Goal: Task Accomplishment & Management: Use online tool/utility

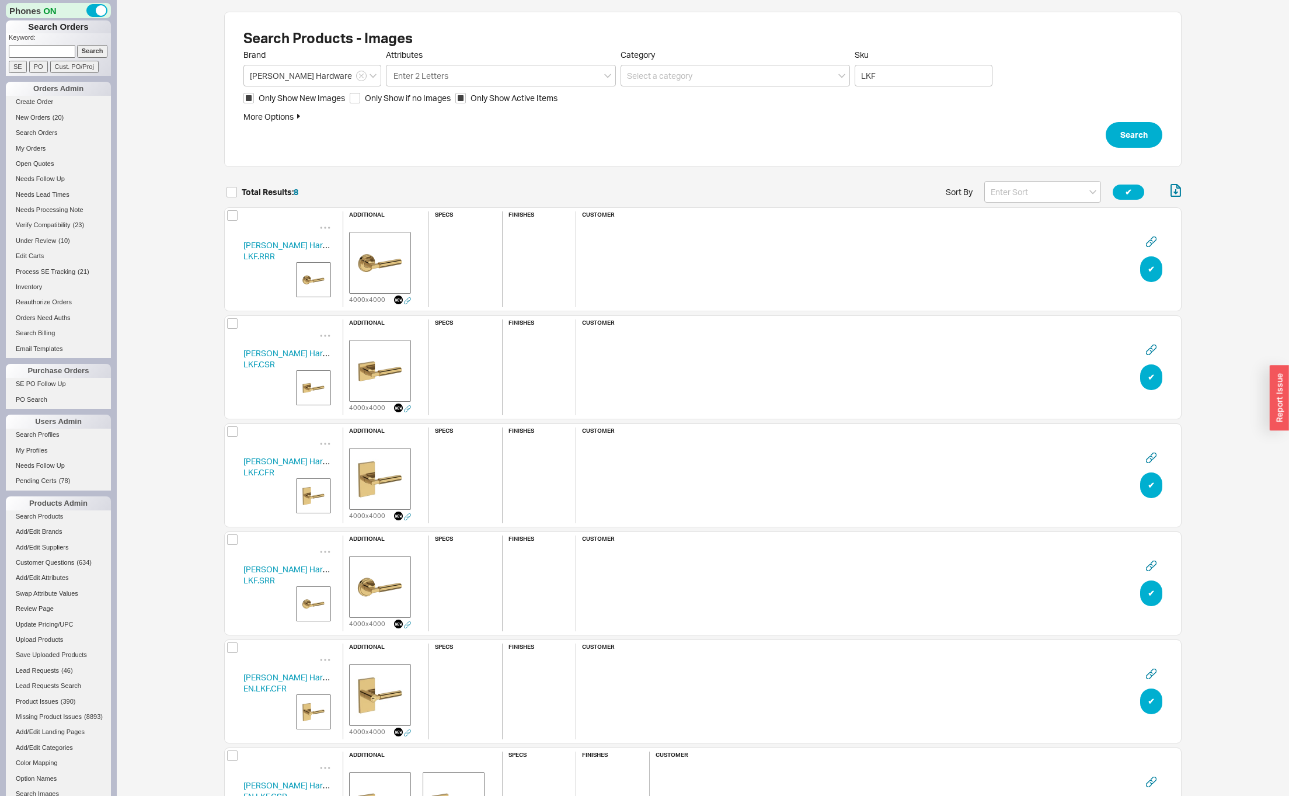
scroll to position [894, 949]
click at [201, 332] on div "Search Products - Images Brand Baldwin Hardware Attributes Enter 2 Letters Cate…" at bounding box center [703, 547] width 1172 height 1095
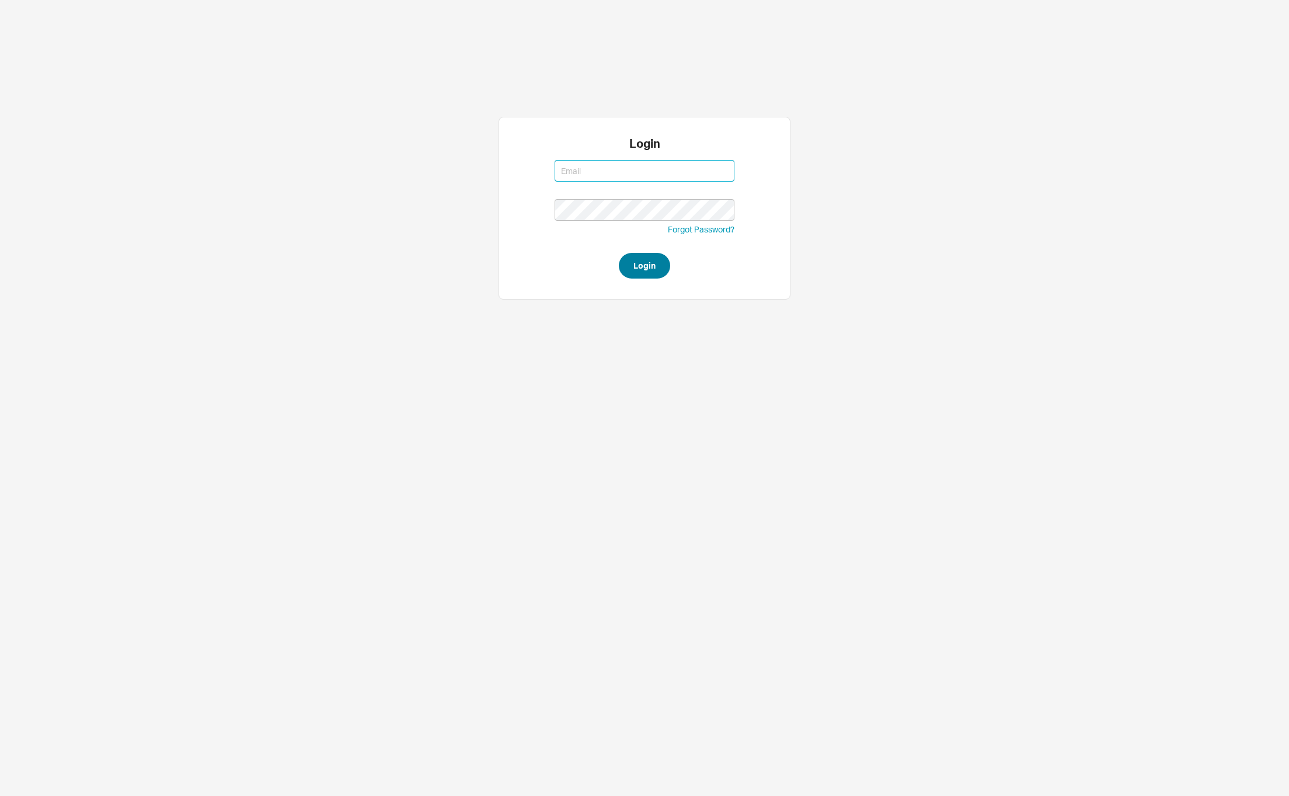
type input "[PERSON_NAME][EMAIL_ADDRESS][DOMAIN_NAME]"
click at [655, 263] on button "Login" at bounding box center [644, 266] width 51 height 26
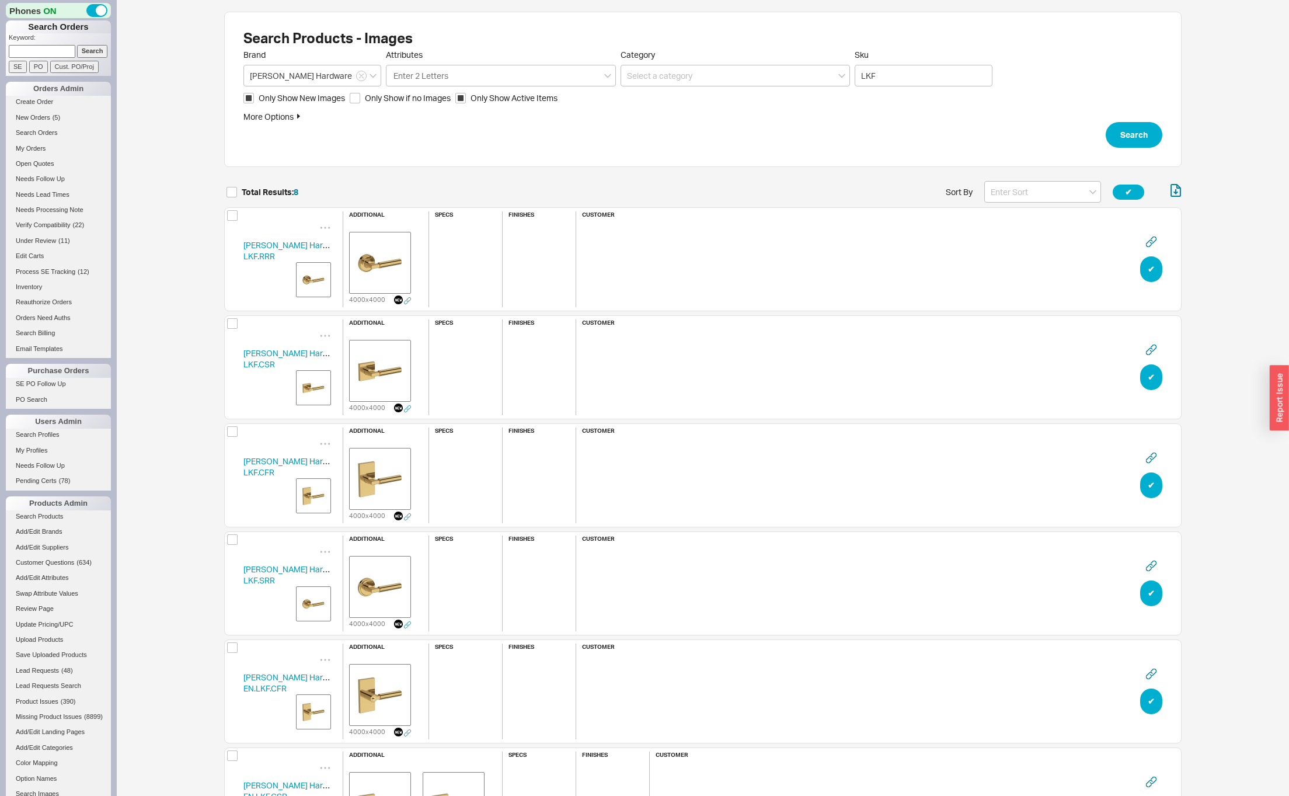
scroll to position [894, 949]
click at [1032, 189] on input at bounding box center [1042, 192] width 117 height 22
click at [1026, 214] on div "Name" at bounding box center [1043, 216] width 116 height 21
type input "Name"
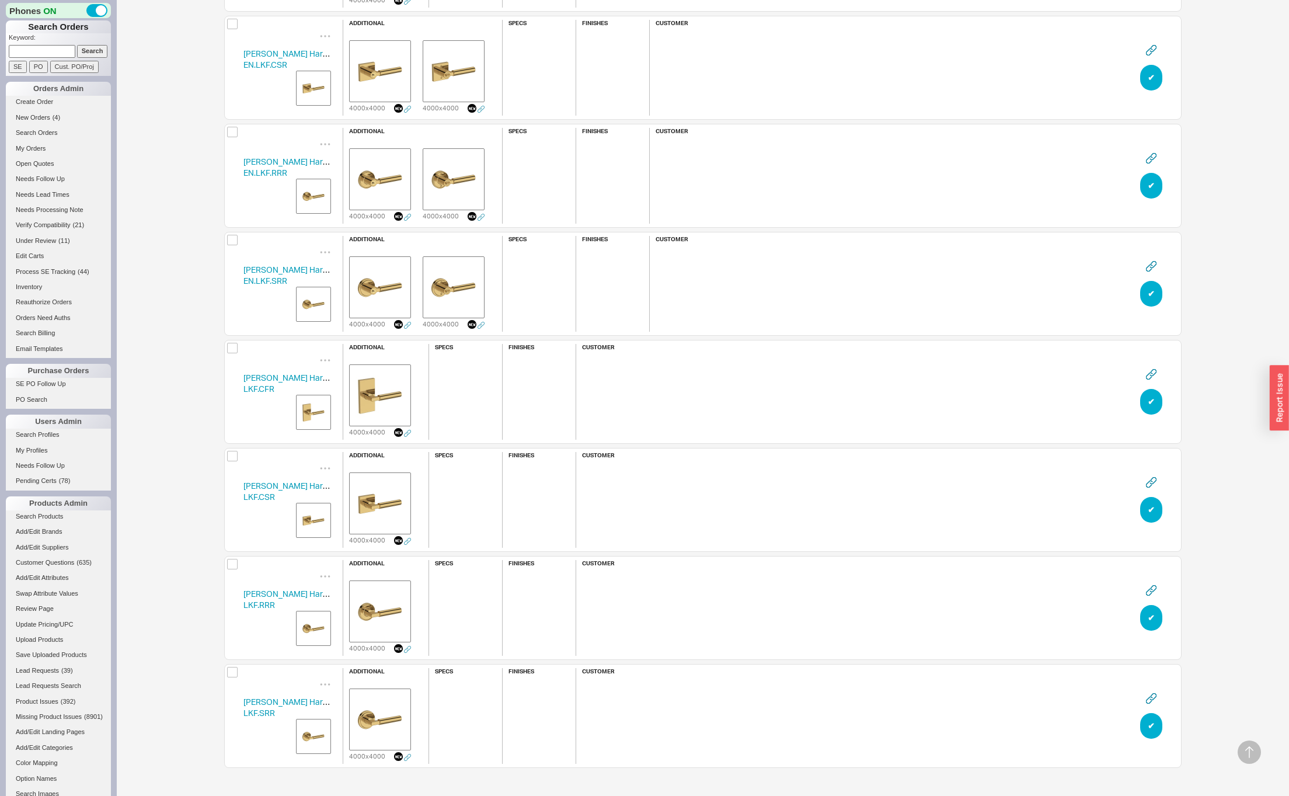
scroll to position [0, 0]
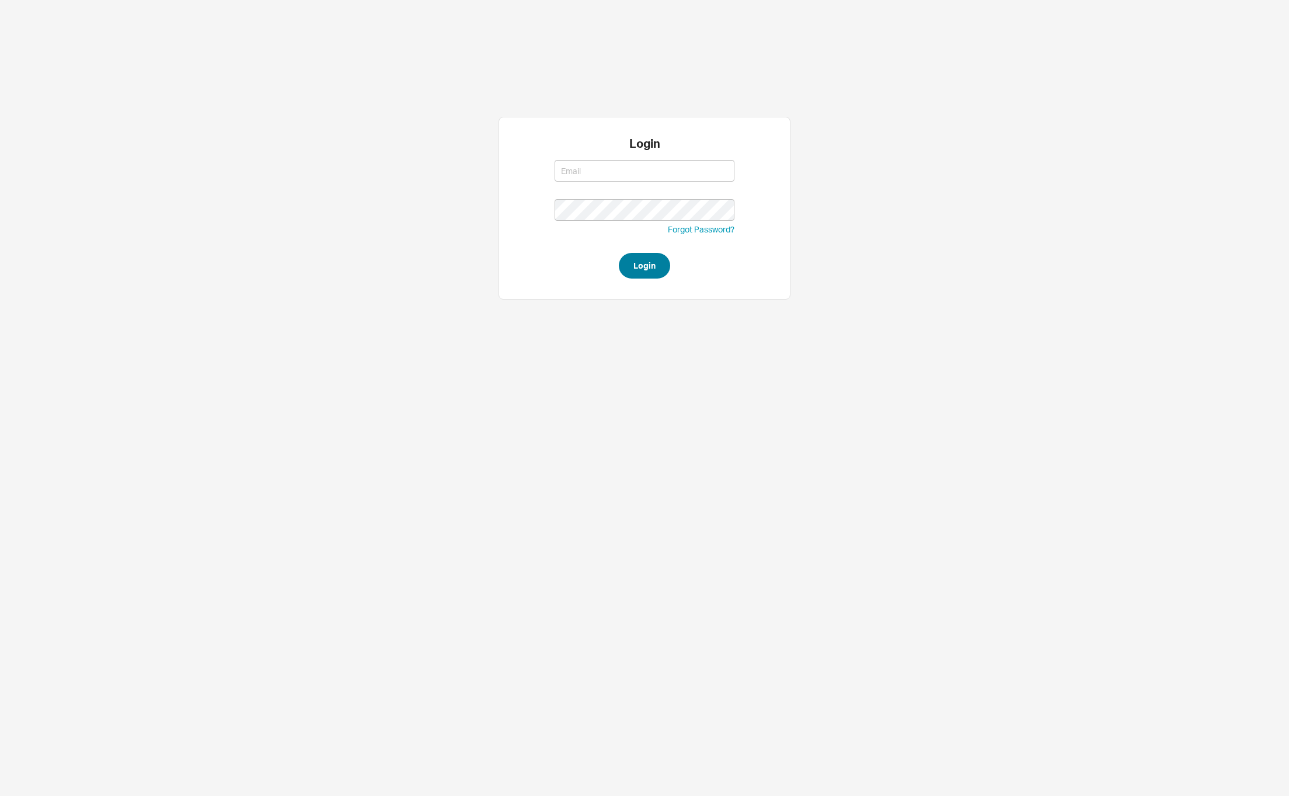
type input "david@qualitybath.com"
click at [655, 276] on button "Login" at bounding box center [644, 266] width 51 height 26
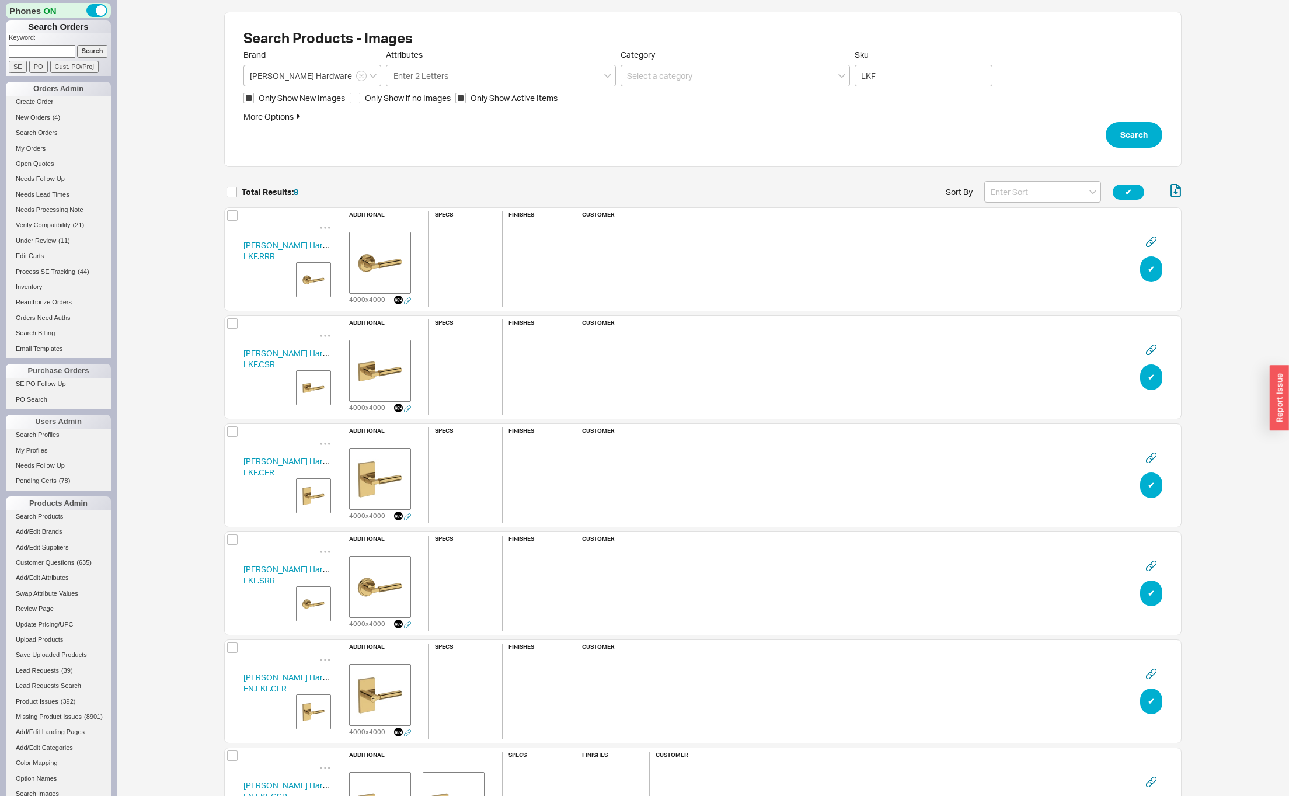
scroll to position [894, 949]
click at [387, 375] on img "grid" at bounding box center [380, 371] width 58 height 58
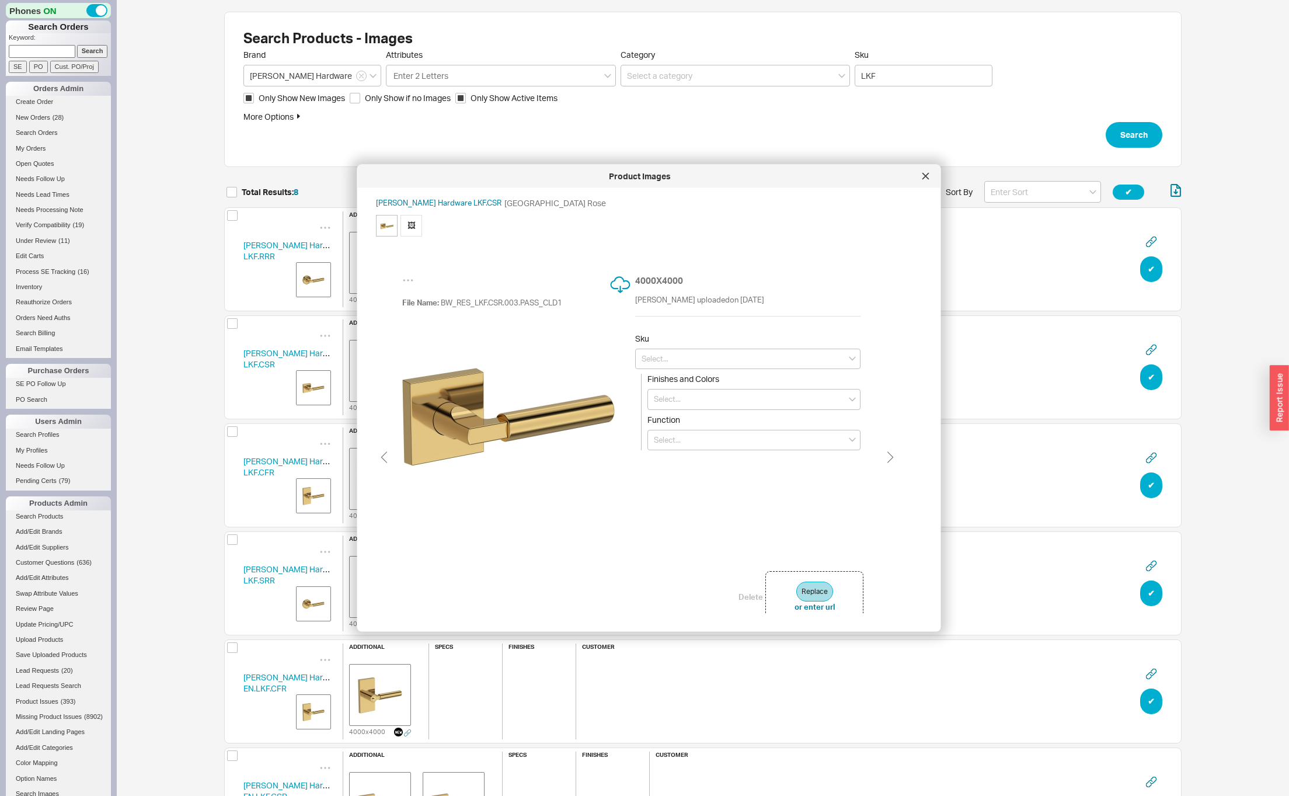
click at [1245, 106] on div "Search Products - Images Brand Baldwin Hardware Attributes Enter 2 Letters Cate…" at bounding box center [703, 547] width 1172 height 1095
click at [926, 174] on icon at bounding box center [926, 176] width 7 height 7
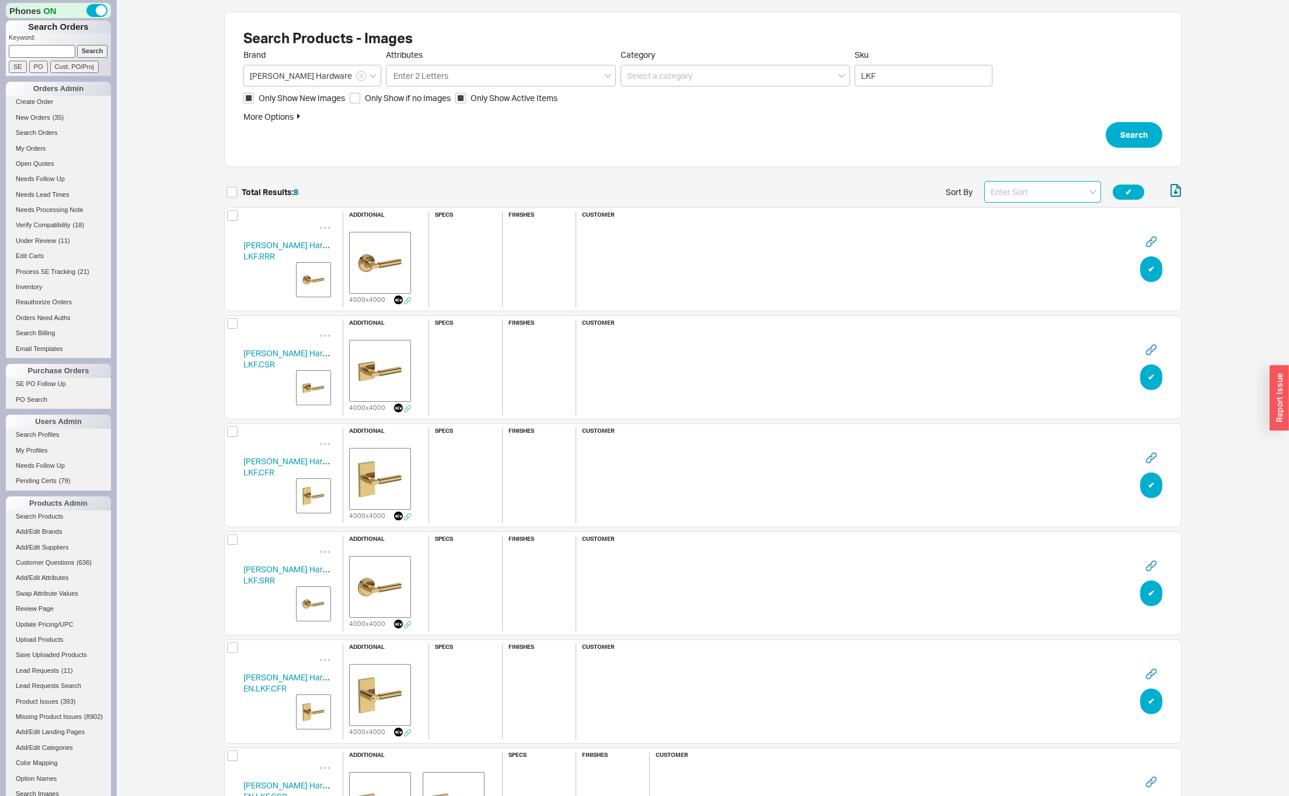
click at [997, 190] on input at bounding box center [1042, 192] width 117 height 22
click at [1002, 218] on div "Name" at bounding box center [1043, 216] width 116 height 21
type input "Name"
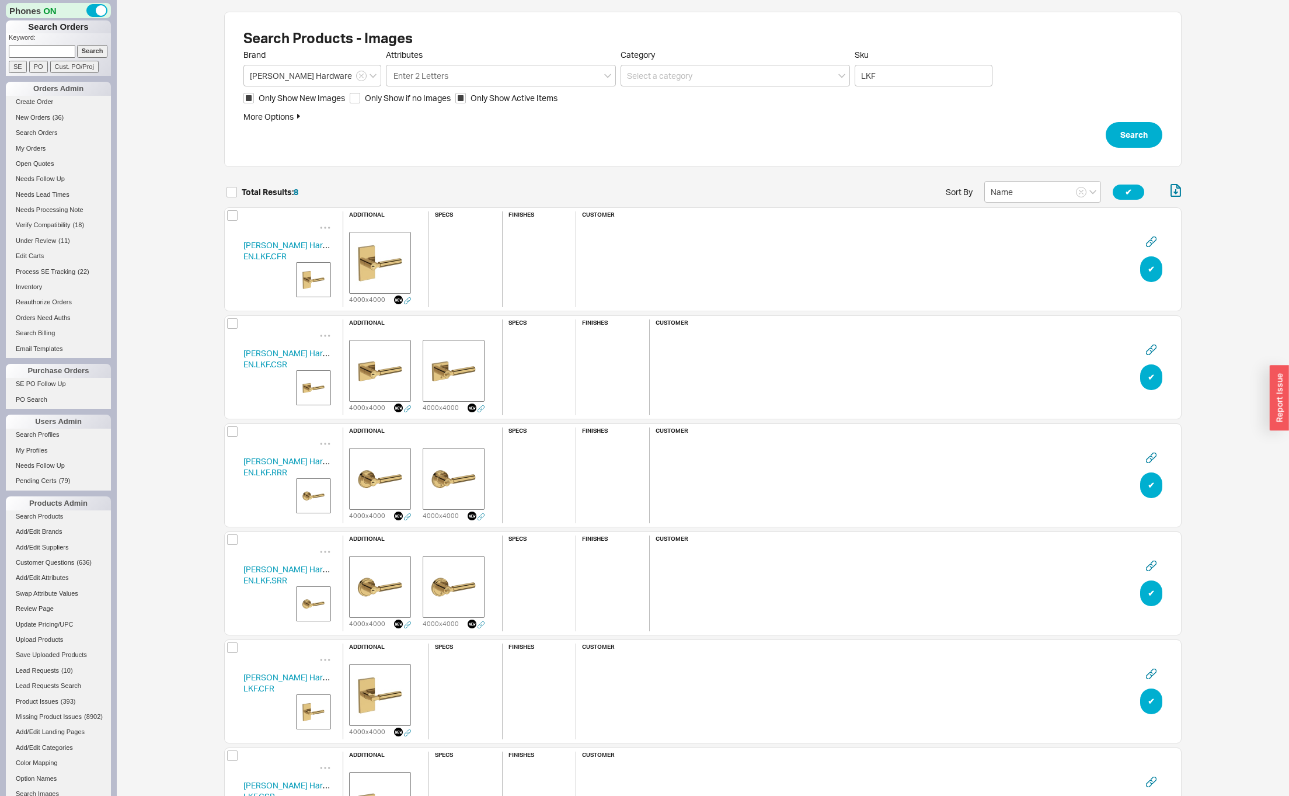
click at [311, 277] on img "grid" at bounding box center [313, 279] width 29 height 29
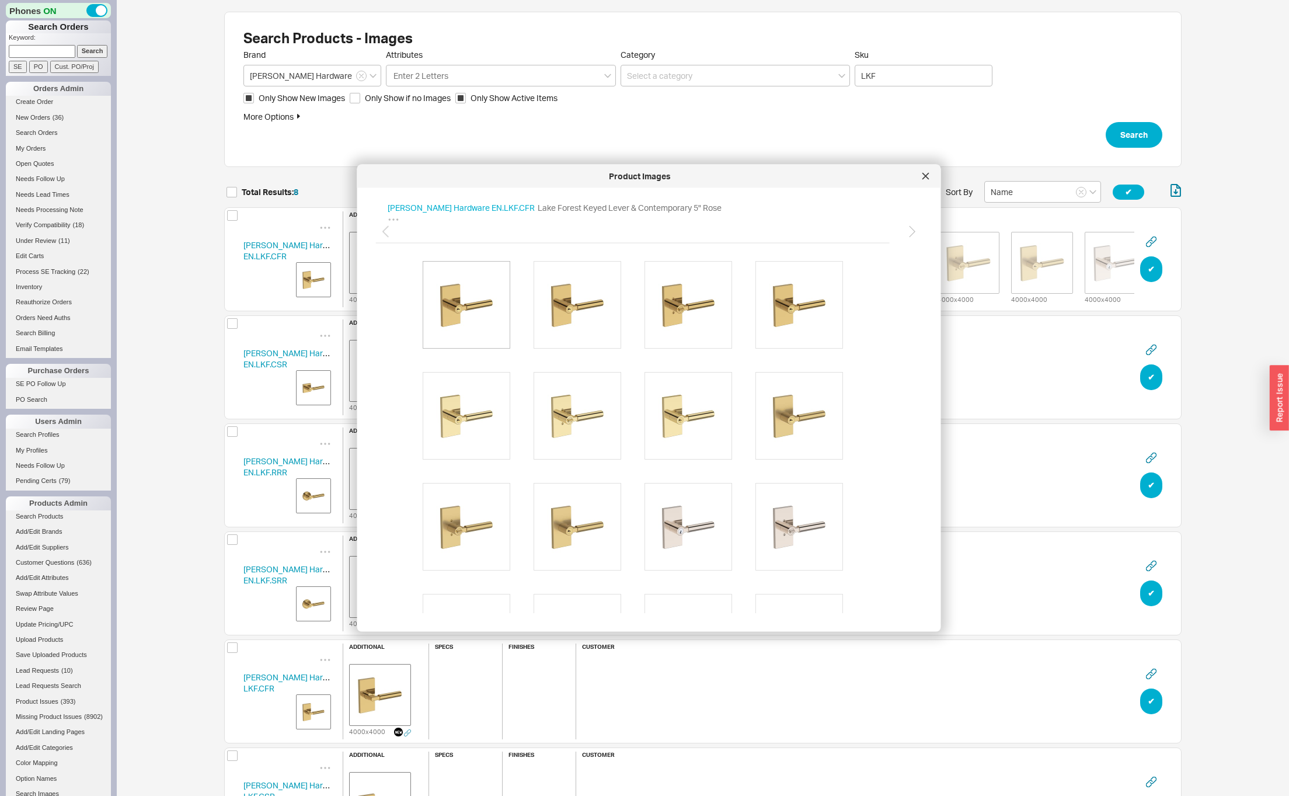
click at [474, 285] on img at bounding box center [467, 304] width 70 height 70
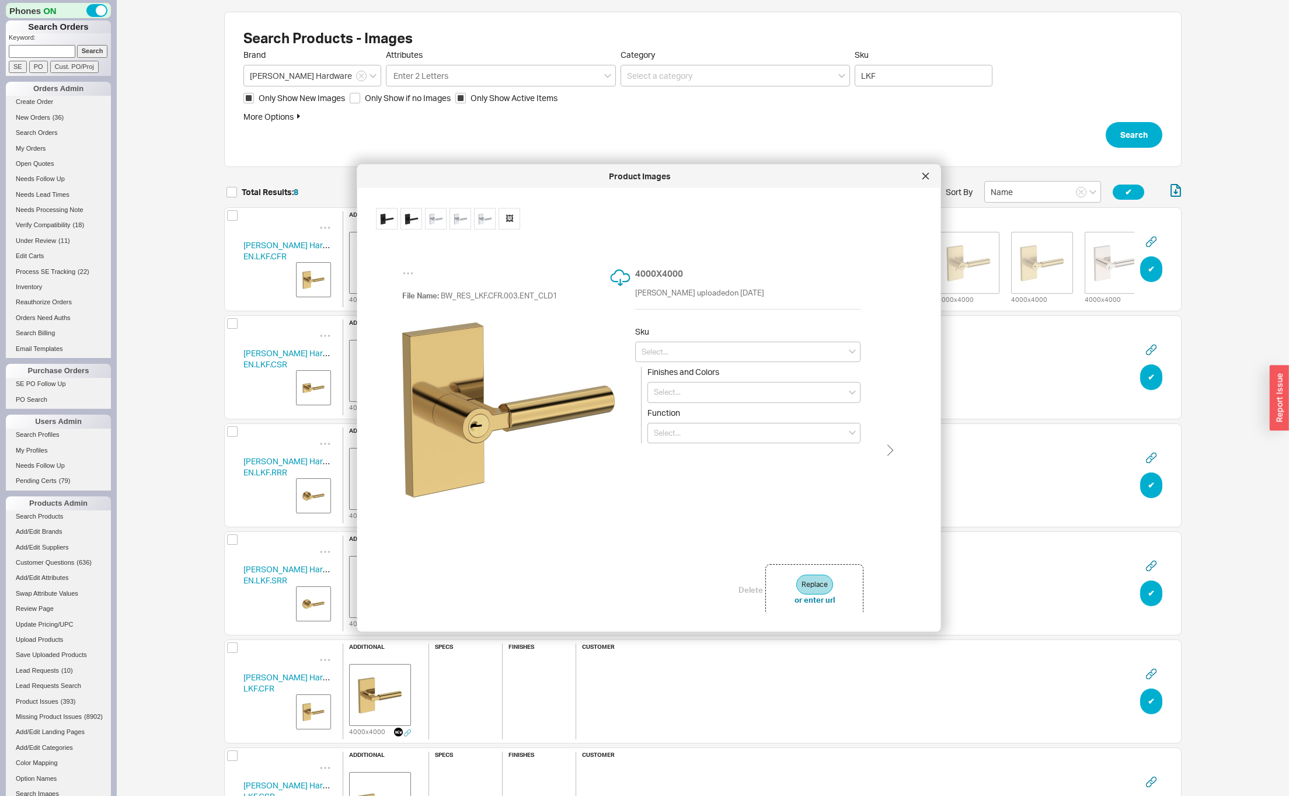
scroll to position [51, 0]
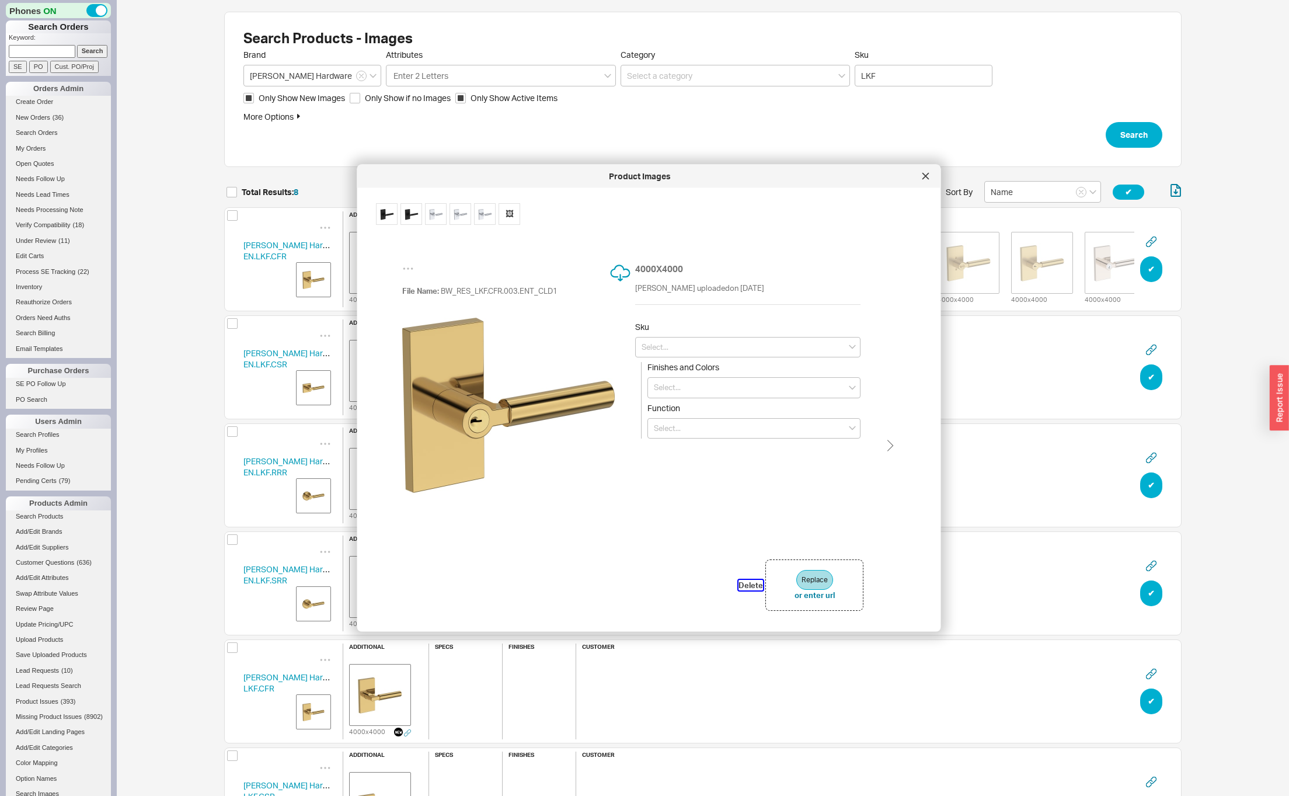
click at [742, 584] on button "Delete" at bounding box center [751, 584] width 25 height 11
type input "EN.LKF.CFR.003"
type input "Lifetime (PVD) Polished Brass"
type input "Entry"
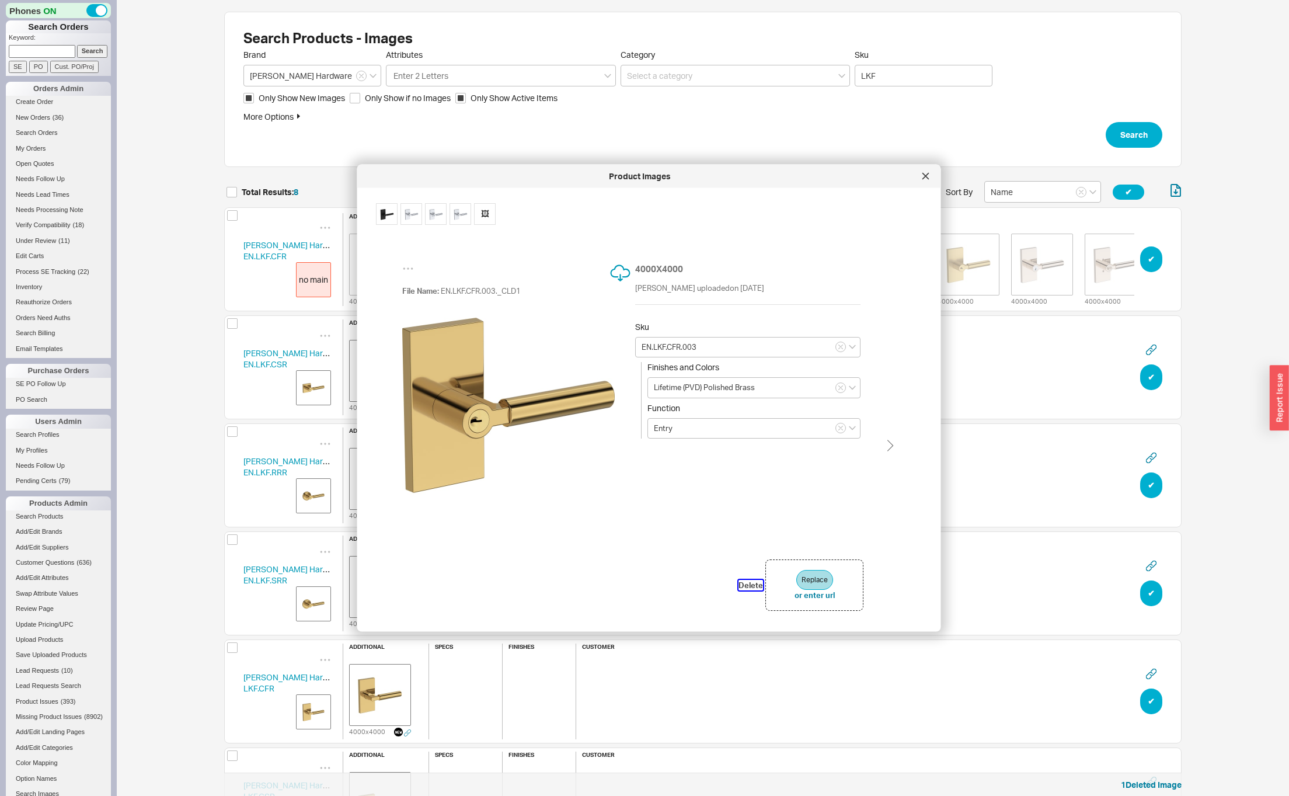
scroll to position [905, 949]
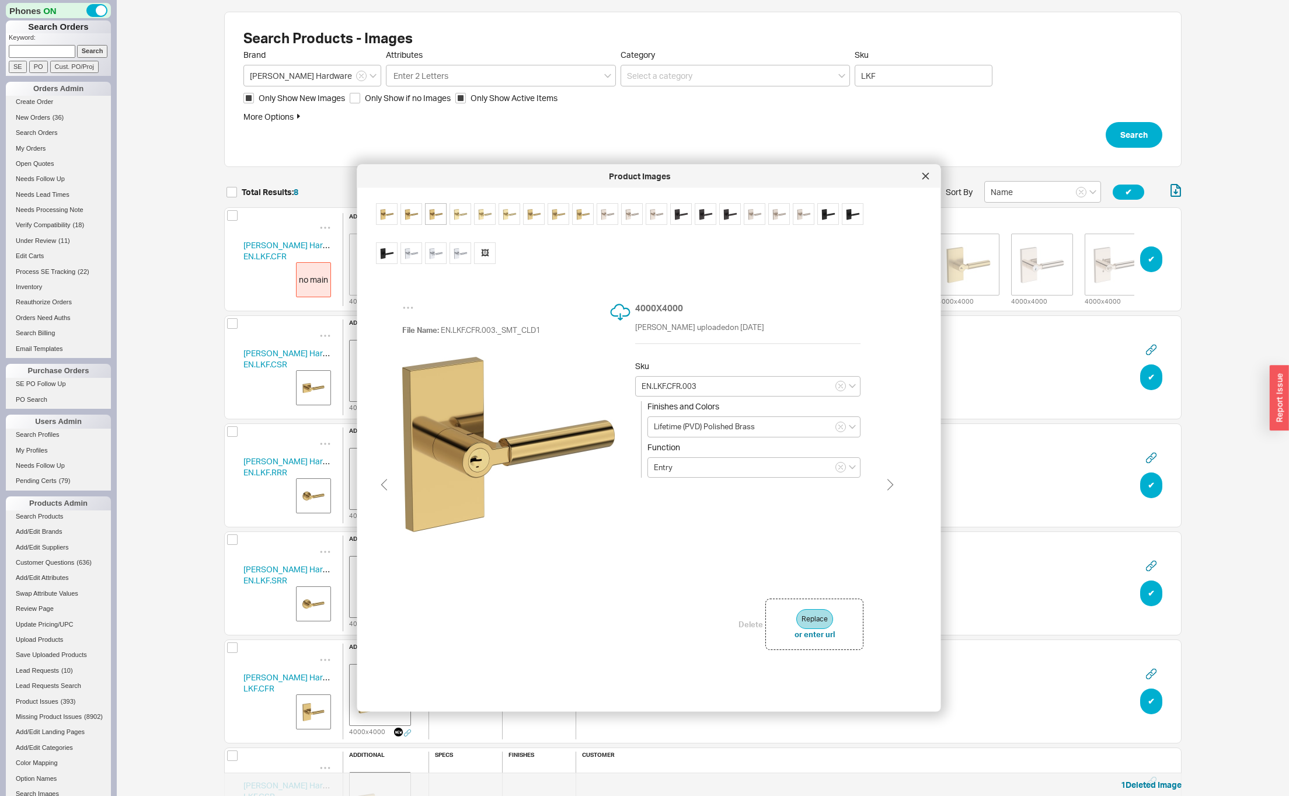
drag, startPoint x: 739, startPoint y: 632, endPoint x: 746, endPoint y: 711, distance: 79.7
click at [747, 714] on div at bounding box center [649, 712] width 584 height 6
click at [747, 625] on button "Delete" at bounding box center [751, 623] width 25 height 11
type input "EN.LKF.CFR.031"
type input "Non-lacquered Brass"
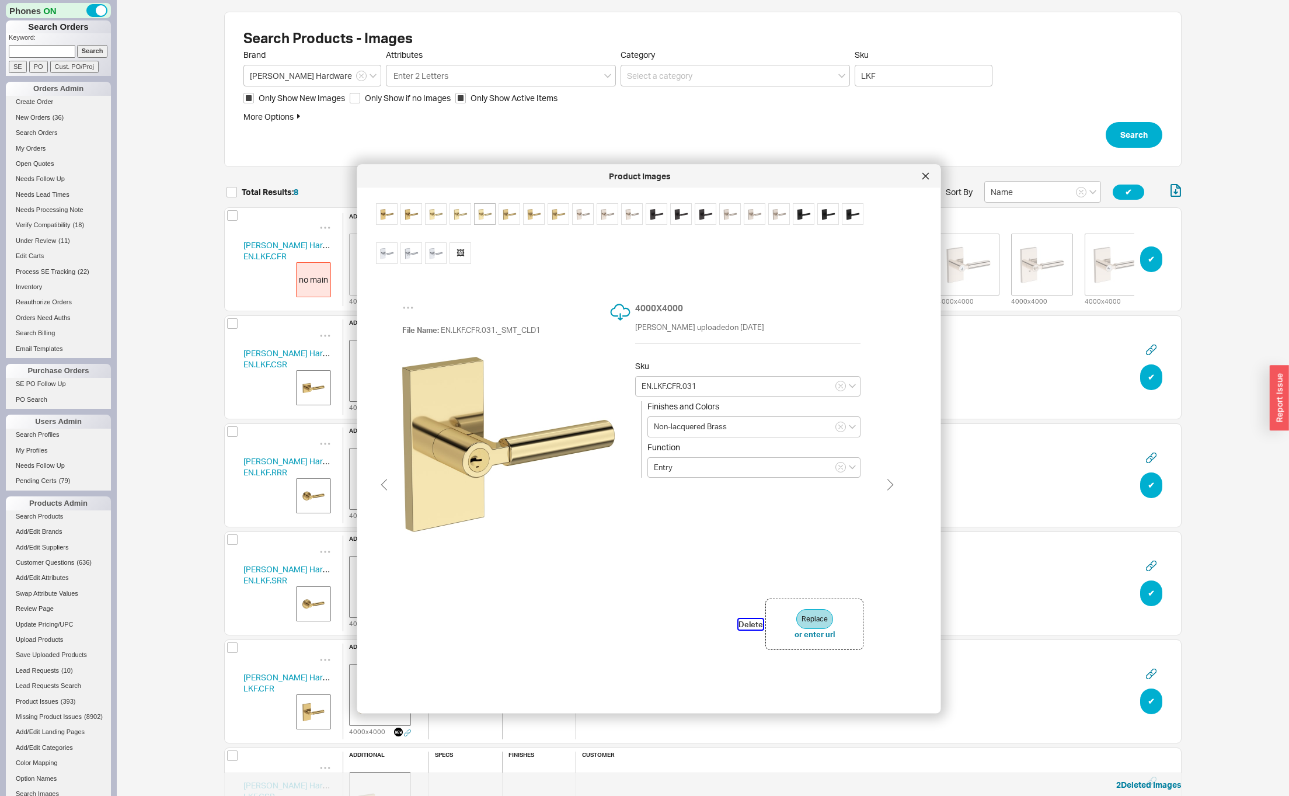
click at [747, 625] on button "Delete" at bounding box center [751, 623] width 25 height 11
type input "EN.LKF.CFR.044"
type input "Lifetime (PVD) Satin Brass"
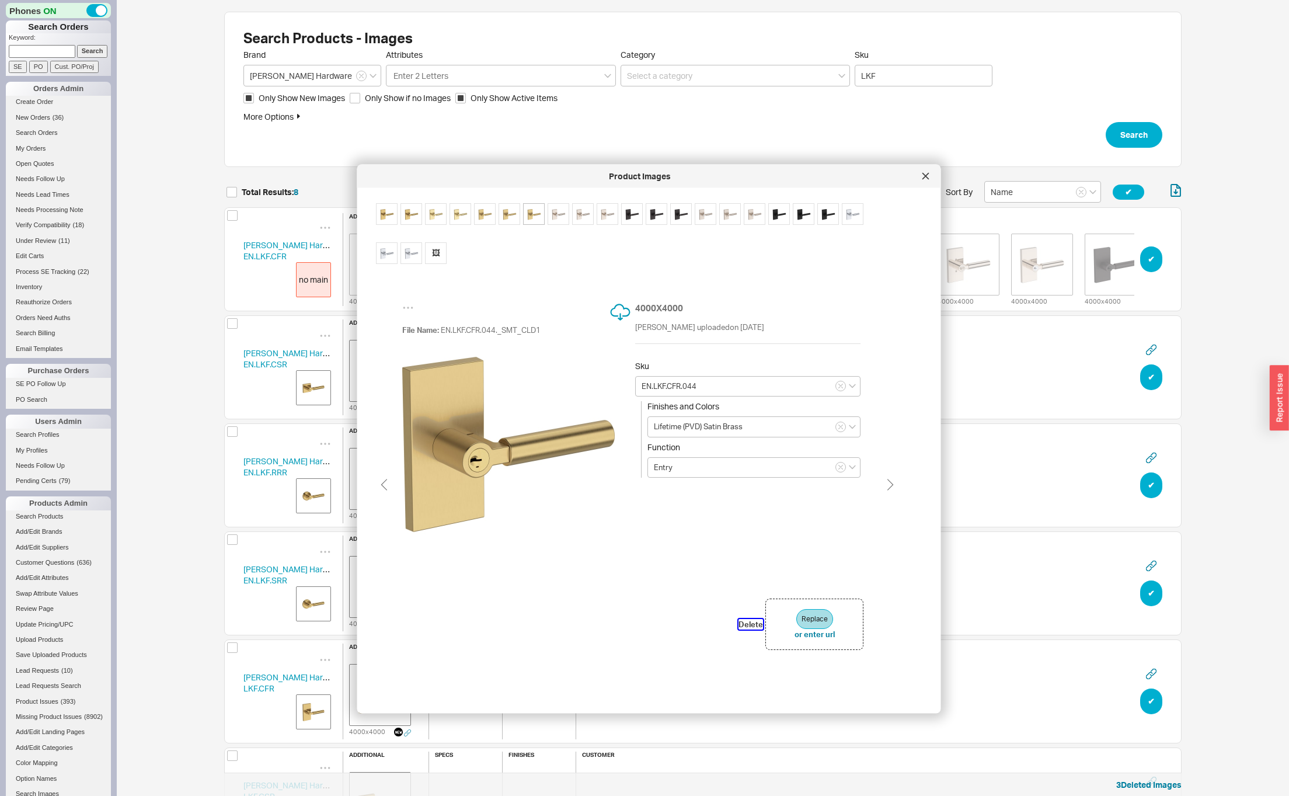
click at [747, 625] on button "Delete" at bounding box center [751, 623] width 25 height 11
type input "EN.LKF.CFR.055"
type input "Lifetime (PVD) Polished Nickel"
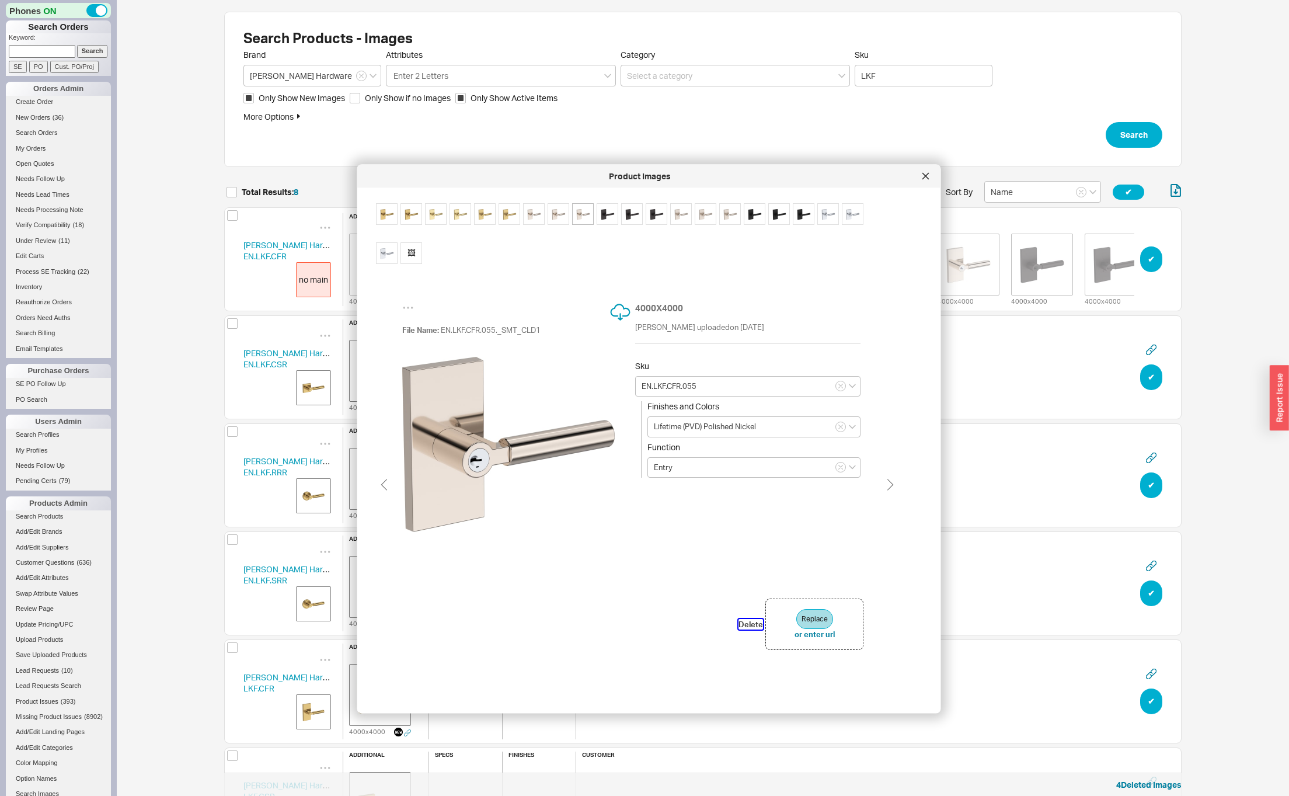
click at [747, 625] on button "Delete" at bounding box center [751, 623] width 25 height 11
type input "EN.LKF.CFR.112"
type input "Venetian Bronze"
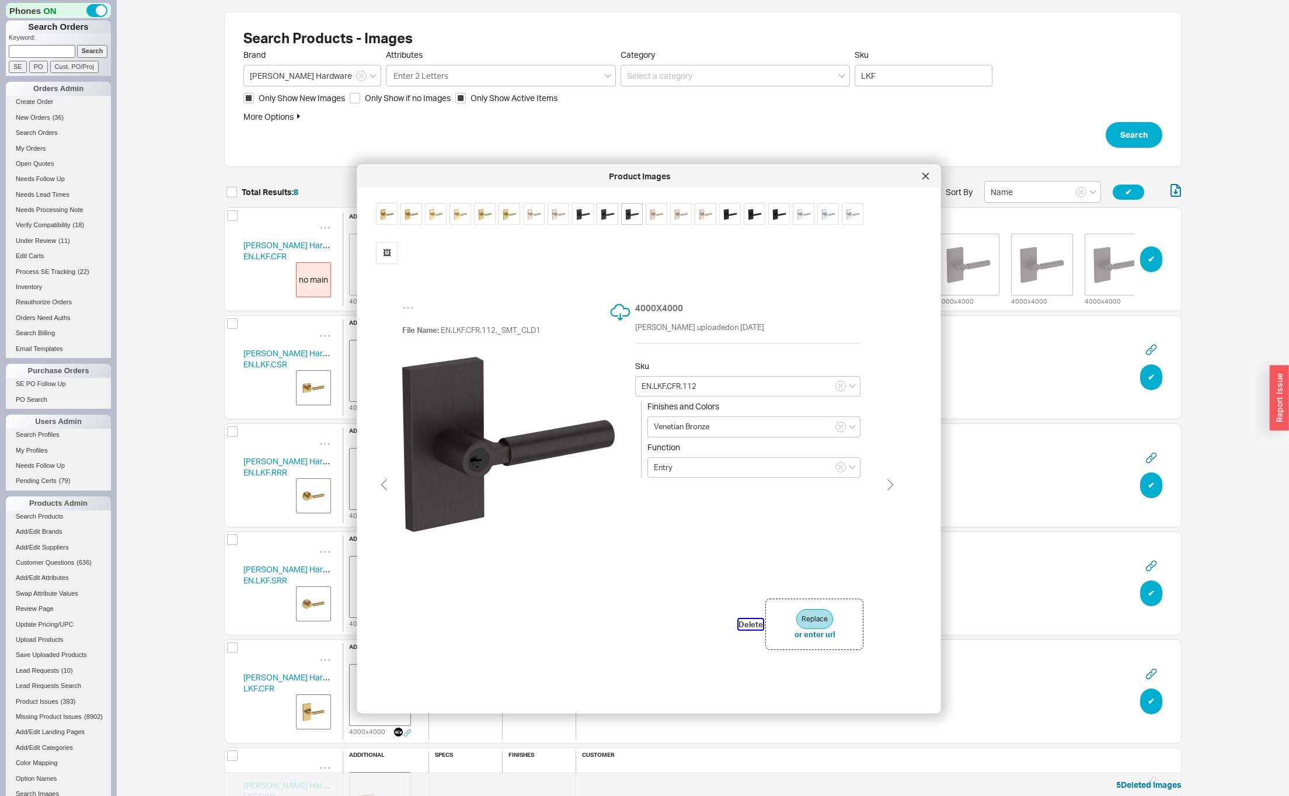
click at [747, 625] on button "Delete" at bounding box center [751, 623] width 25 height 11
type input "EN.LKF.CFR.150"
type input "Satin Nickel"
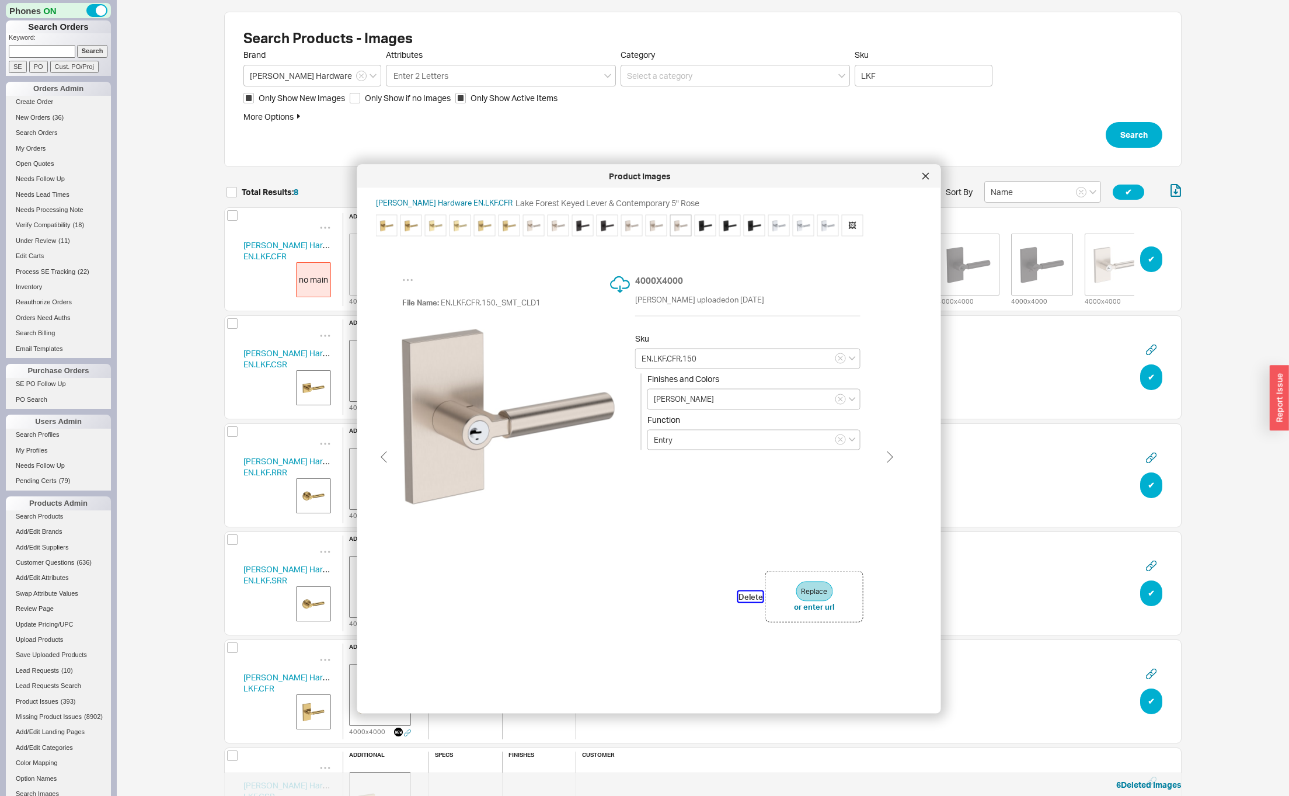
click at [744, 596] on button "Delete" at bounding box center [751, 596] width 25 height 11
type input "EN.LKF.CFR.191"
type input "Matte Black"
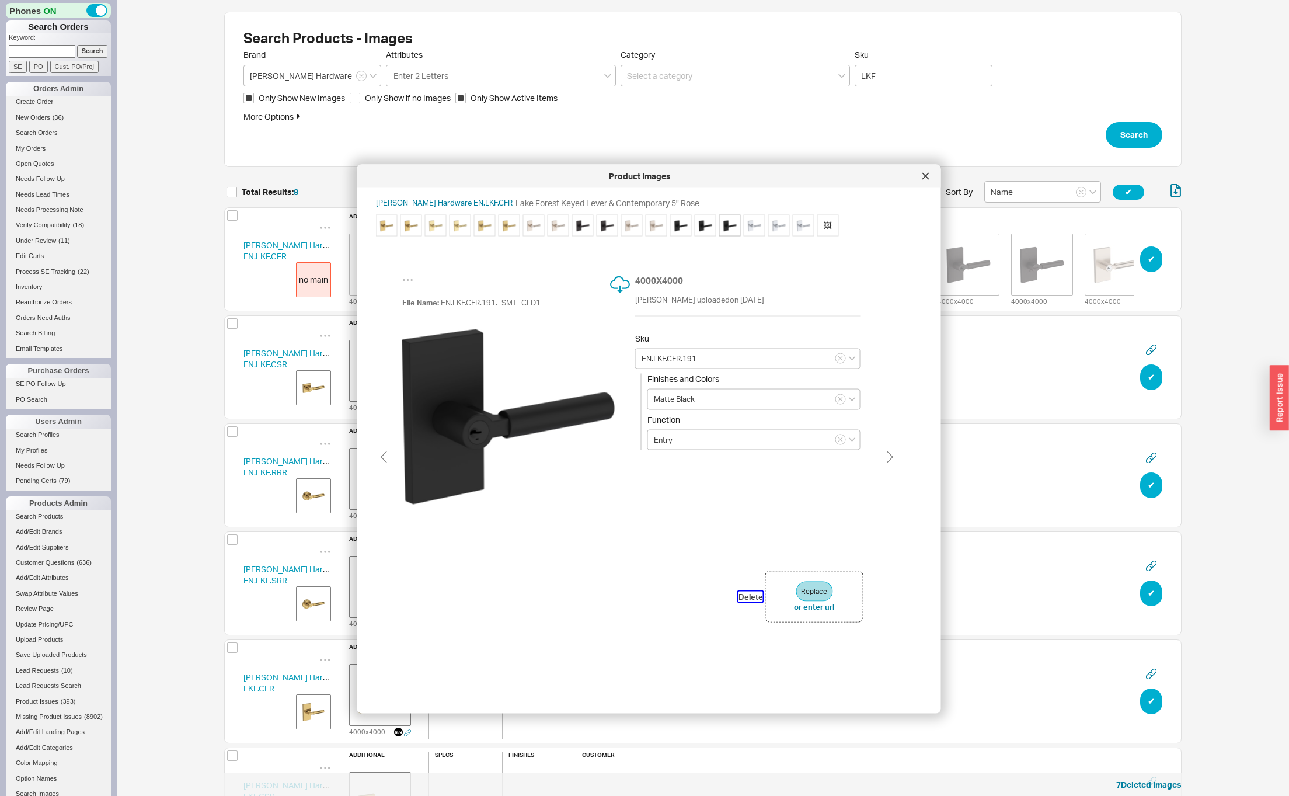
click at [744, 596] on button "Delete" at bounding box center [751, 596] width 25 height 11
type input "EN.LKF.CFR.260"
type input "Polished Chrome"
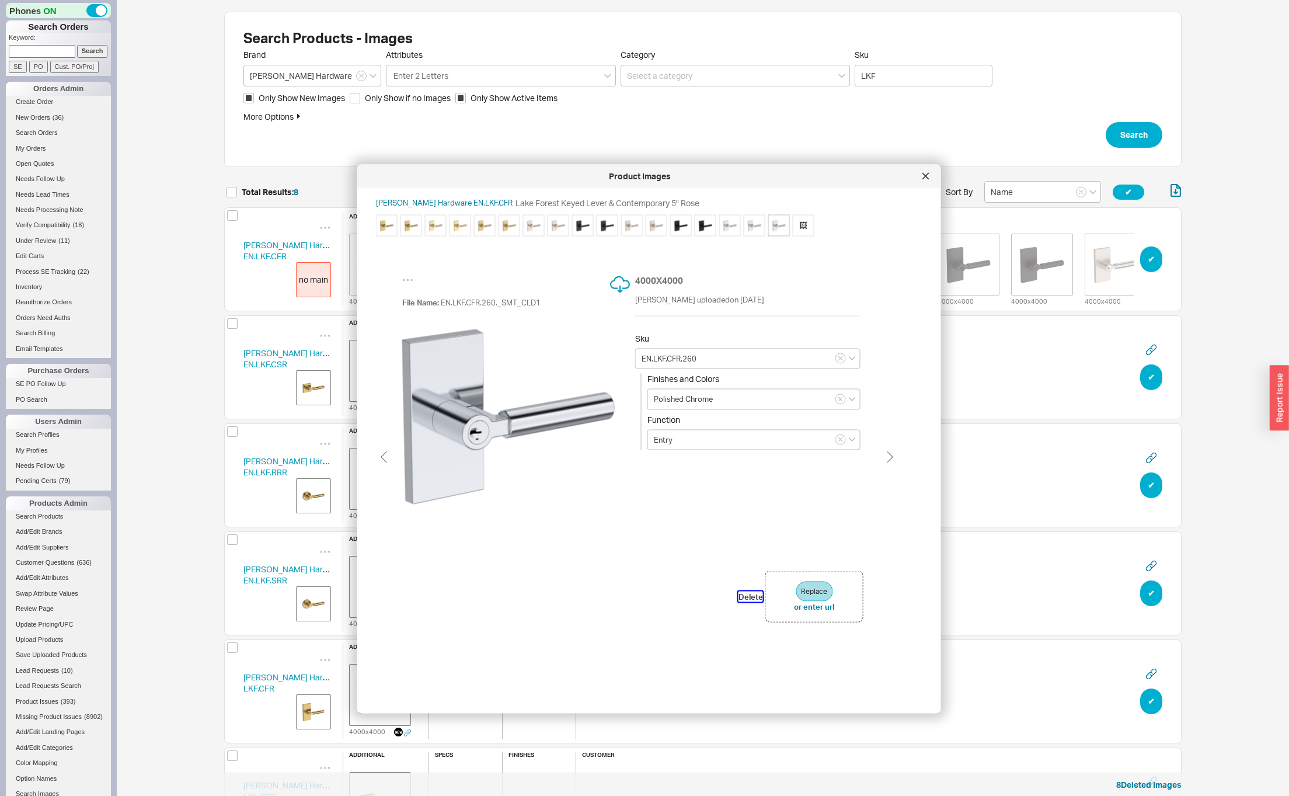
click at [744, 596] on button "Delete" at bounding box center [751, 596] width 25 height 11
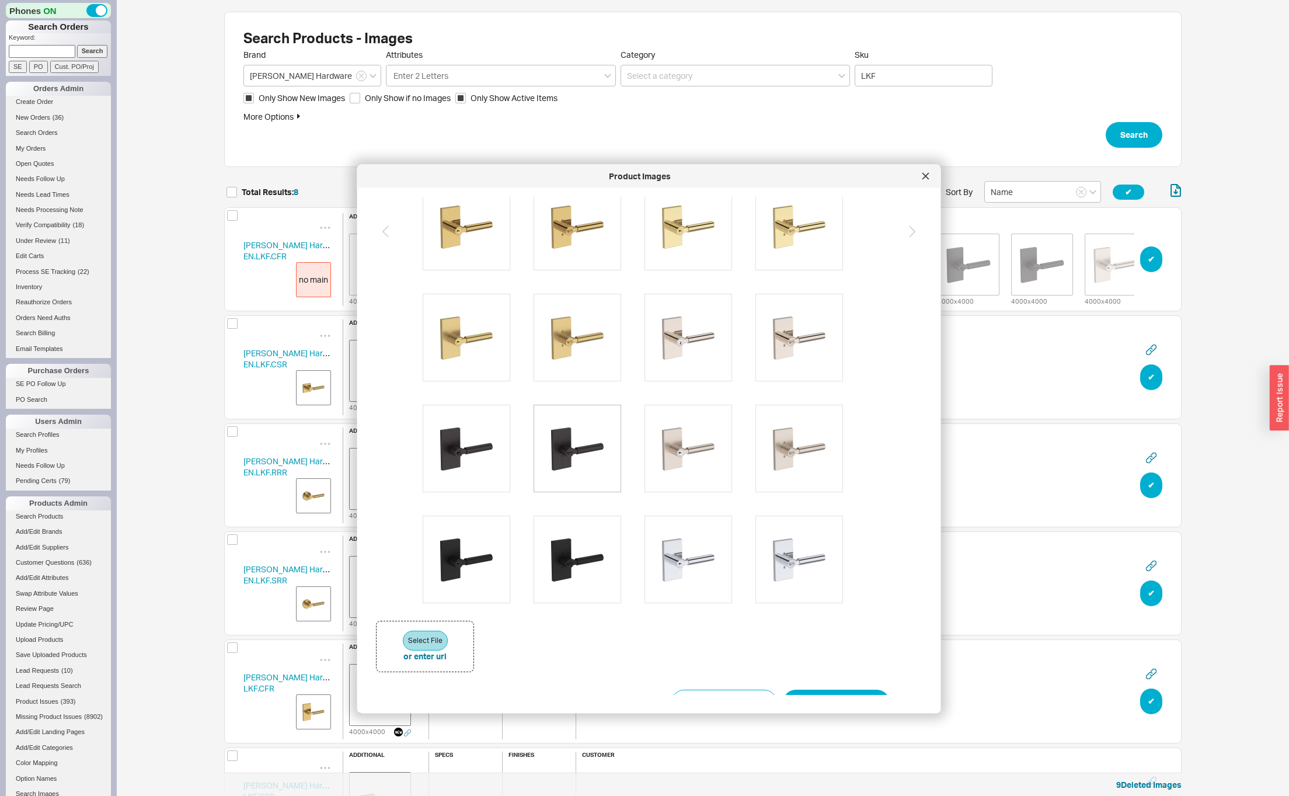
scroll to position [98, 0]
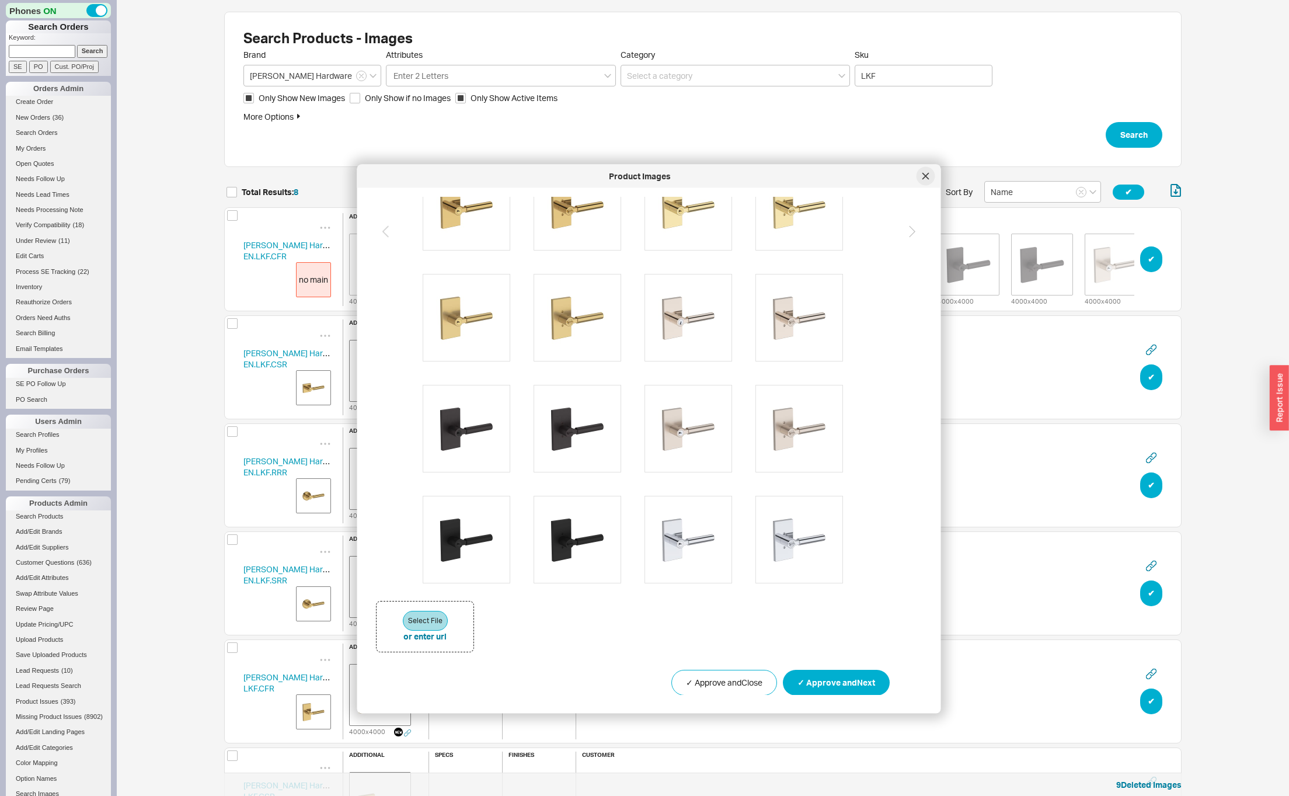
click at [930, 175] on div at bounding box center [926, 176] width 19 height 19
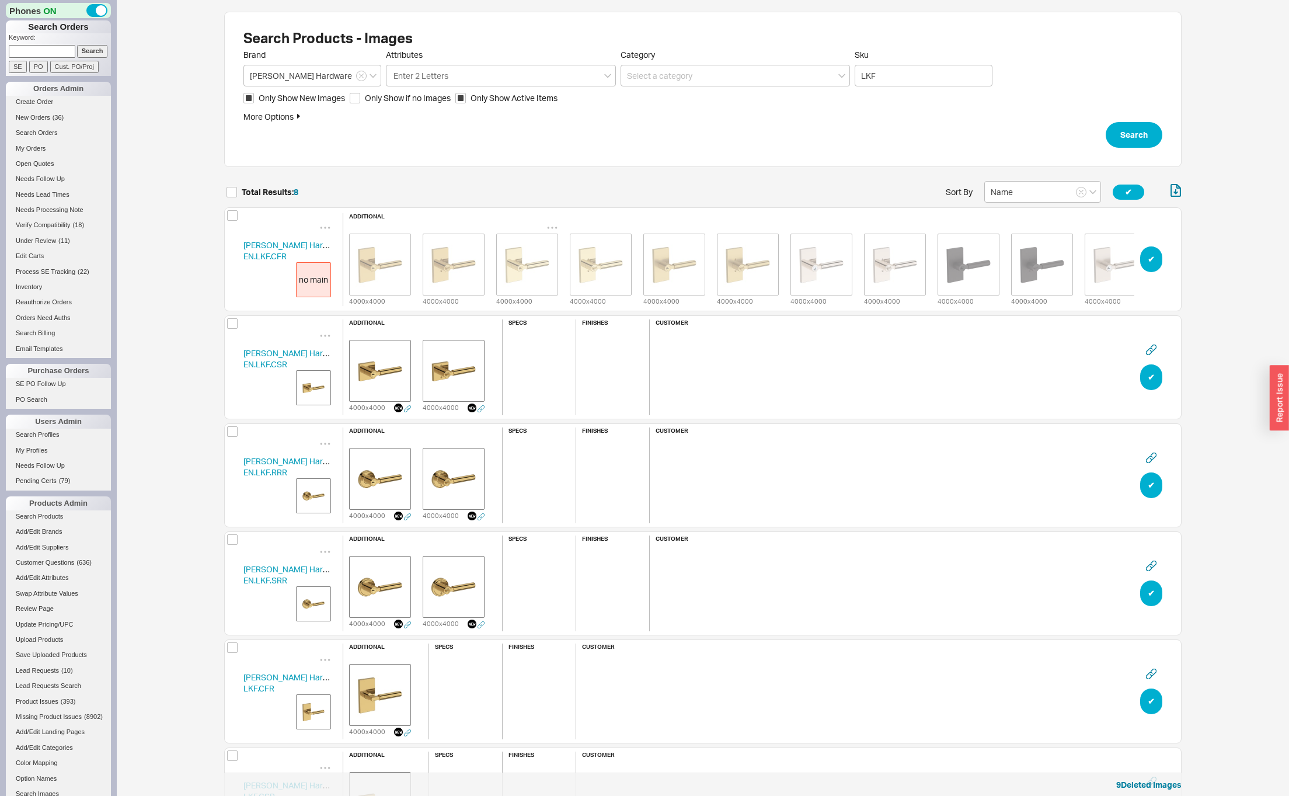
click at [553, 224] on icon "grid" at bounding box center [553, 228] width 12 height 12
click at [534, 261] on span "Set to Main Image" at bounding box center [536, 266] width 67 height 10
click at [404, 373] on img "grid" at bounding box center [380, 371] width 58 height 58
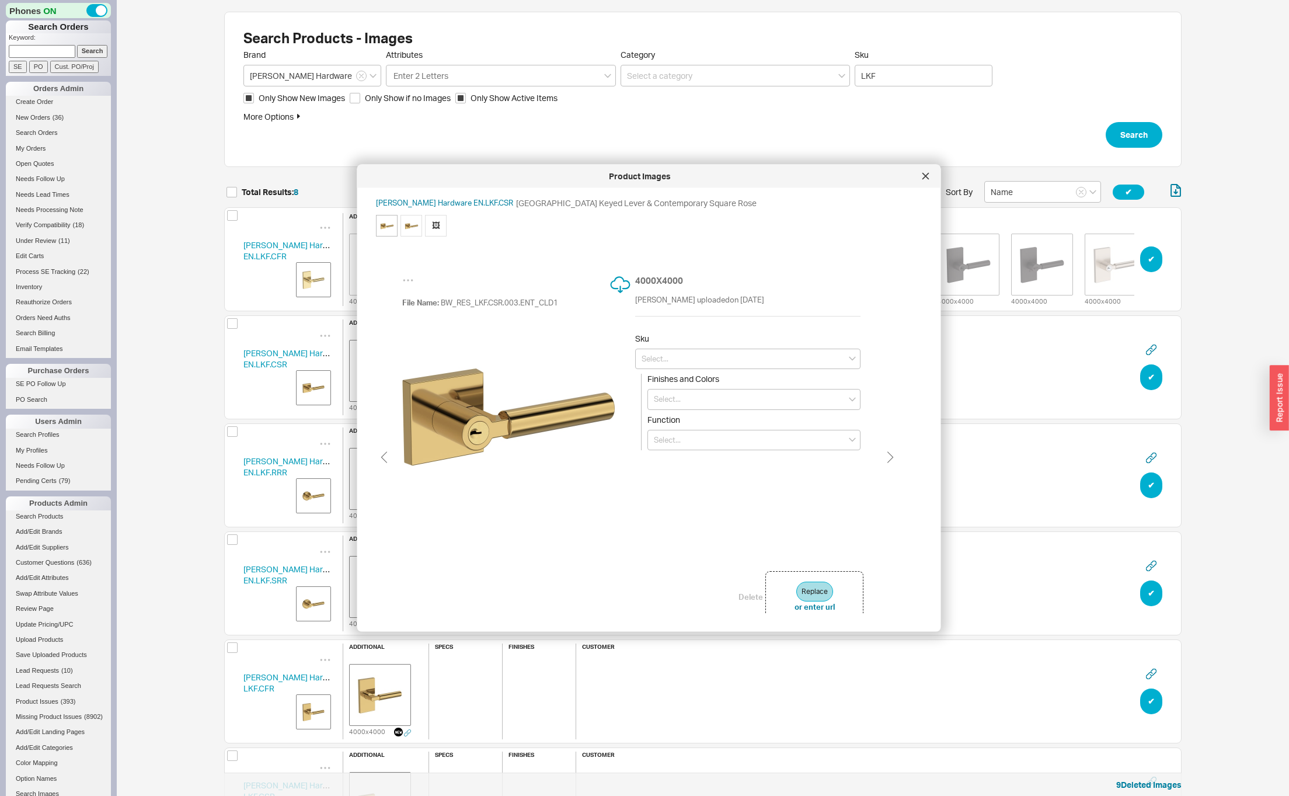
click at [438, 228] on span "🖼" at bounding box center [436, 225] width 22 height 22
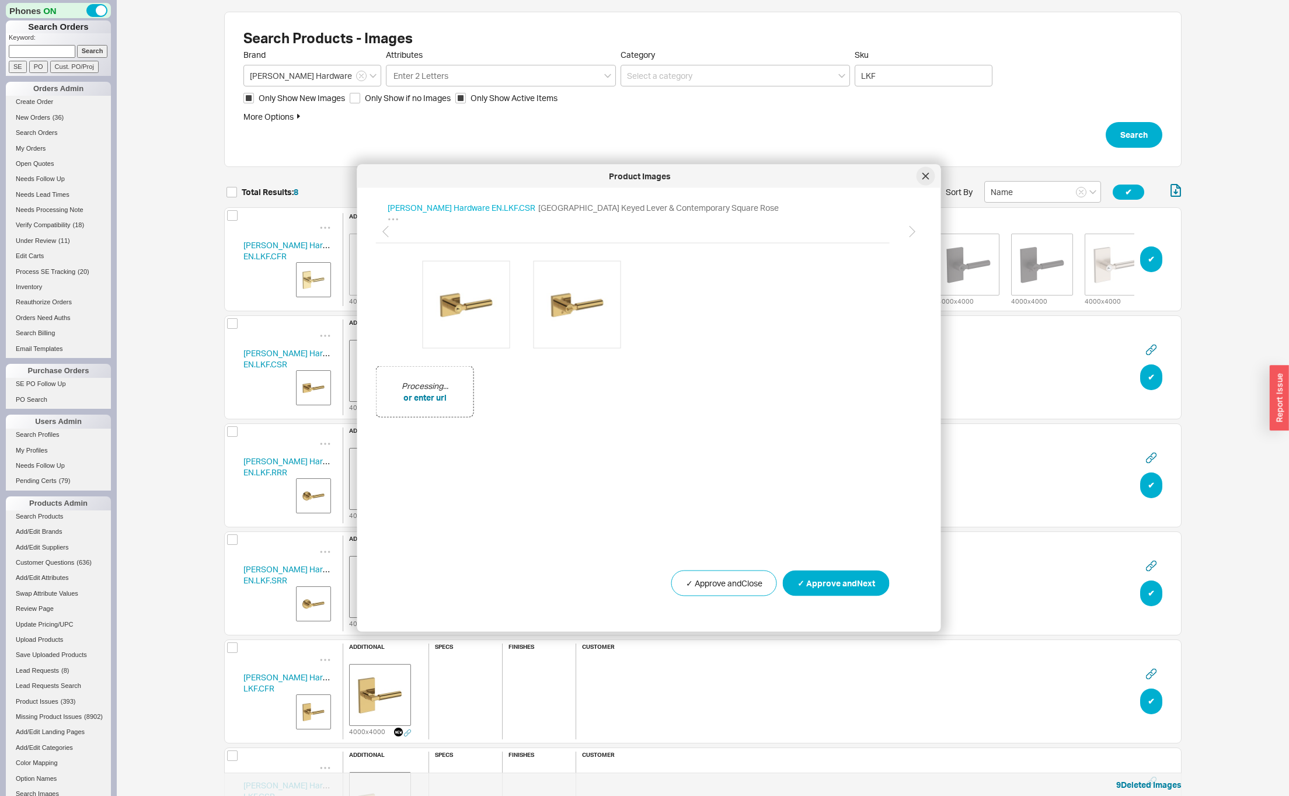
click at [924, 175] on icon at bounding box center [926, 176] width 7 height 7
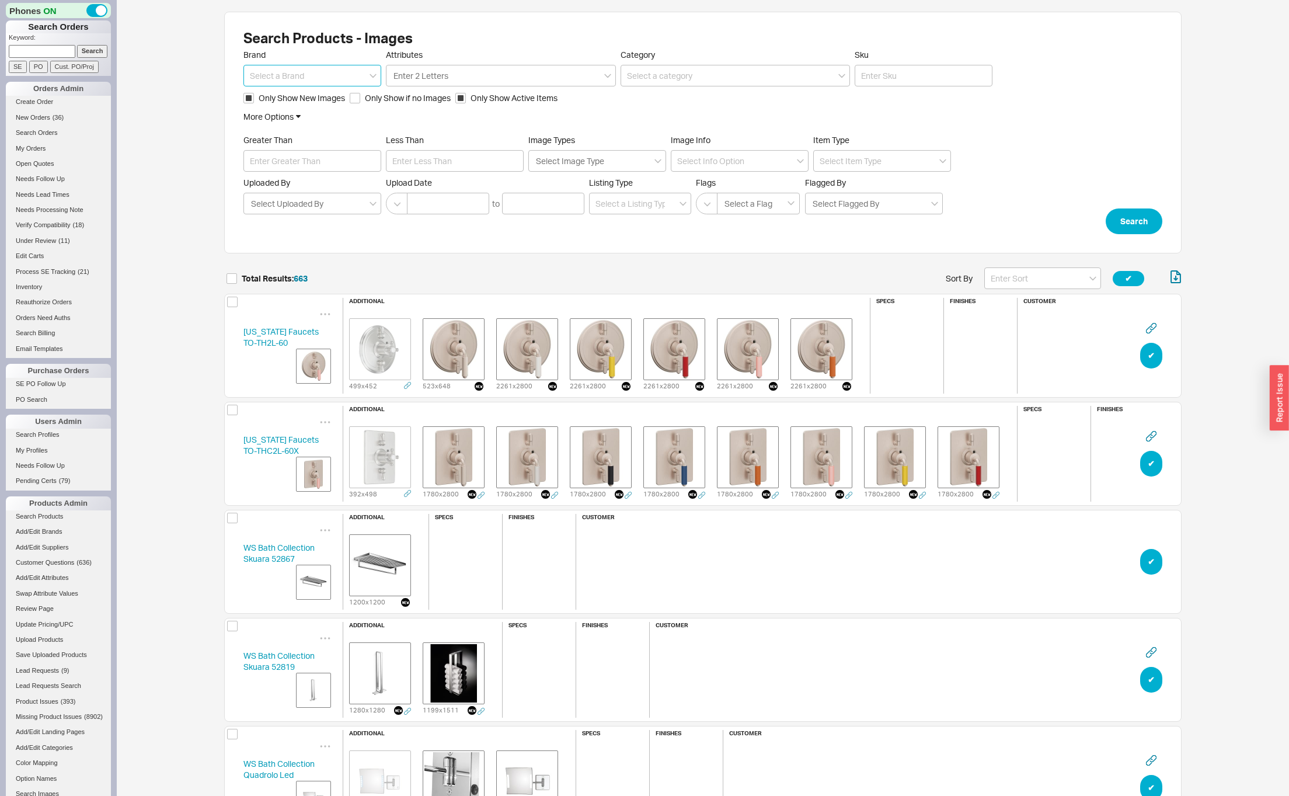
scroll to position [71648, 949]
click at [311, 79] on input at bounding box center [312, 76] width 138 height 22
type input "[PERSON_NAME]"
click at [1134, 221] on button "Search" at bounding box center [1134, 221] width 57 height 26
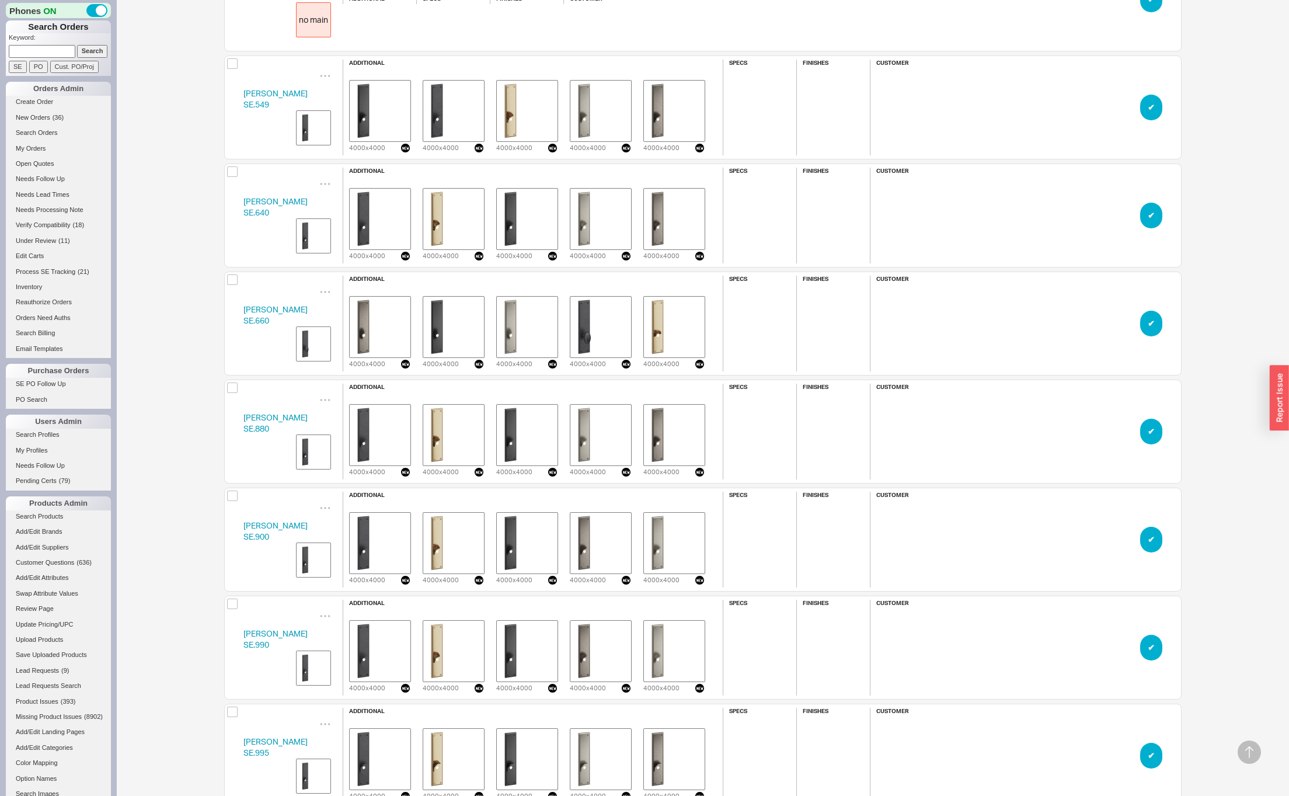
scroll to position [10540, 0]
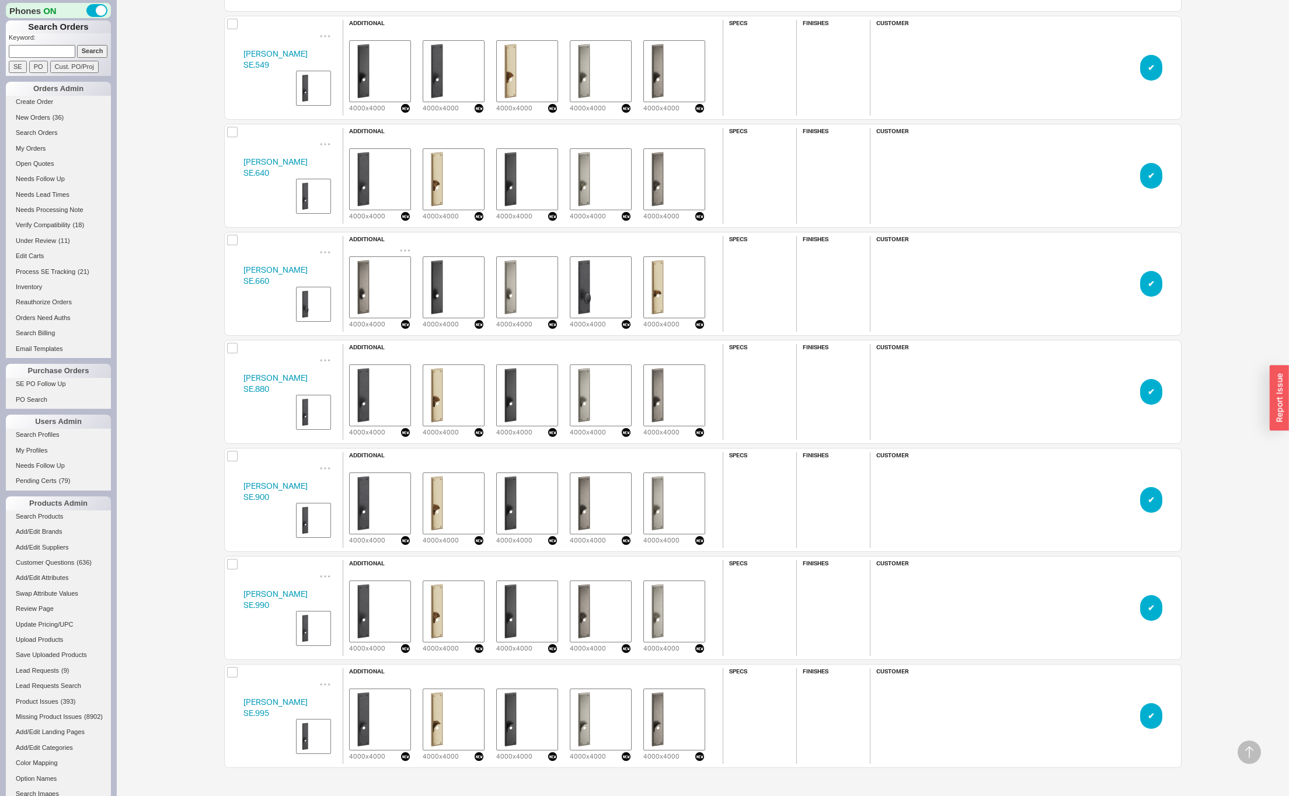
click at [394, 288] on img "grid" at bounding box center [380, 287] width 58 height 58
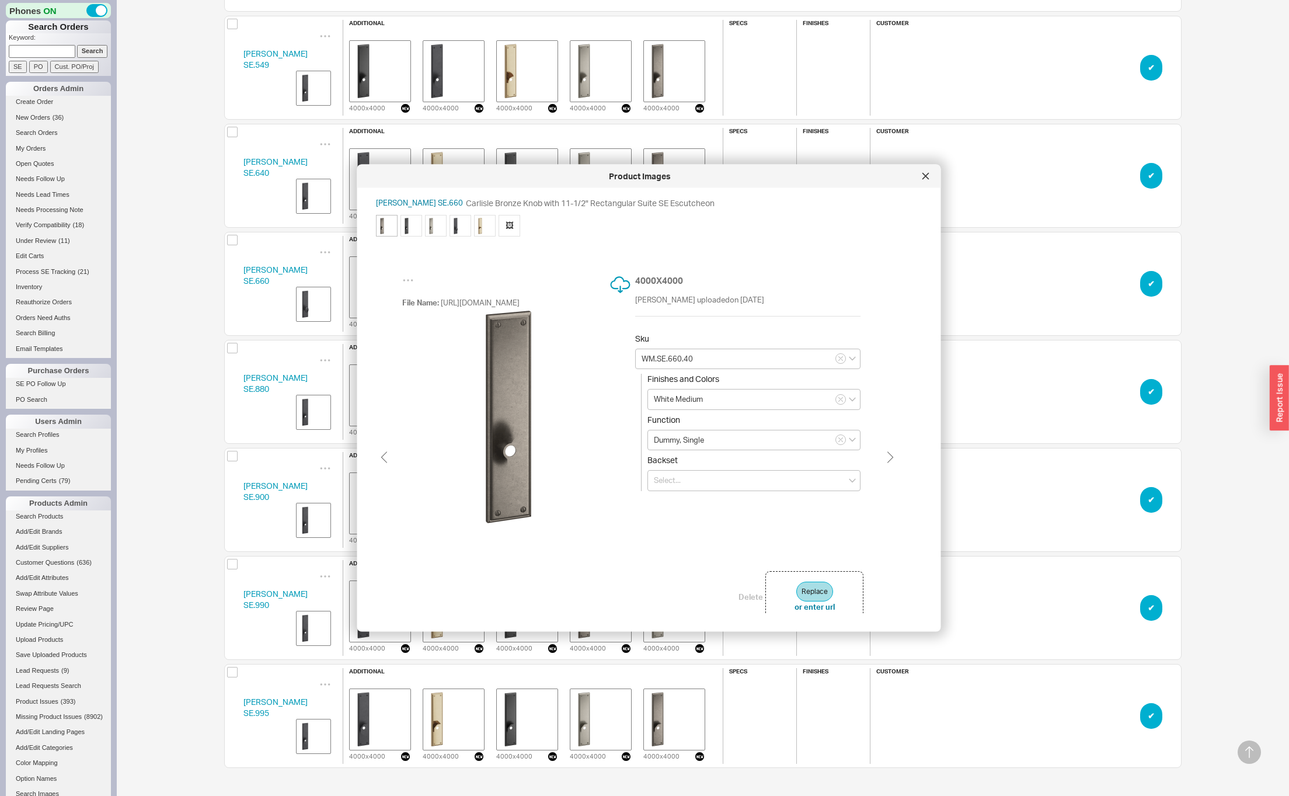
click at [505, 443] on img at bounding box center [508, 416] width 213 height 213
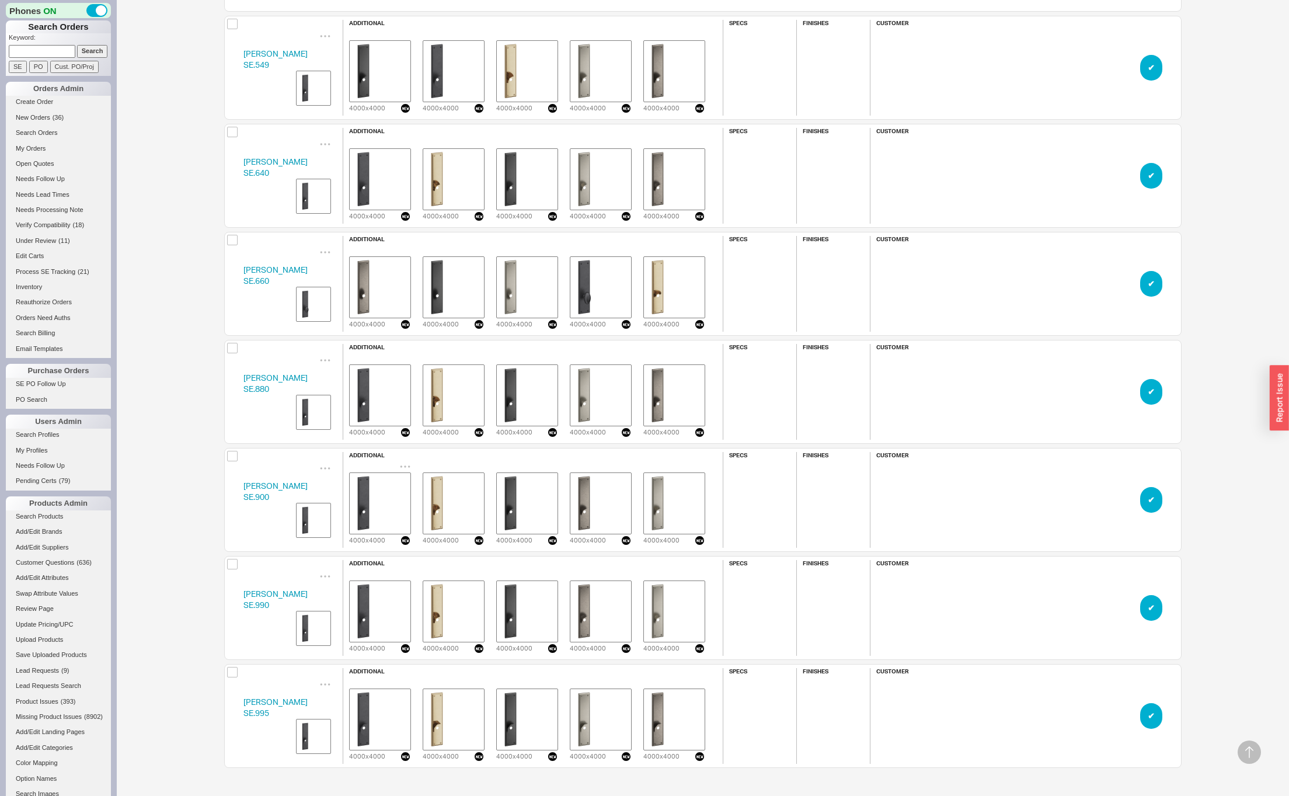
click at [378, 520] on img "grid" at bounding box center [380, 503] width 58 height 58
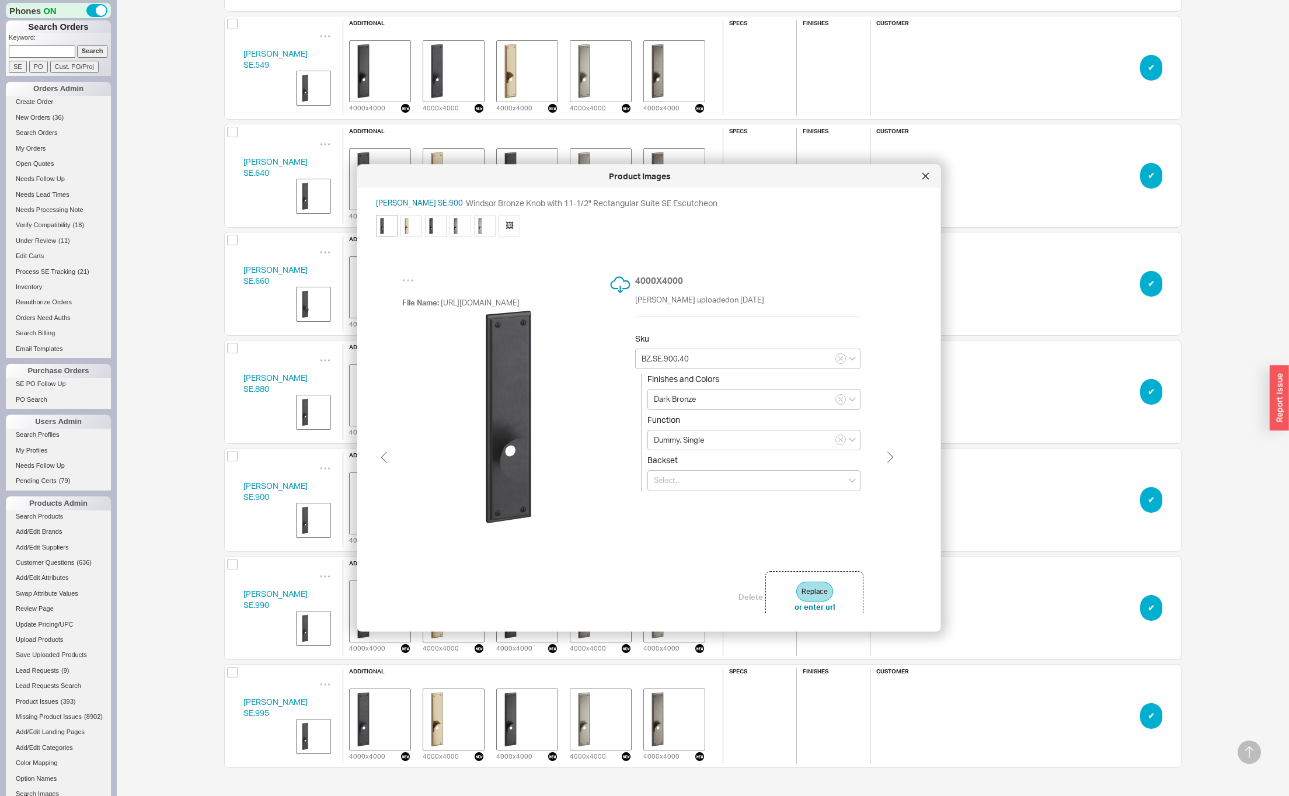
type input "NB.SE.900.40"
type input "Natural Bronze"
type input "TC.SE.900.40"
type input "Matte Black"
type input "WM.SE.900.40"
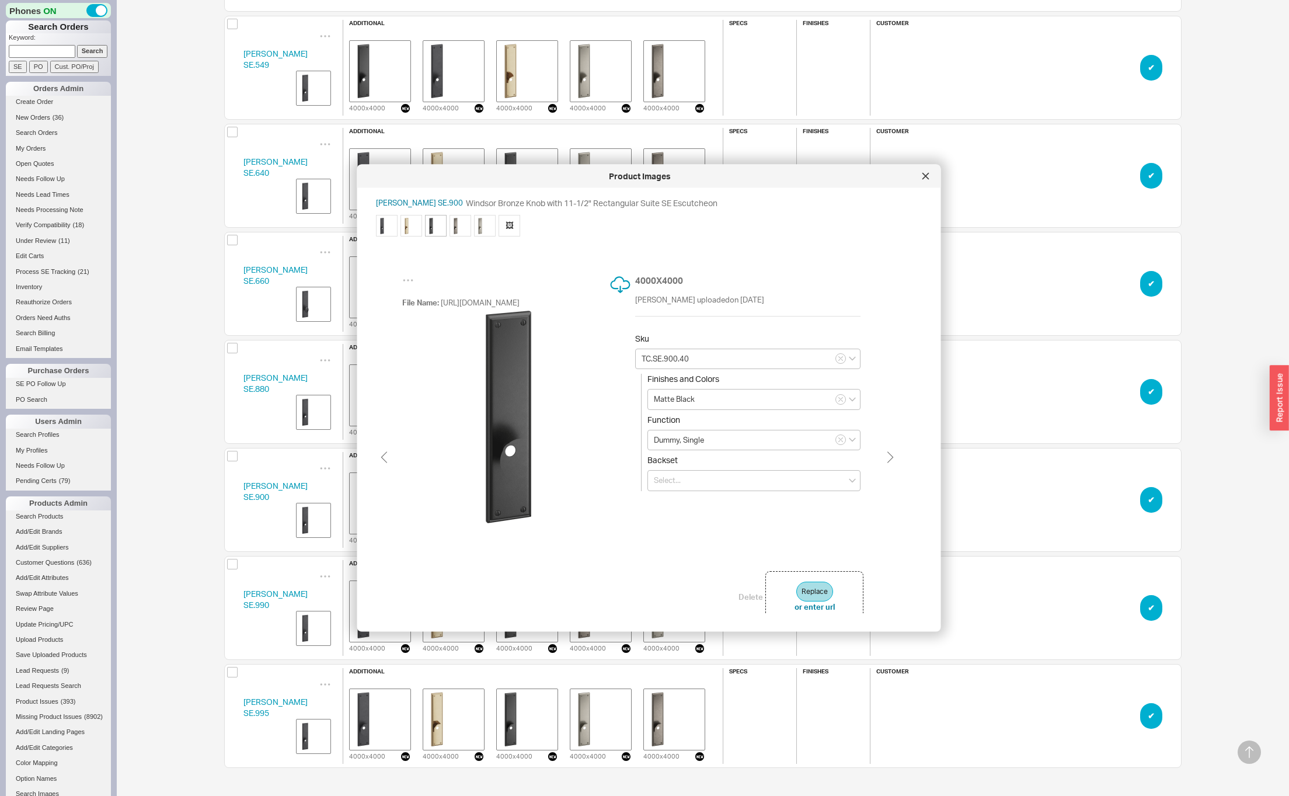
type input "White Medium"
type input "WL.SE.900.40"
type input "White Bronze"
type input "NB.SE.990.40"
type input "Natural Bronze"
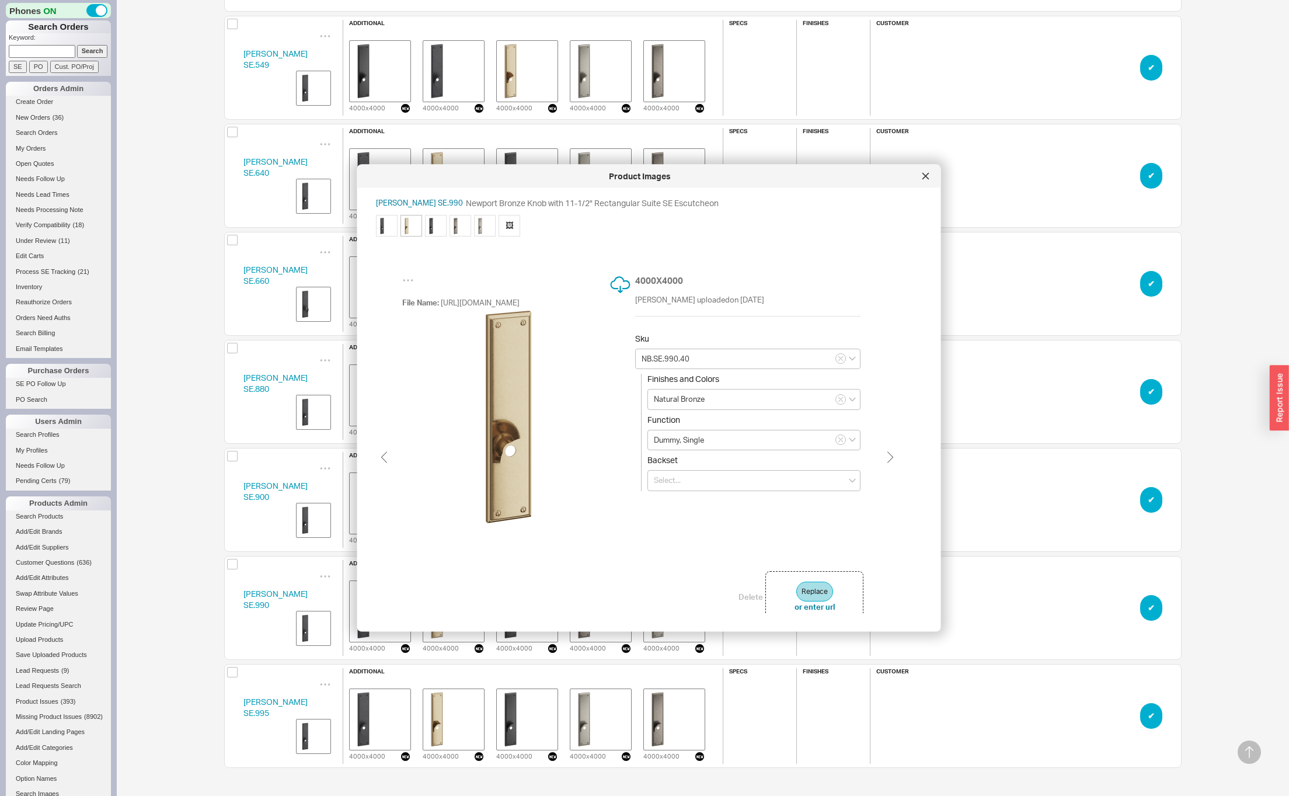
type input "TC.SE.990.40"
type input "Matte Black"
type input "WM.SE.990.40"
type input "White Medium"
type input "WL.SE.990.40"
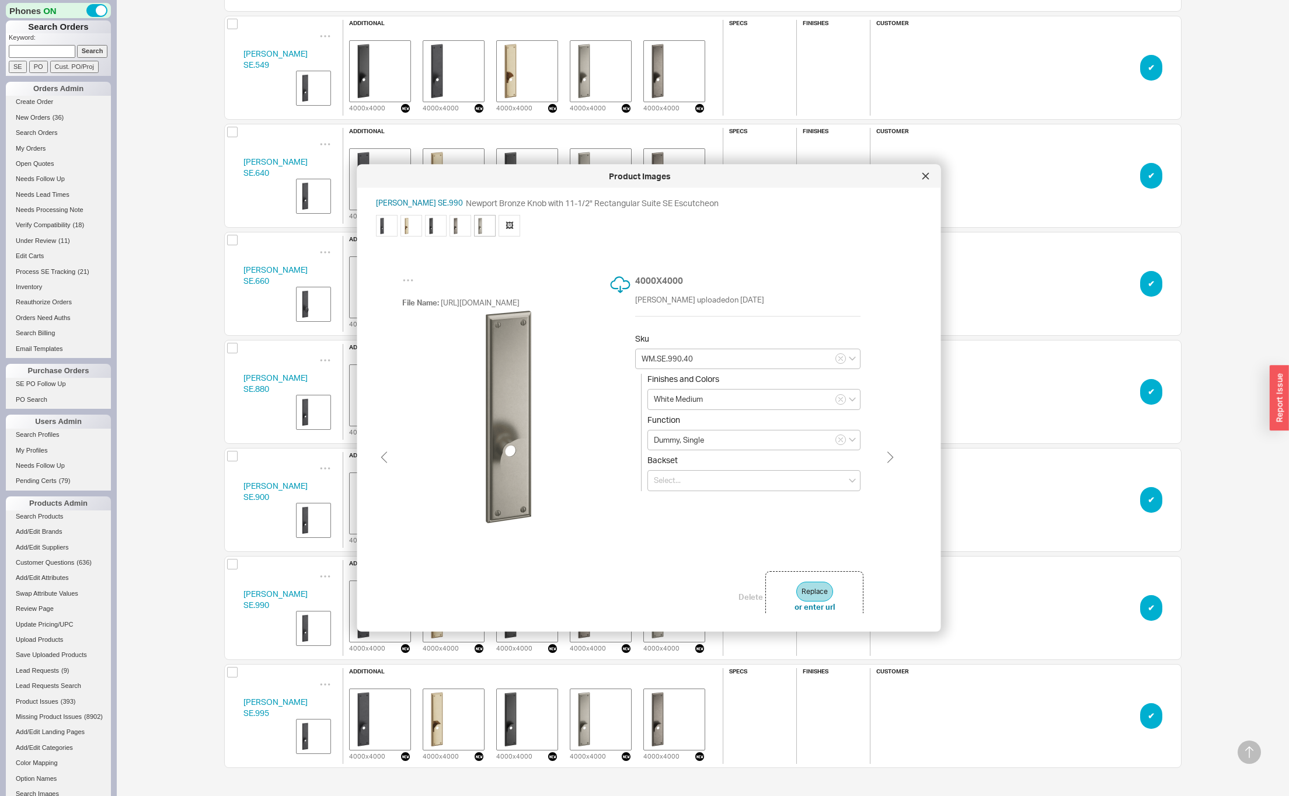
type input "White Bronze"
type input "WM.SE.990.40"
type input "White Medium"
type input "TC.SE.990.40"
type input "Matte Black"
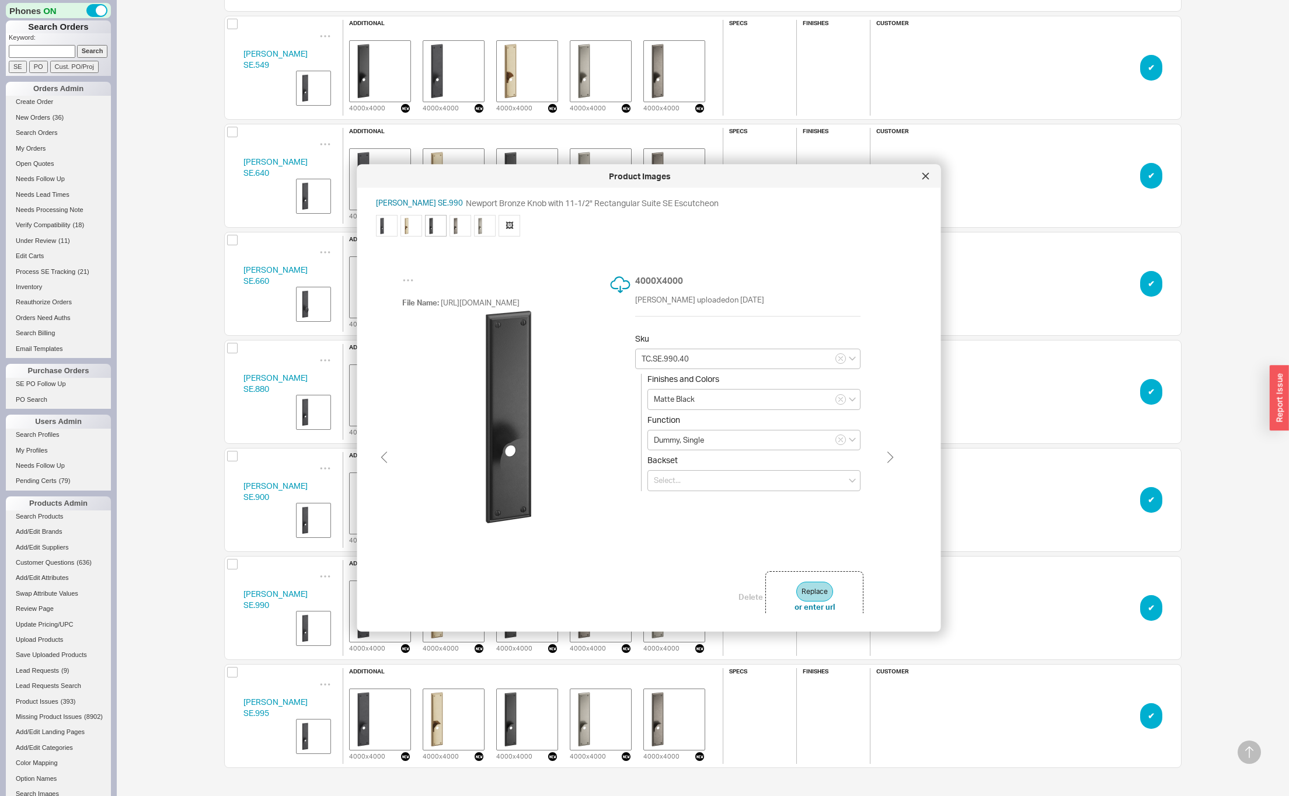
type input "NB.SE.990.40"
type input "Natural Bronze"
type input "BZ.SE.990.40"
type input "Dark Bronze"
type input "NB.SE.990.40"
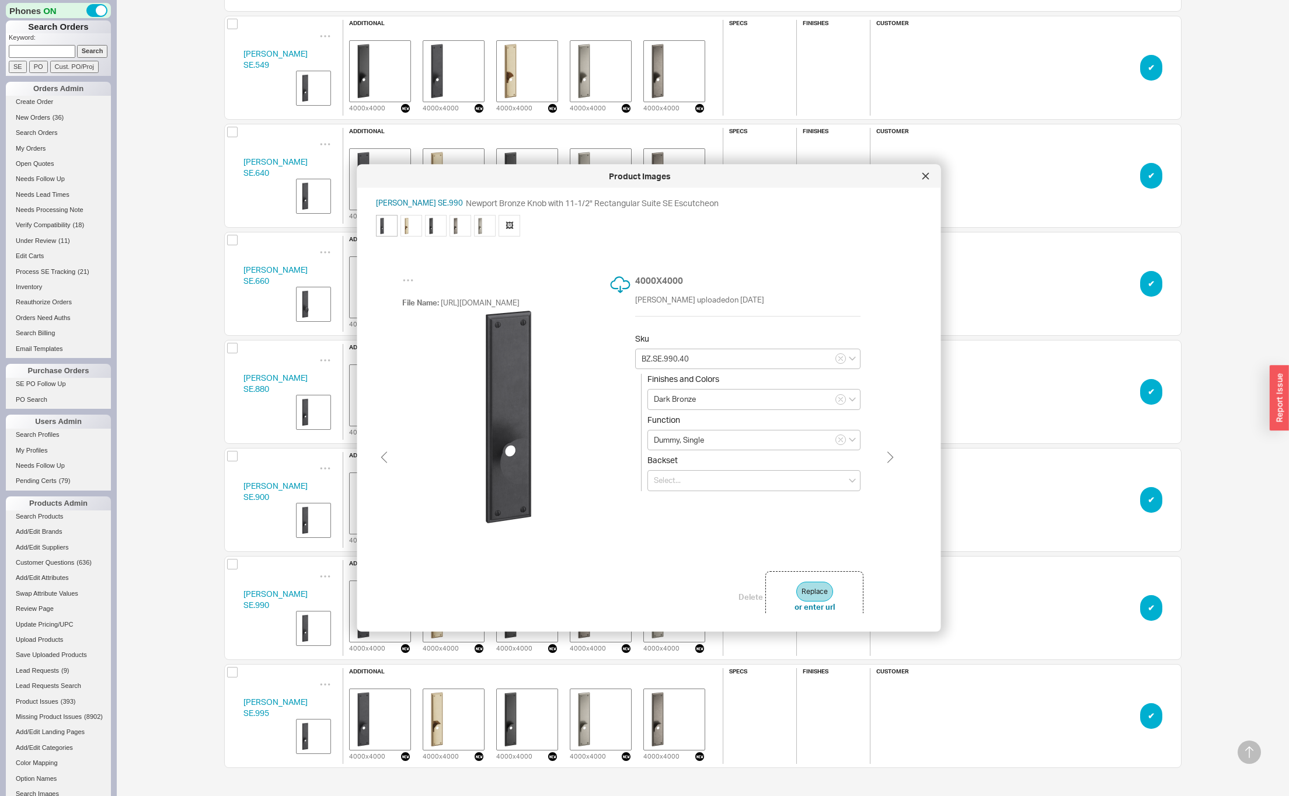
type input "Natural Bronze"
type input "TC.SE.990.40"
type input "Matte Black"
type input "WM.SE.990.40"
type input "White Medium"
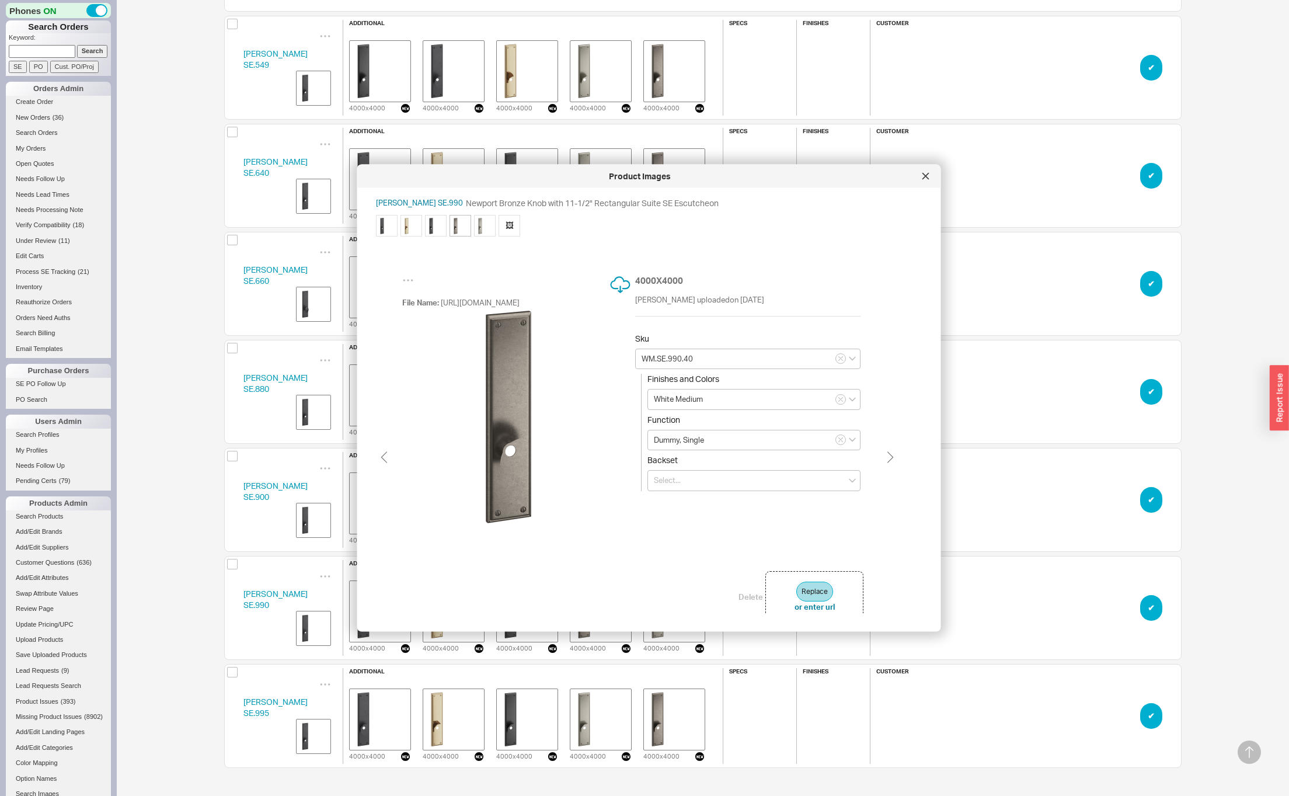
type input "WL.SE.990.40"
type input "White Bronze"
type input "NB.SE.995.40"
type input "Natural Bronze"
type input "TC.SE.995.40"
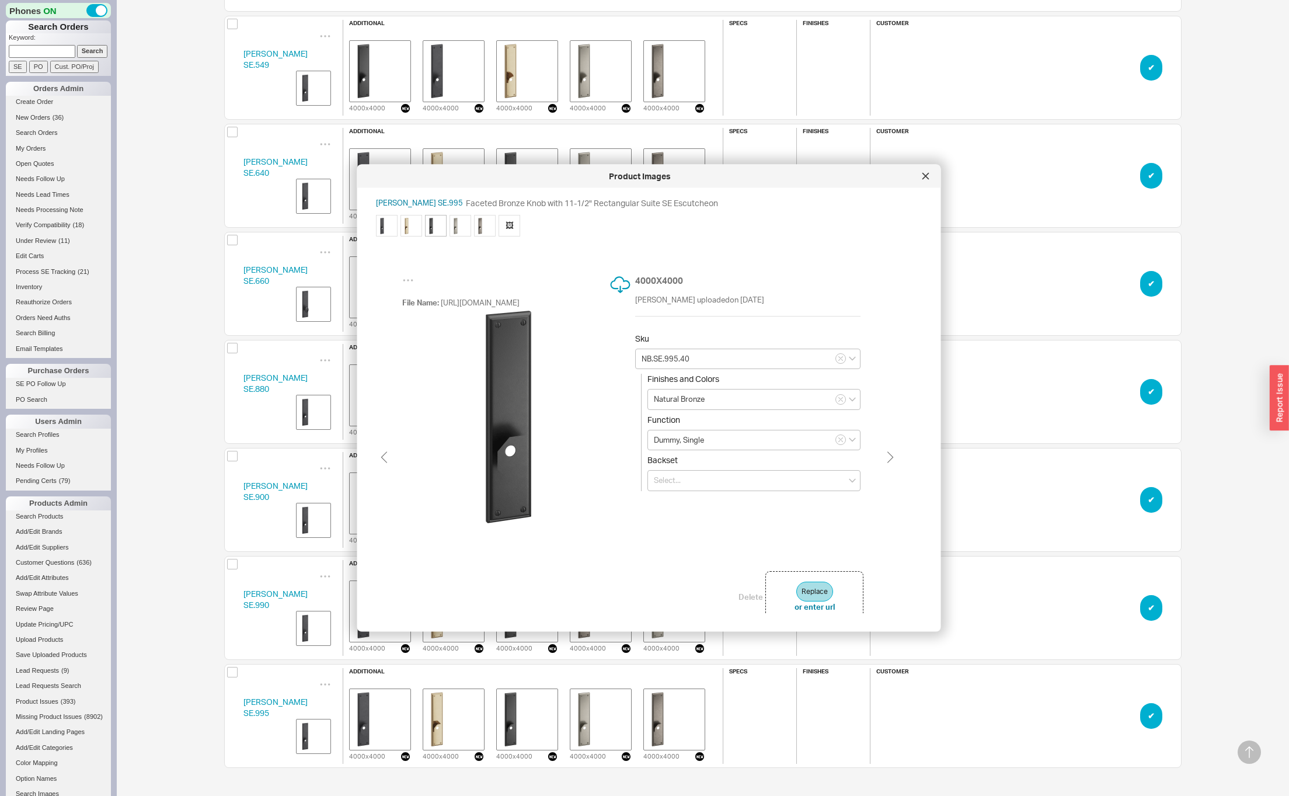
type input "Matte Black"
type input "WL.SE.995.40"
type input "White Bronze"
type input "WM.SE.995.40"
type input "White Medium"
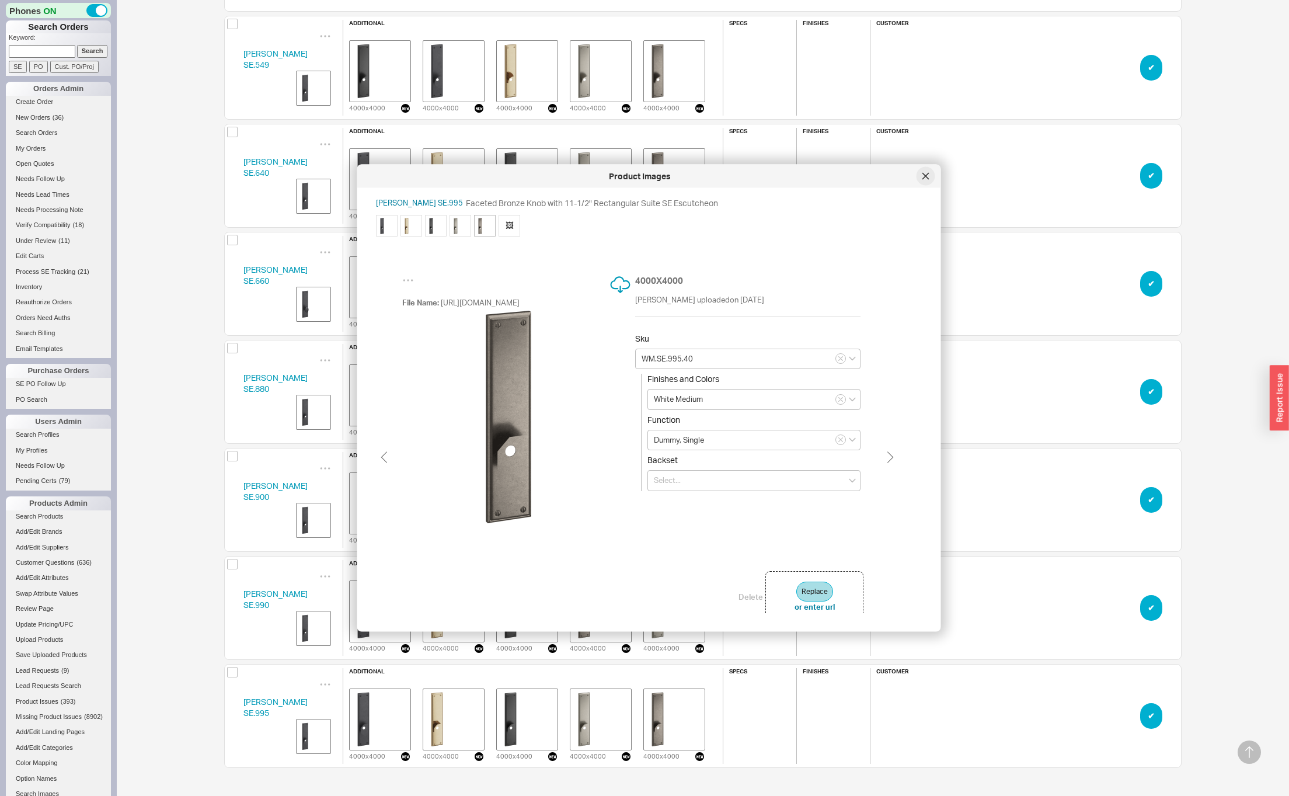
click at [923, 173] on icon at bounding box center [926, 176] width 7 height 7
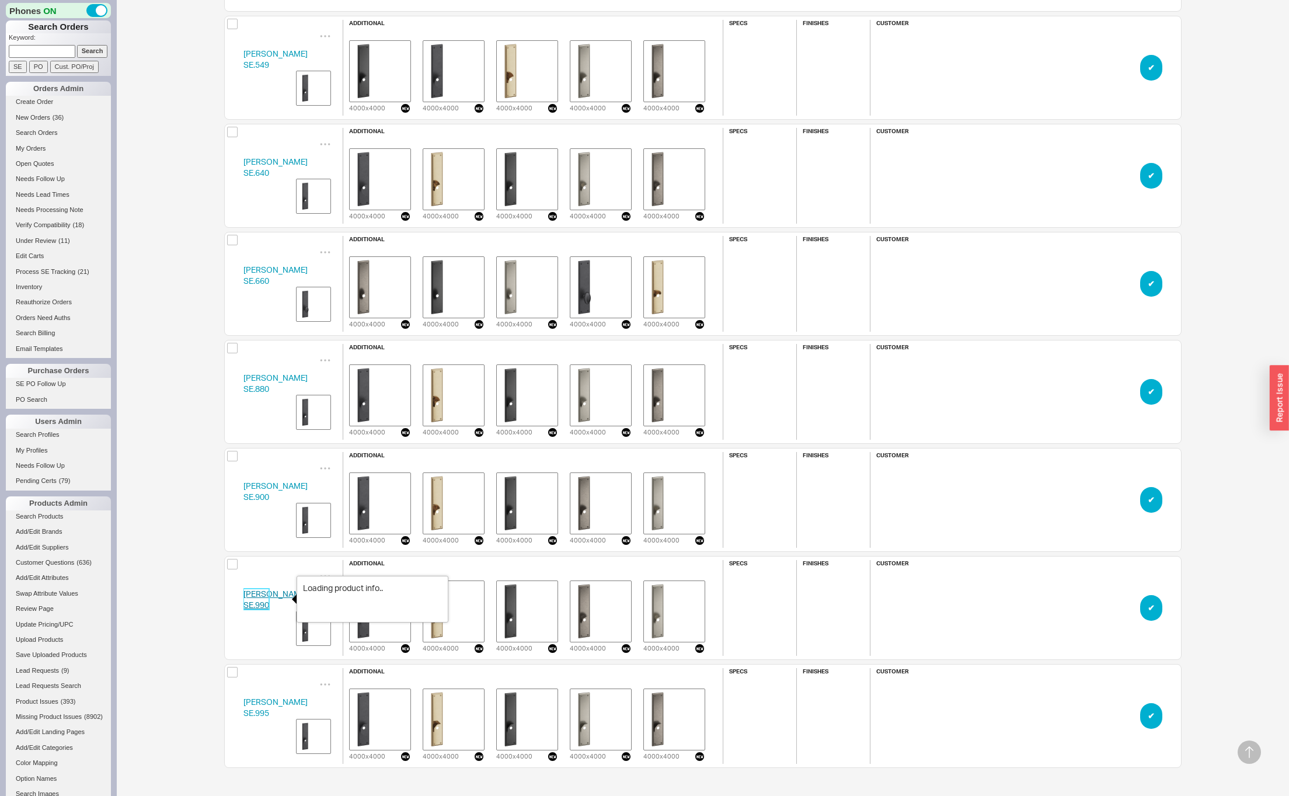
click at [277, 594] on link "Ashley Norton SE.990" at bounding box center [275, 600] width 64 height 22
click at [541, 409] on img "grid" at bounding box center [527, 395] width 58 height 58
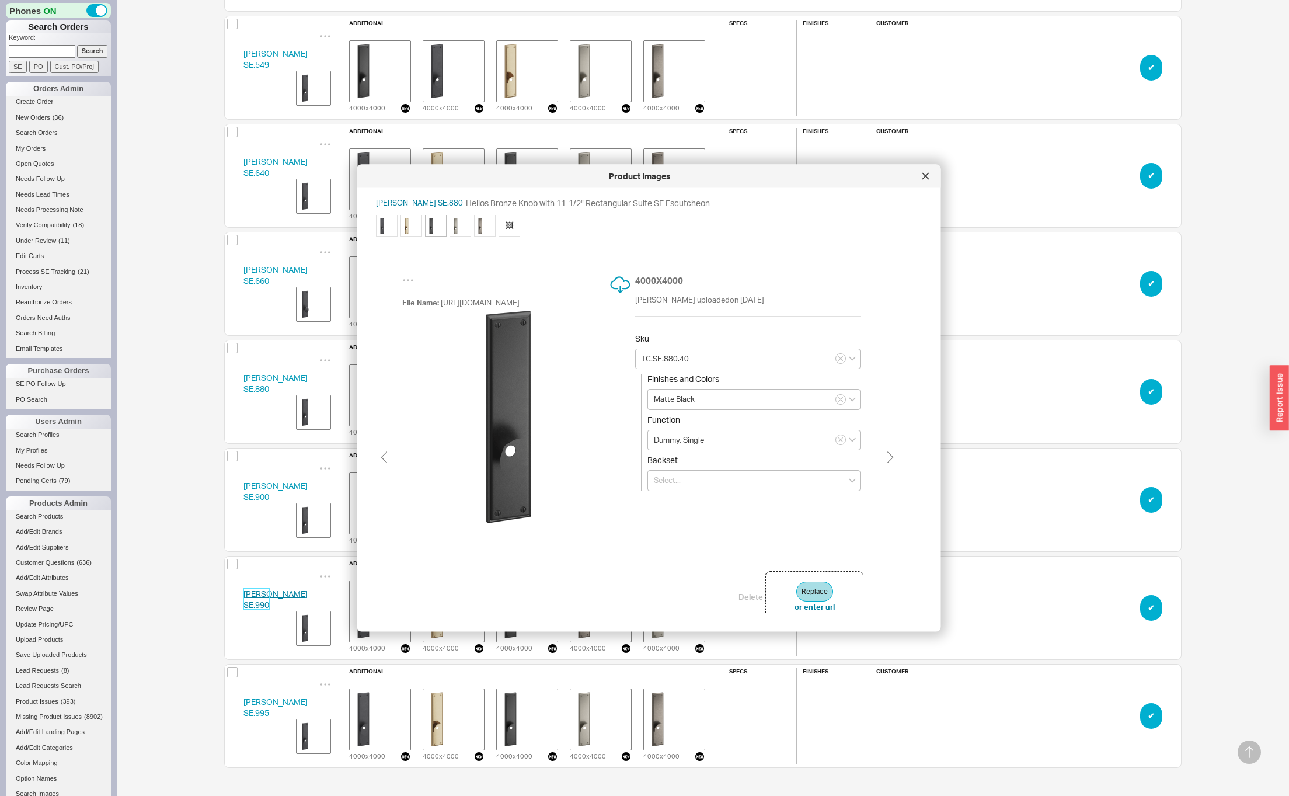
type input "WL.SE.880.40"
type input "White Bronze"
type input "WM.SE.880.40"
type input "White Medium"
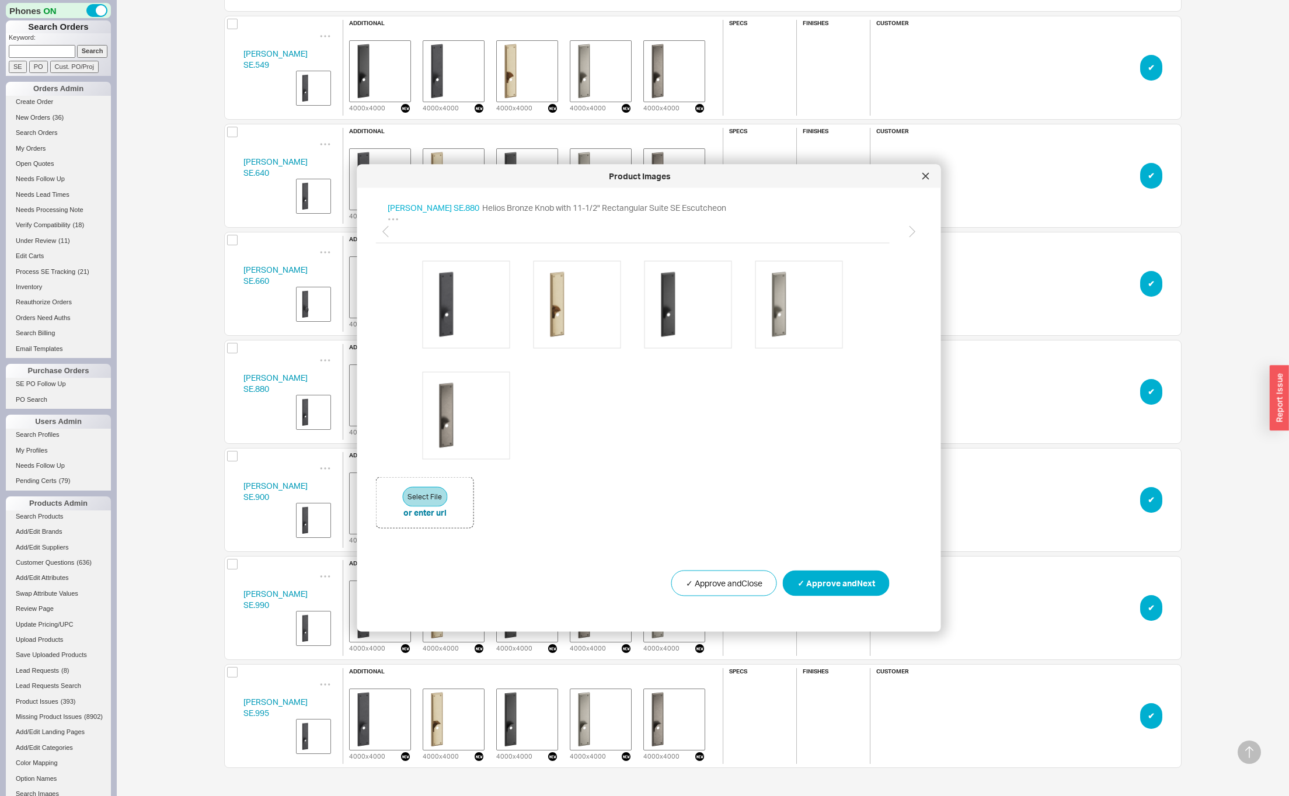
click at [936, 173] on div "Product Images" at bounding box center [649, 176] width 584 height 23
click at [928, 174] on icon at bounding box center [926, 176] width 6 height 6
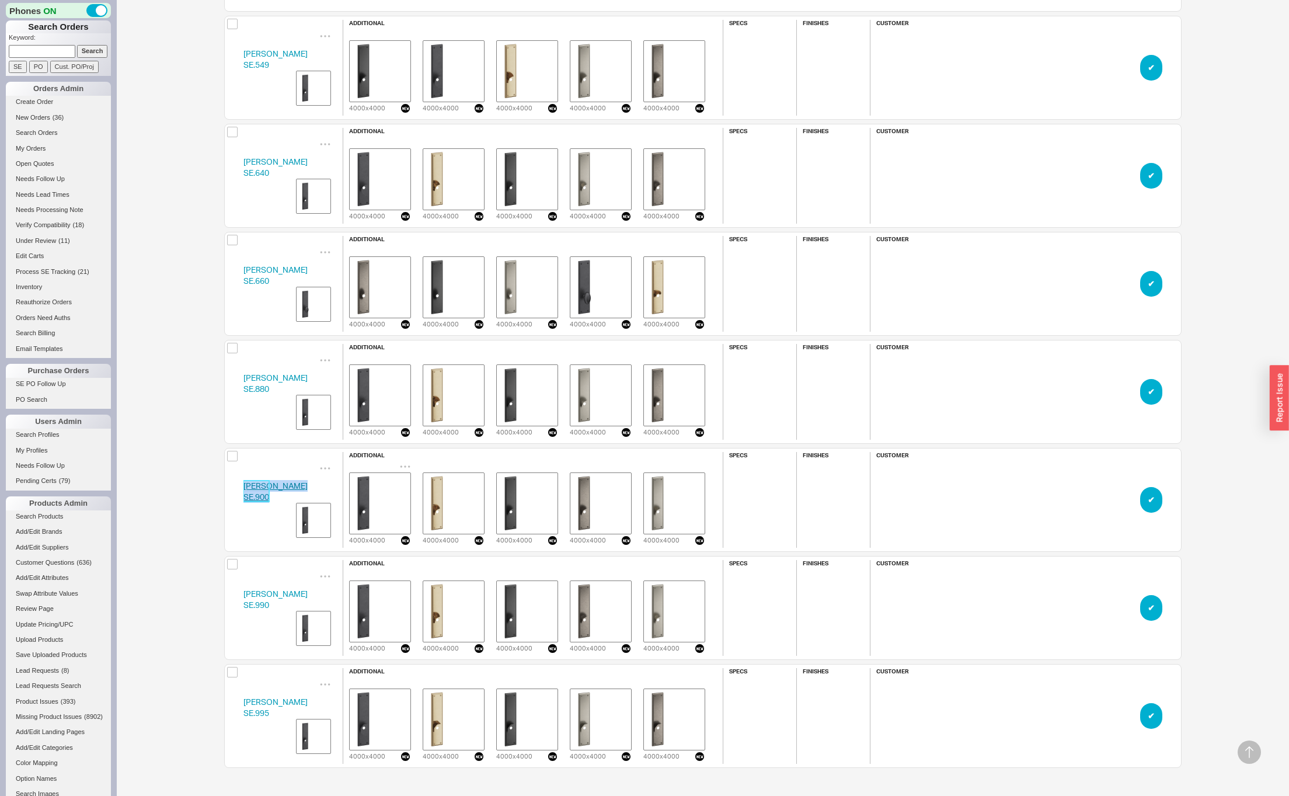
click at [409, 501] on img "grid" at bounding box center [380, 503] width 58 height 58
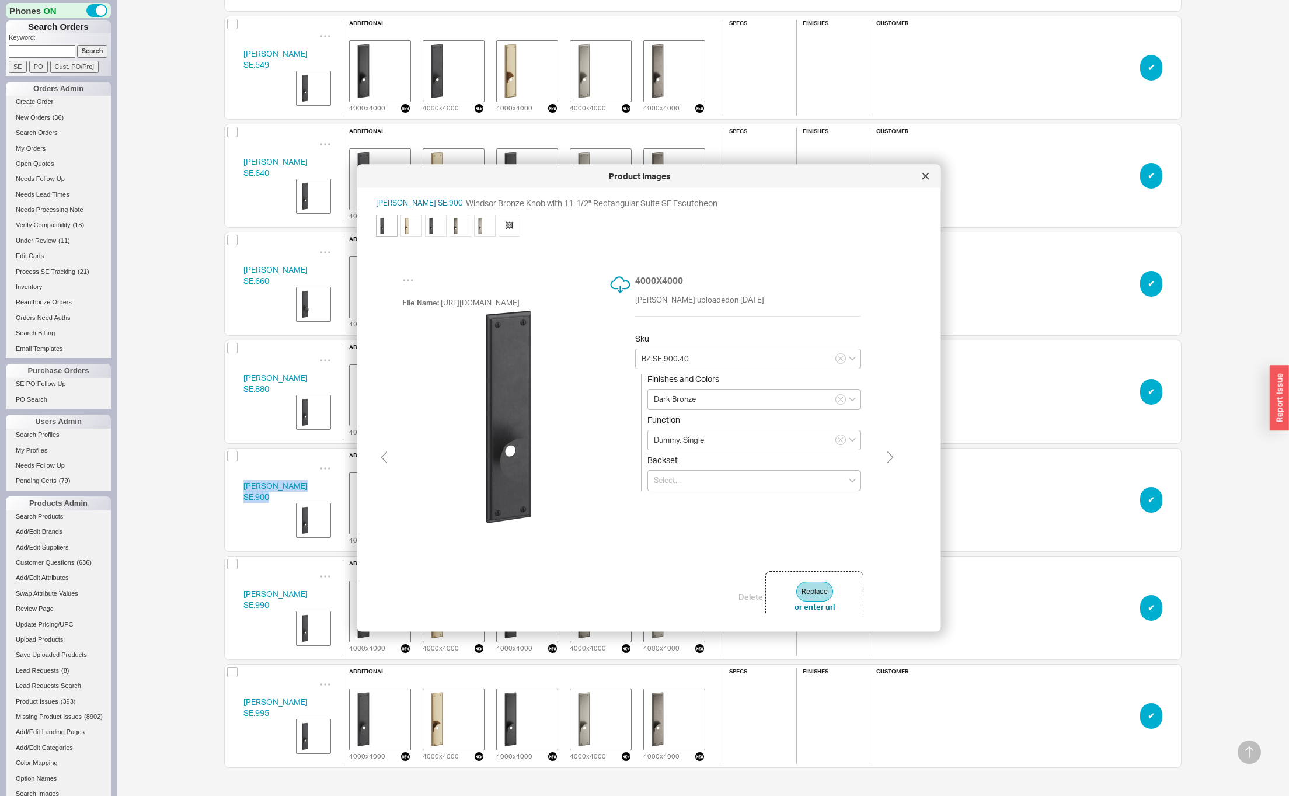
drag, startPoint x: 441, startPoint y: 302, endPoint x: 581, endPoint y: 349, distance: 147.9
click at [581, 307] on div "File Name: https://design.ashleynorton.com/server/uploads/4000x4000/BZSE90040.p…" at bounding box center [516, 302] width 228 height 11
click at [924, 179] on div at bounding box center [926, 176] width 19 height 19
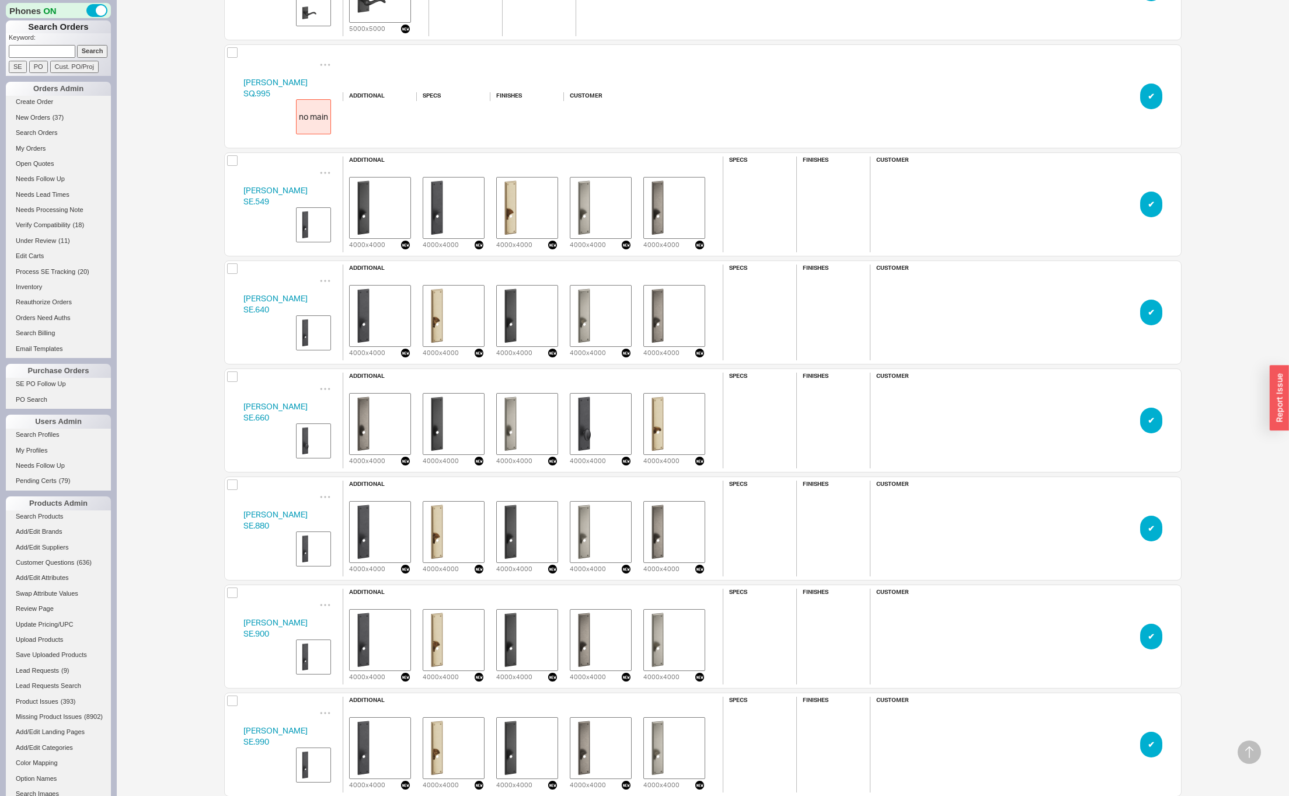
scroll to position [10385, 0]
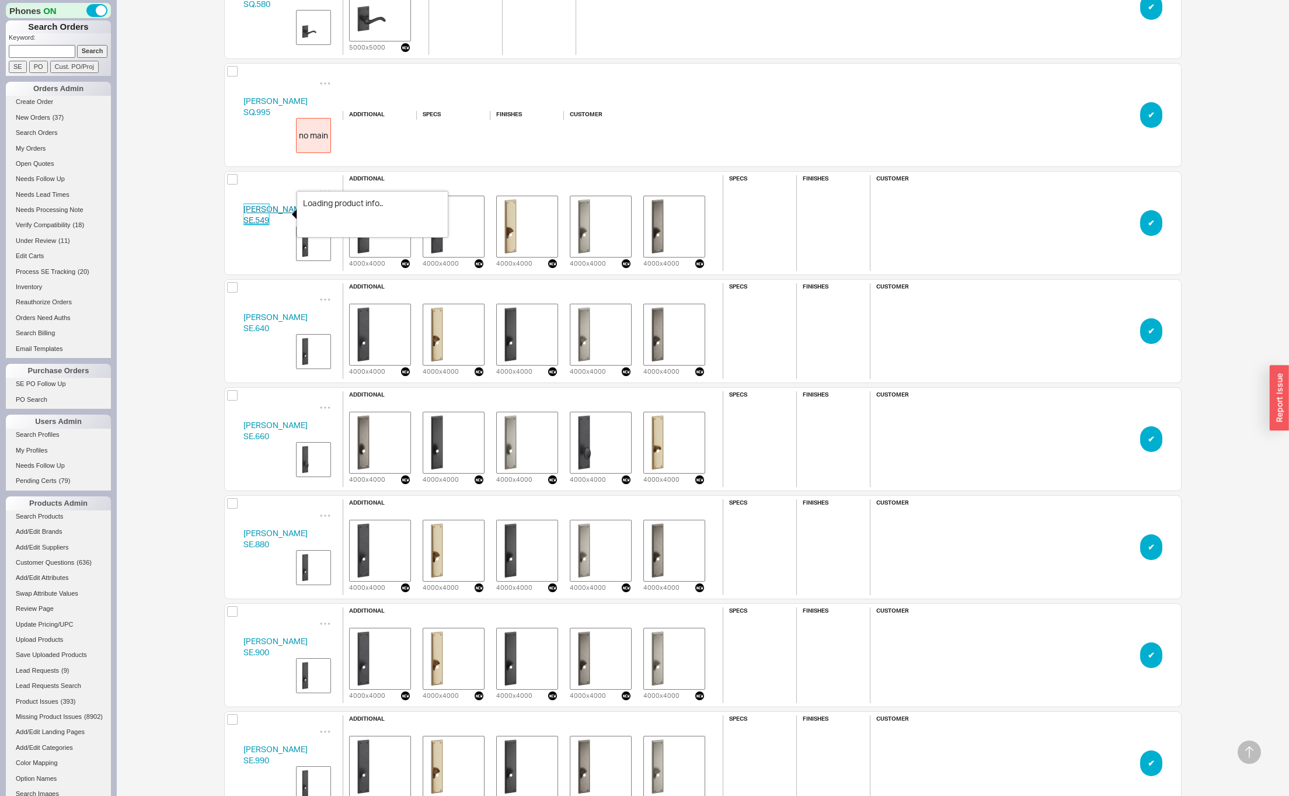
click at [256, 206] on link "Ashley Norton SE.549" at bounding box center [275, 215] width 64 height 22
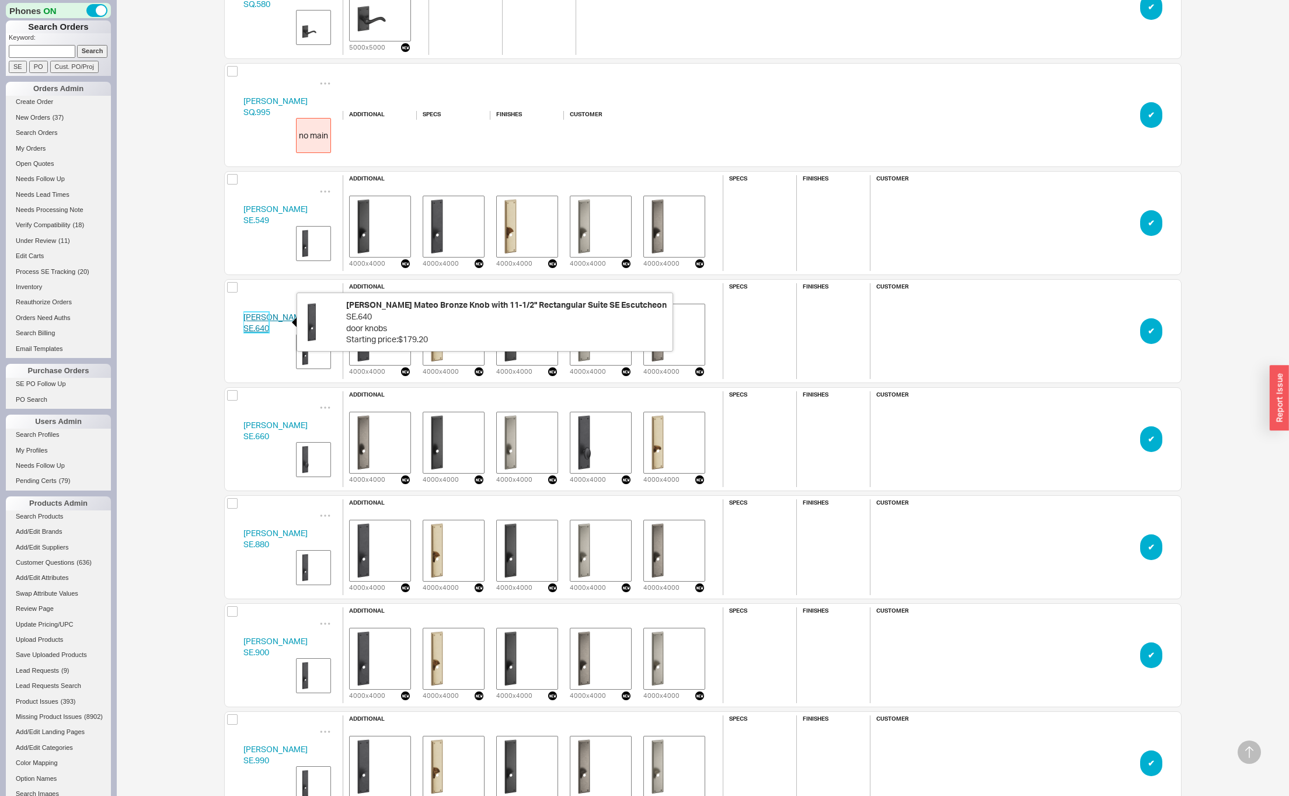
click at [262, 319] on link "Ashley Norton SE.640" at bounding box center [275, 323] width 64 height 22
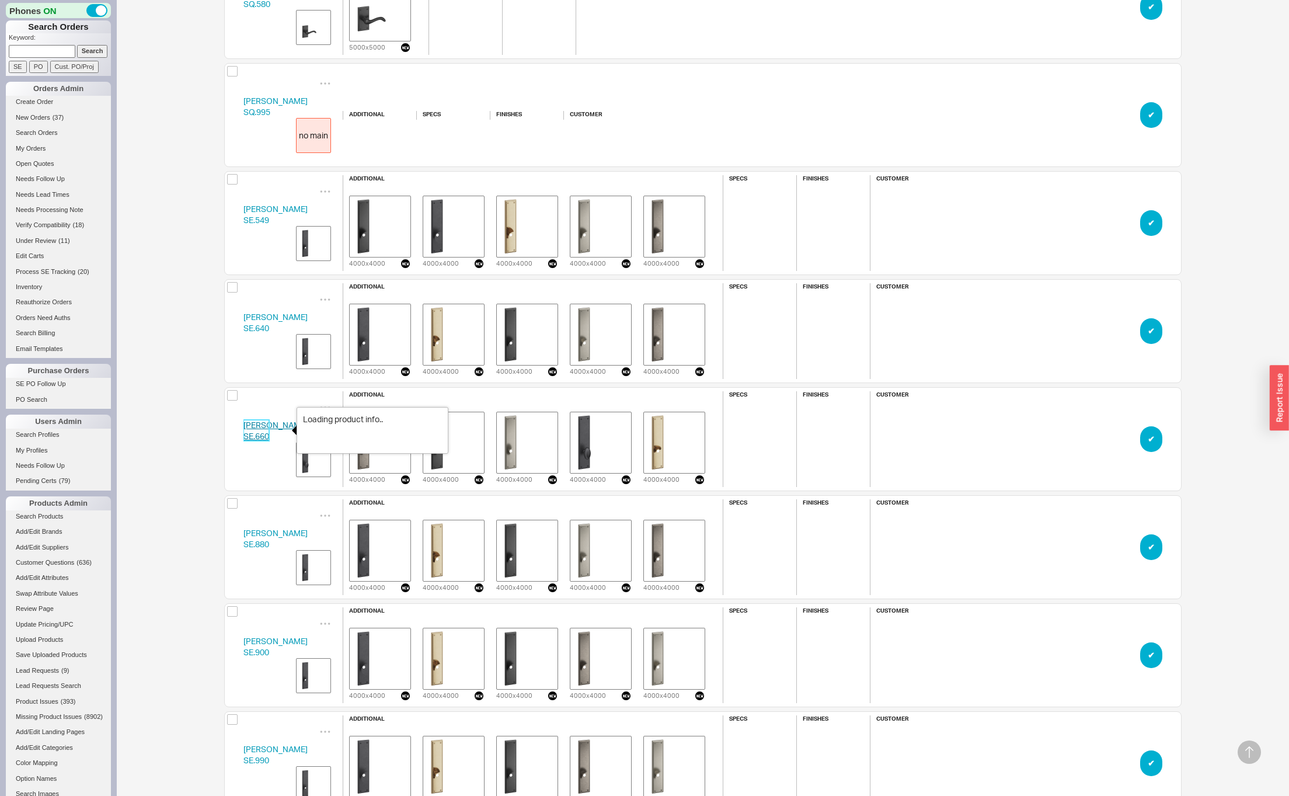
click at [272, 425] on link "Ashley Norton SE.660" at bounding box center [275, 431] width 64 height 22
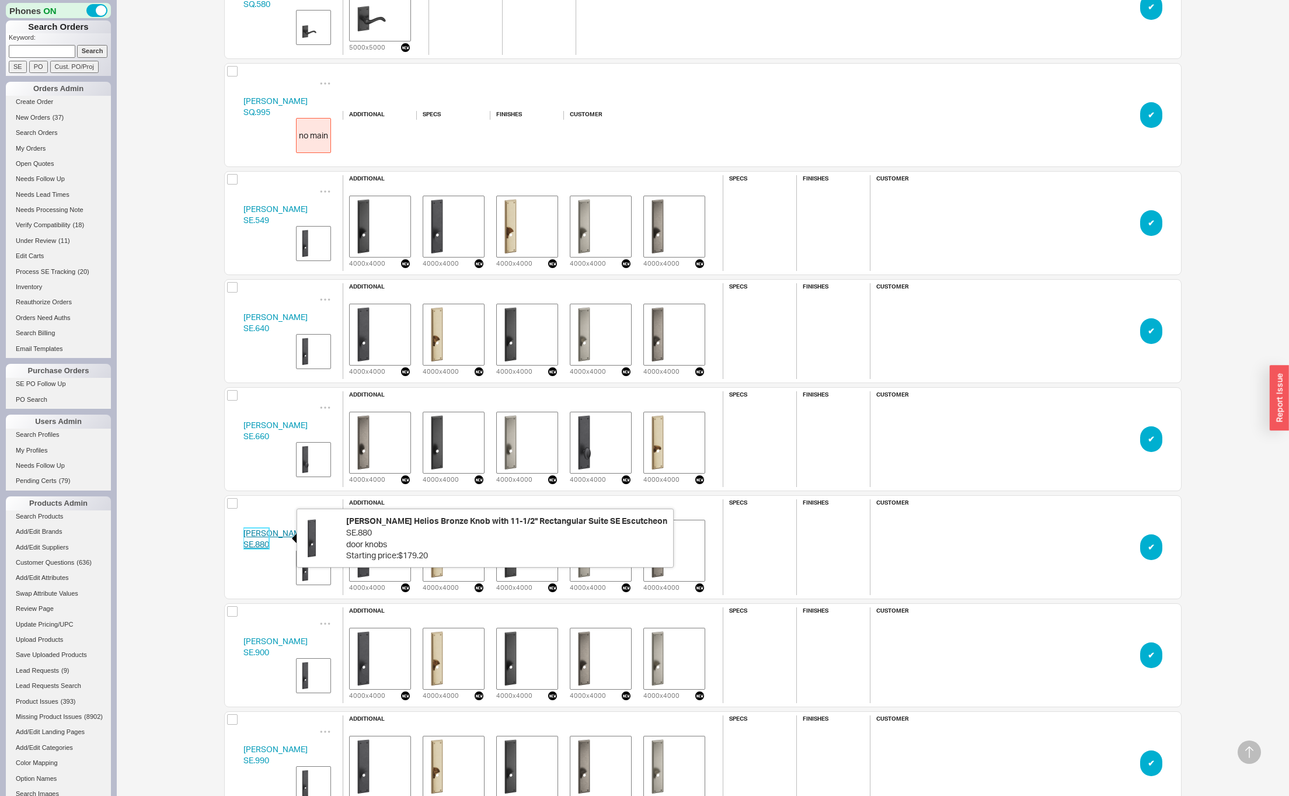
click at [251, 535] on link "Ashley Norton SE.880" at bounding box center [275, 539] width 64 height 22
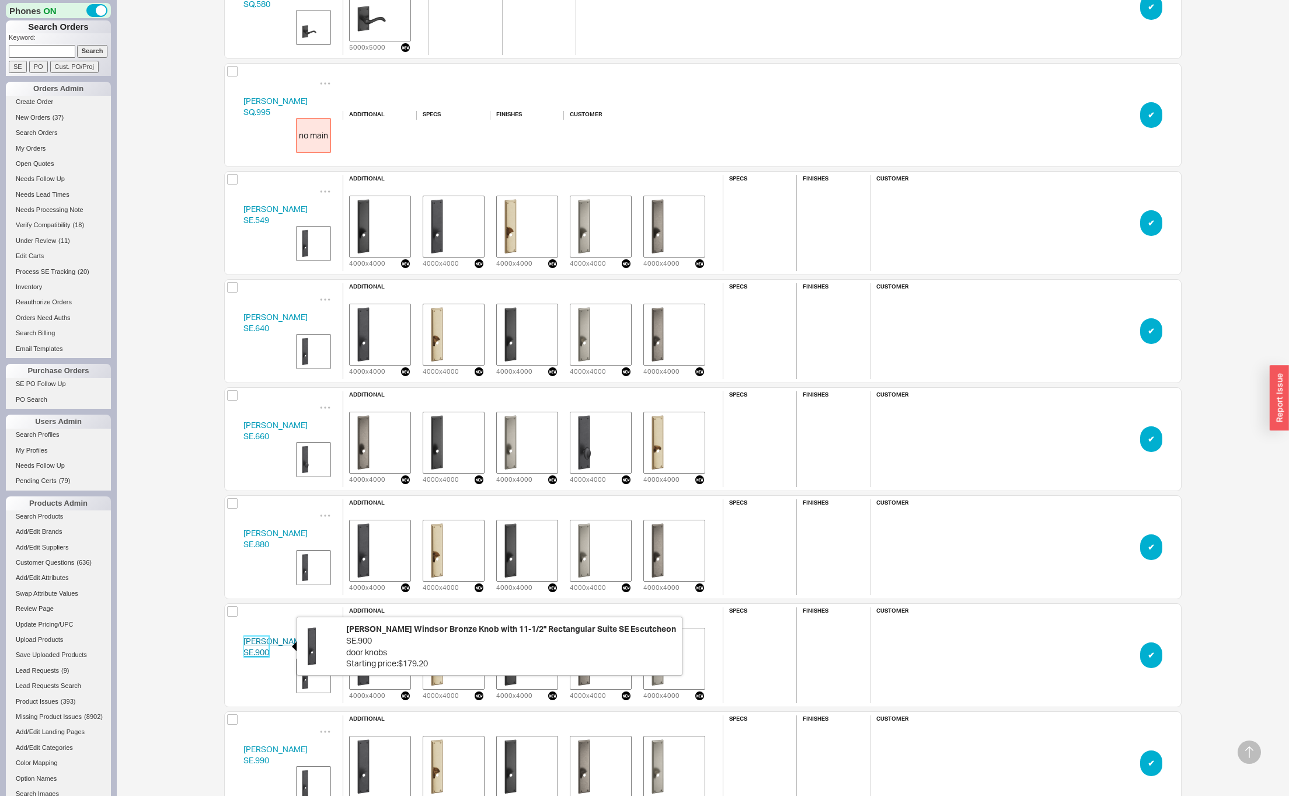
click at [253, 641] on link "Ashley Norton SE.900" at bounding box center [275, 647] width 64 height 22
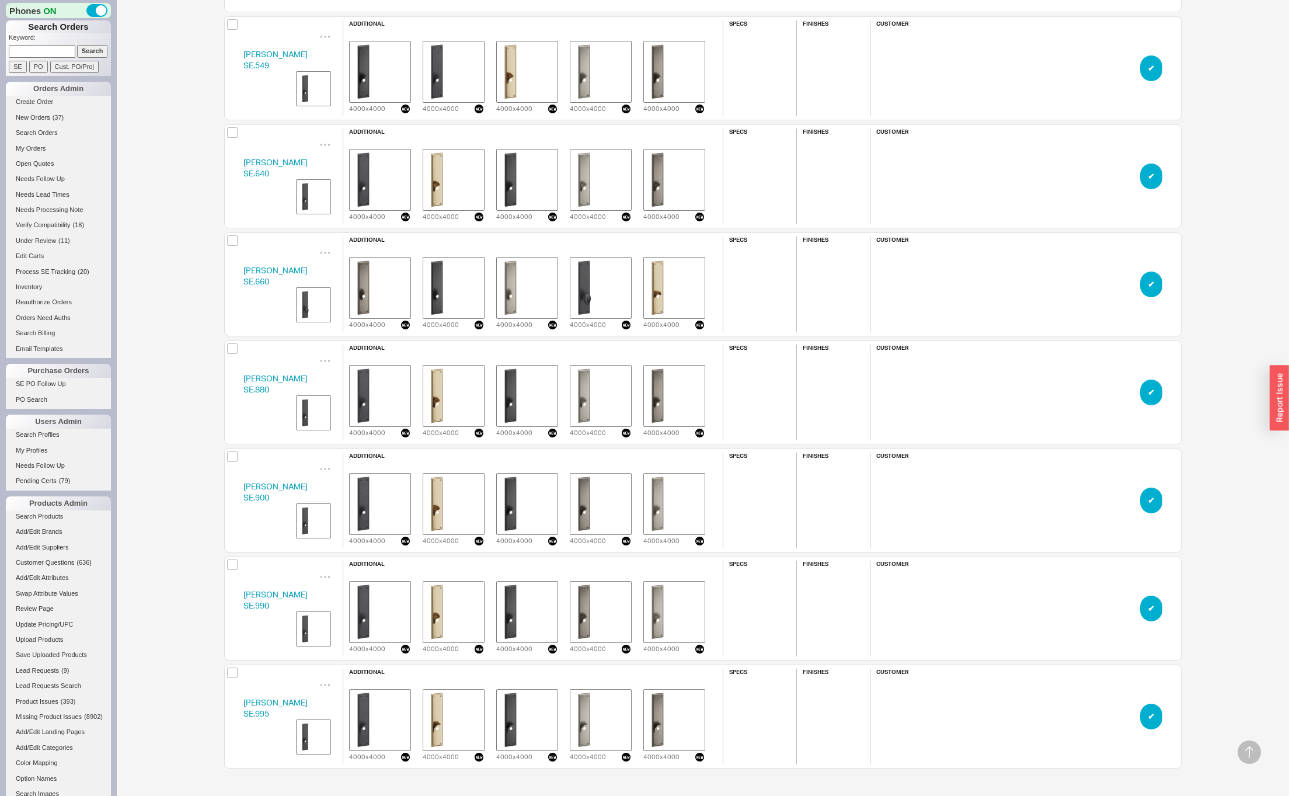
click at [259, 600] on div "Ashley Norton SE.990" at bounding box center [275, 600] width 64 height 23
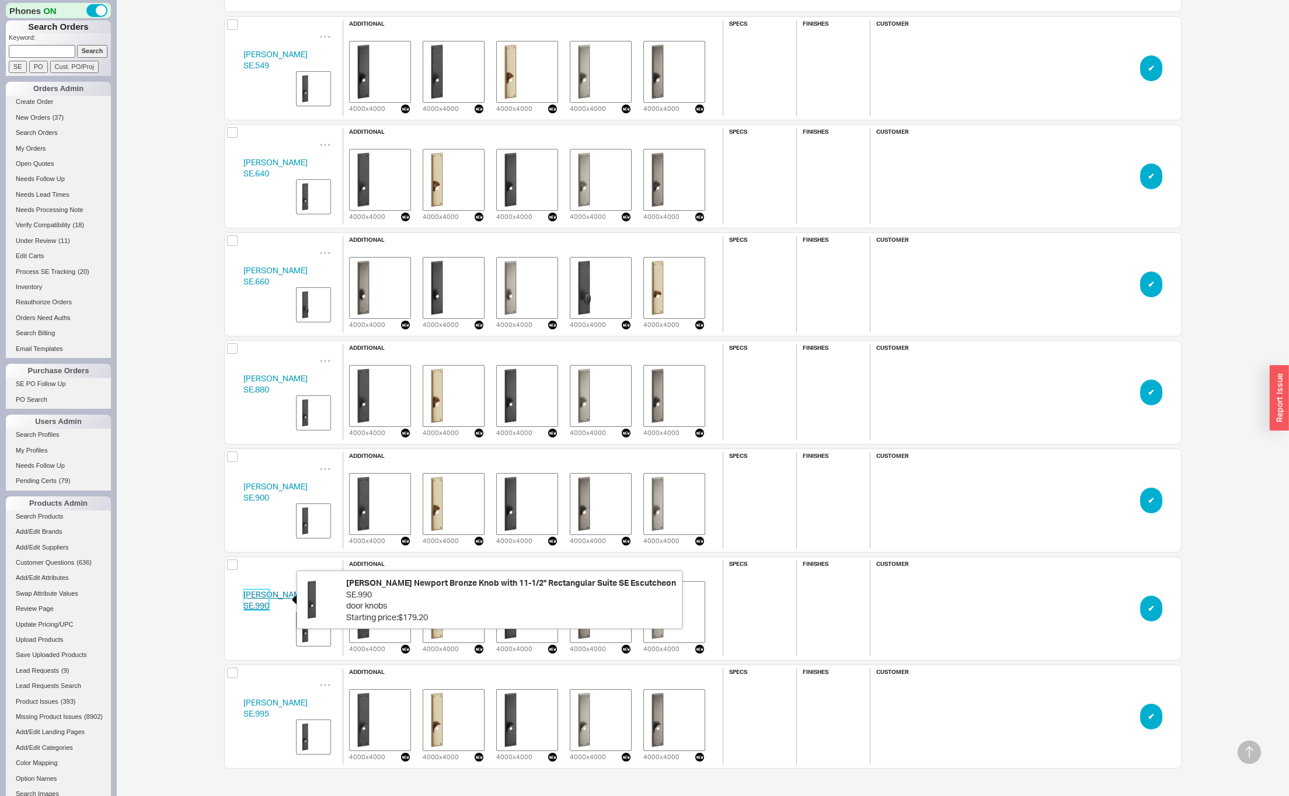
click at [259, 604] on link "Ashley Norton SE.990" at bounding box center [275, 600] width 64 height 22
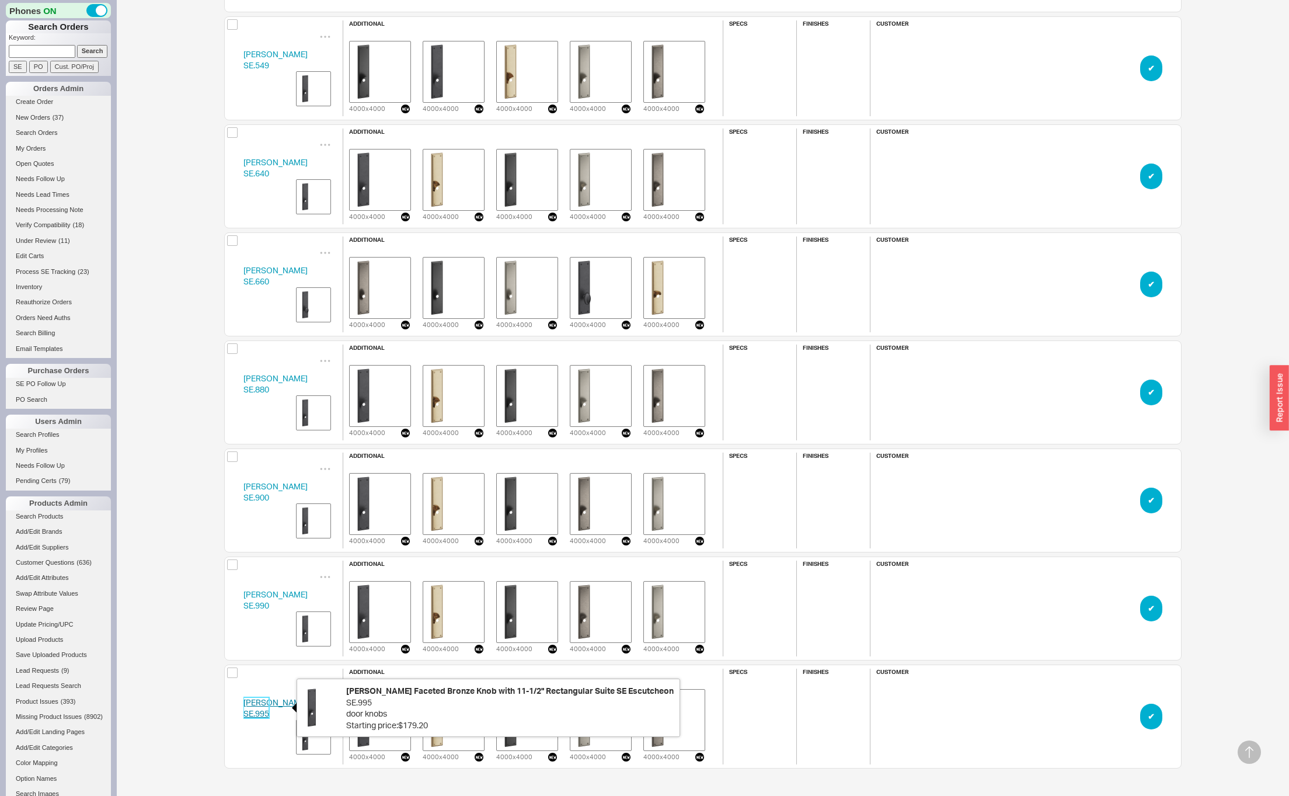
click at [259, 705] on link "Ashley Norton SE.995" at bounding box center [275, 708] width 64 height 22
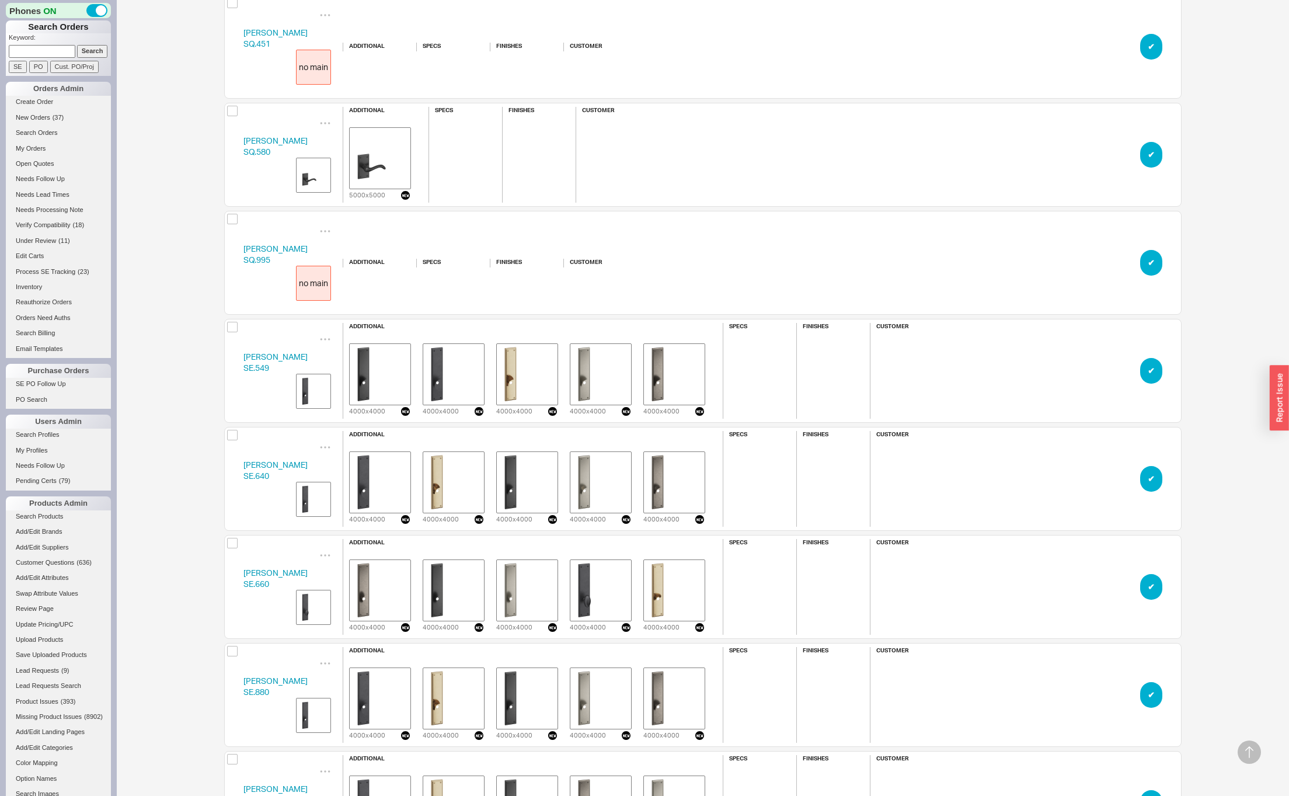
scroll to position [10540, 0]
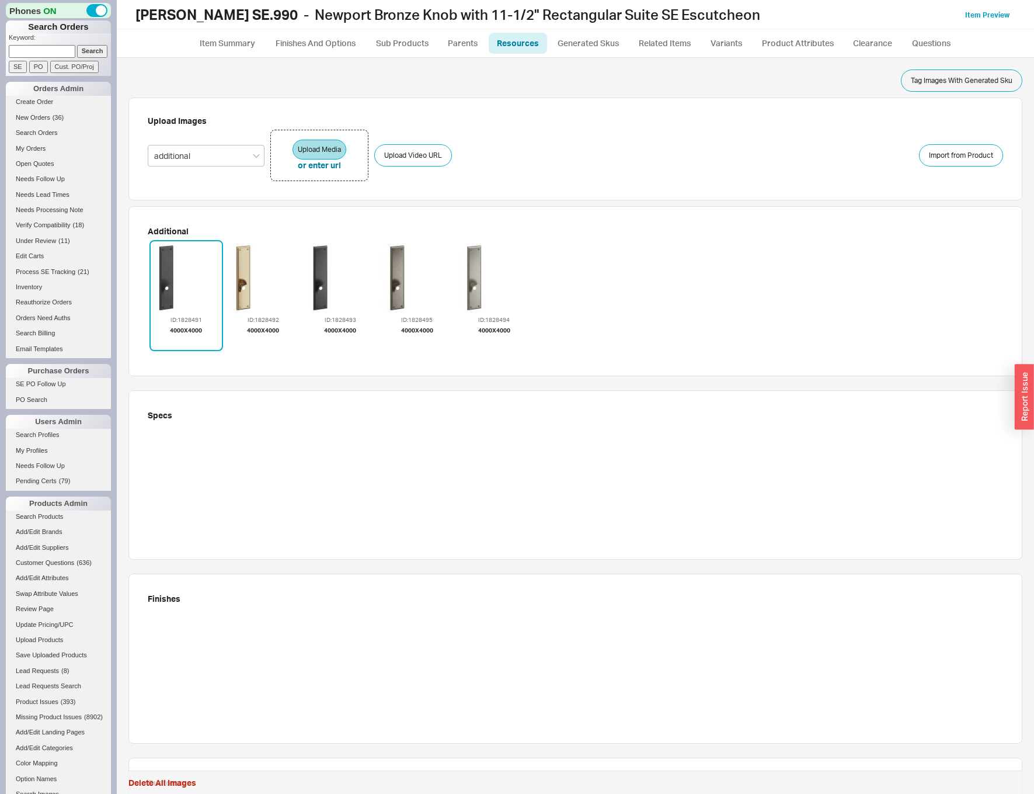
click at [311, 54] on ul "Item Summary Finishes And Options Sub Products Parents Resources Generated Skus…" at bounding box center [575, 43] width 917 height 28
click at [309, 39] on link "Finishes And Options" at bounding box center [316, 43] width 100 height 21
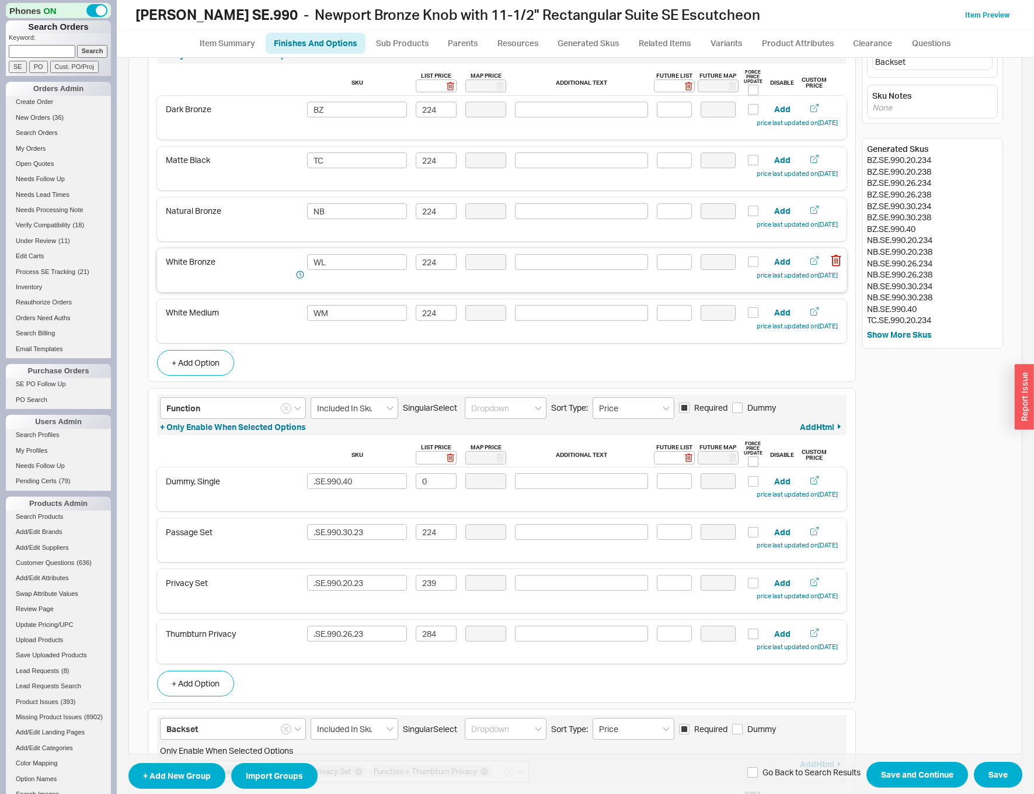
scroll to position [91, 0]
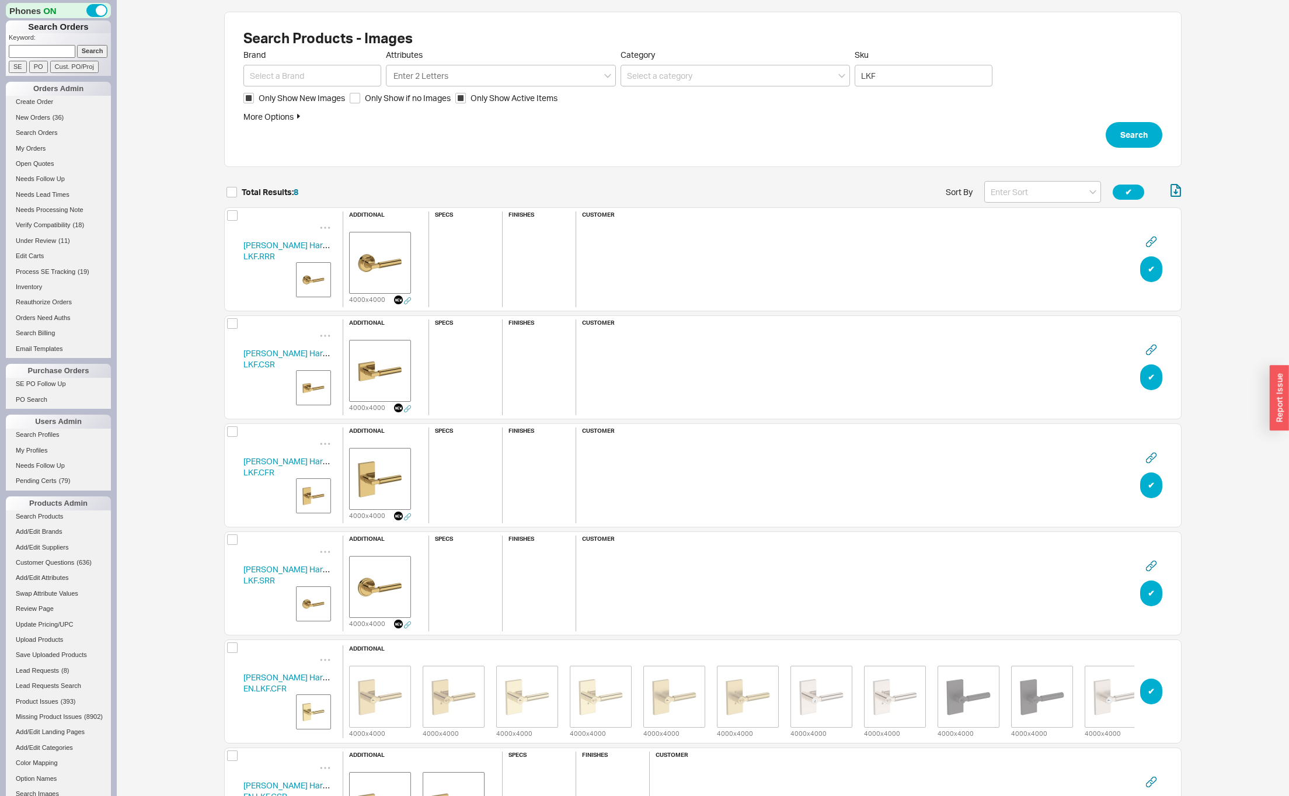
scroll to position [894, 949]
click at [998, 187] on input at bounding box center [1042, 192] width 117 height 22
click at [1001, 218] on div "Name" at bounding box center [1043, 216] width 116 height 21
type input "Name"
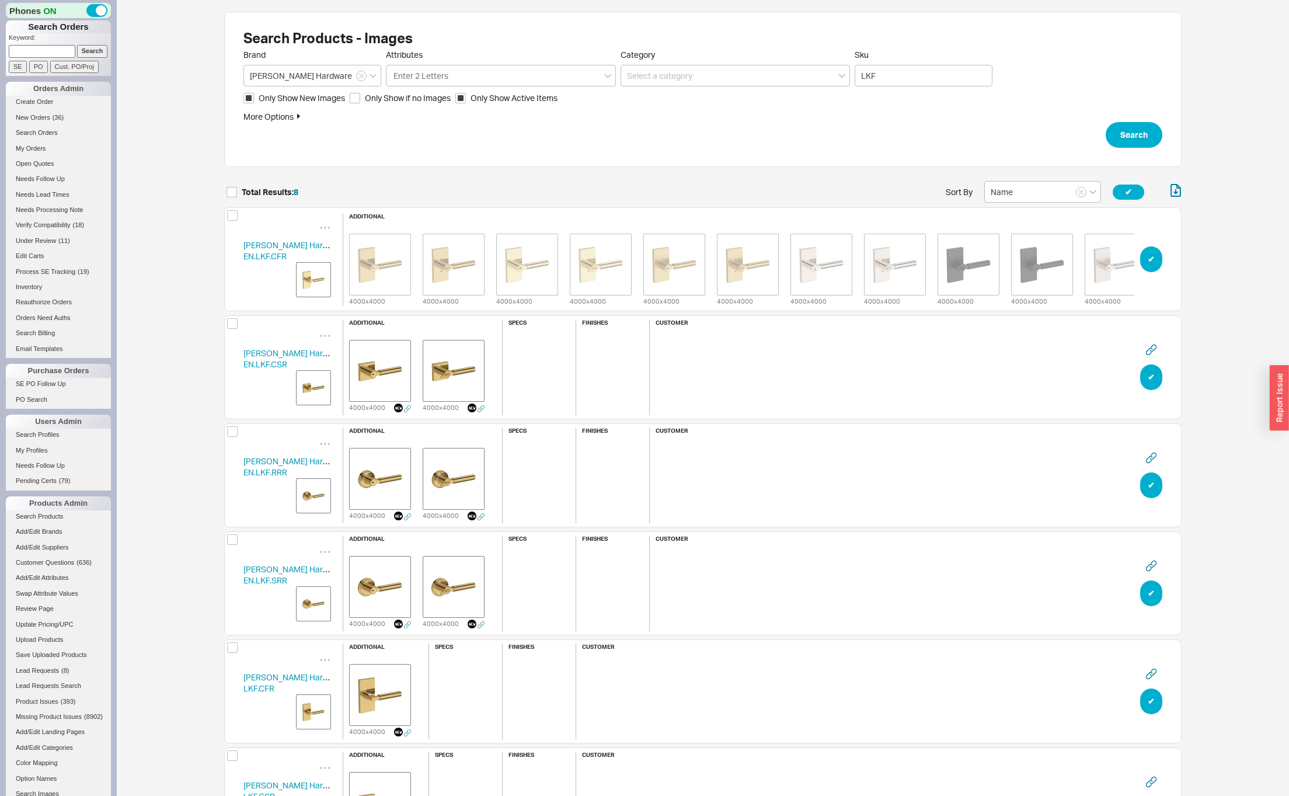
click at [309, 386] on img "grid" at bounding box center [313, 387] width 29 height 29
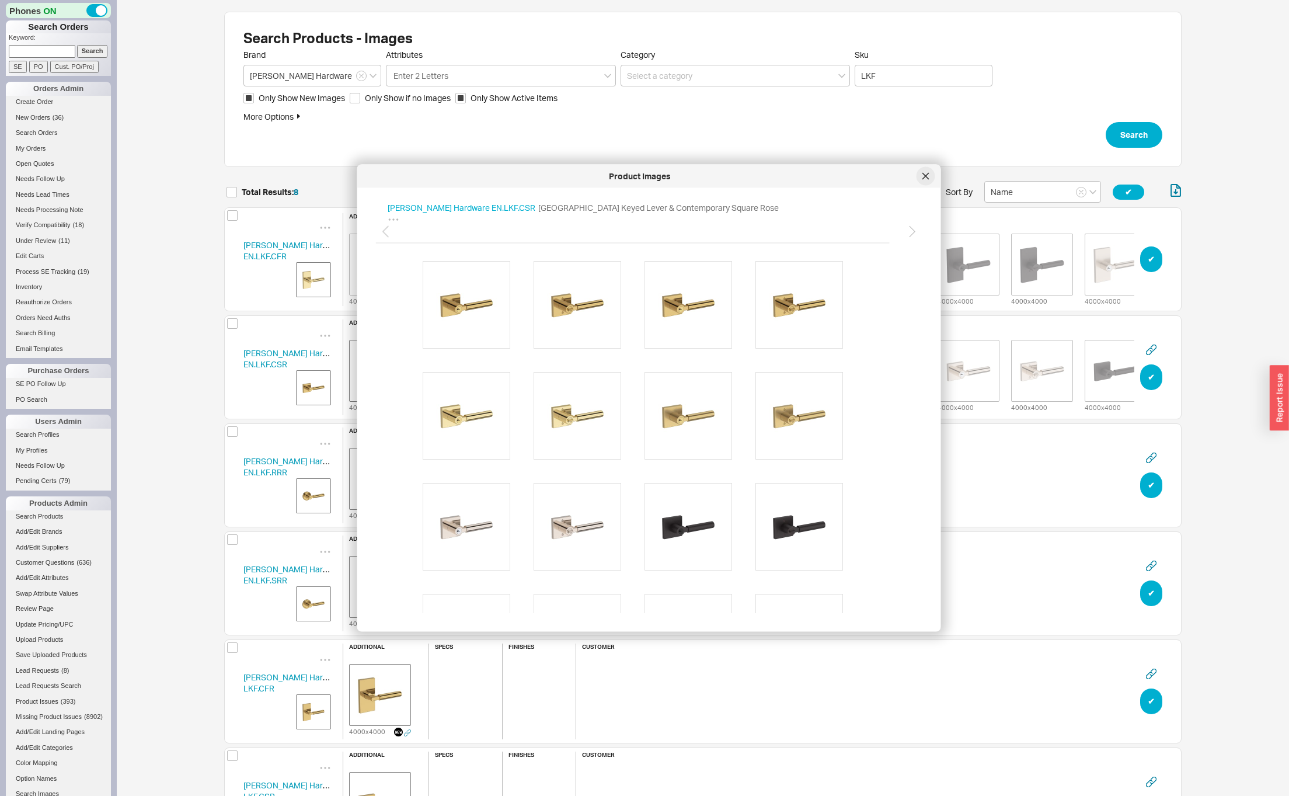
click at [924, 173] on icon at bounding box center [926, 176] width 7 height 7
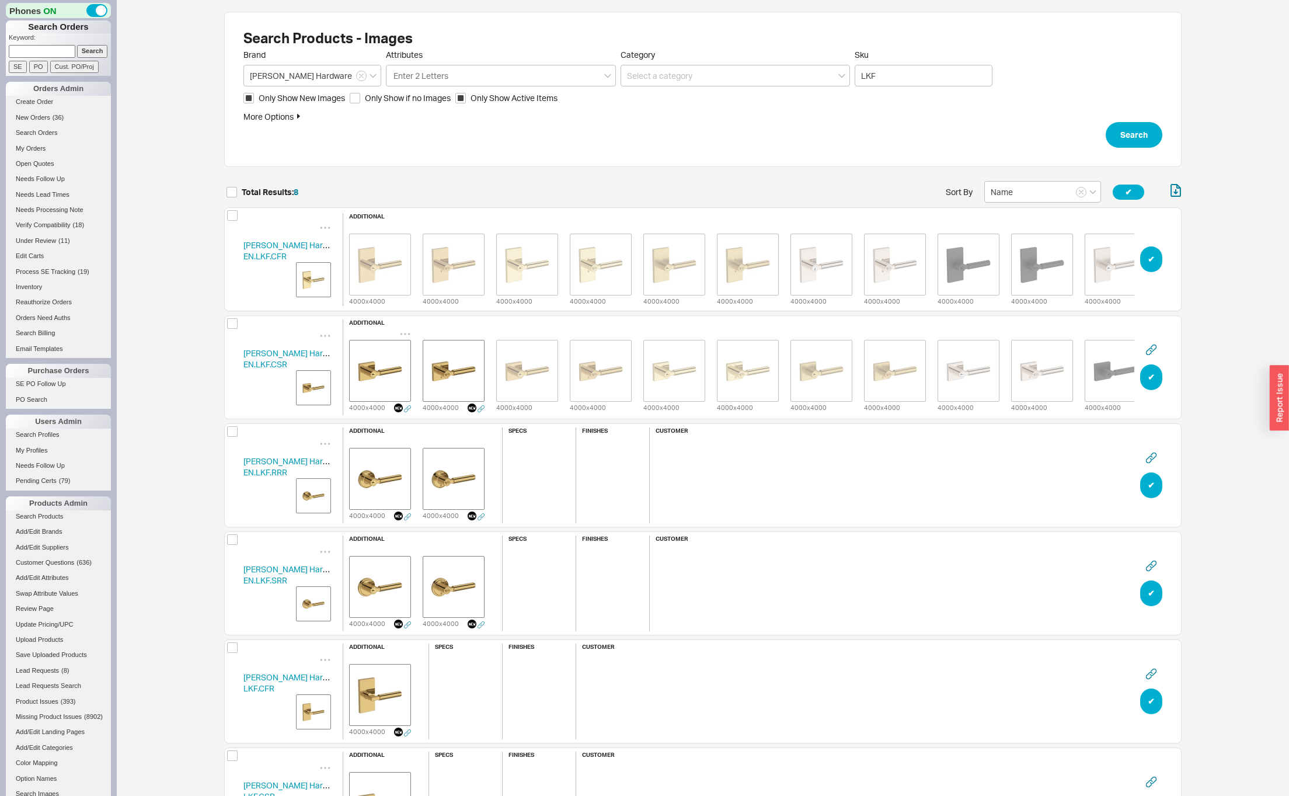
drag, startPoint x: 404, startPoint y: 328, endPoint x: 400, endPoint y: 333, distance: 6.7
click at [404, 328] on icon "grid" at bounding box center [405, 334] width 12 height 12
click at [396, 341] on div "Delete" at bounding box center [405, 349] width 117 height 26
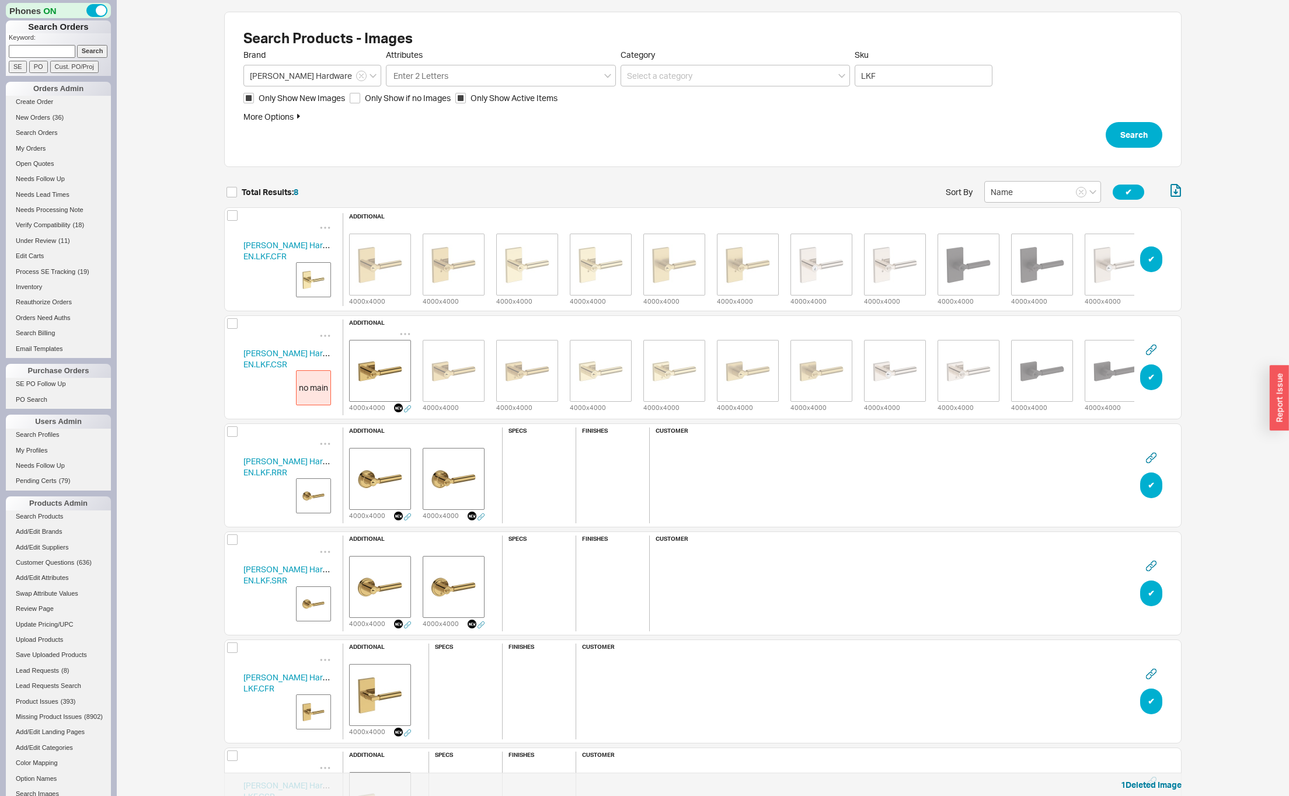
scroll to position [905, 949]
click at [406, 328] on icon "grid" at bounding box center [405, 334] width 12 height 12
click at [401, 342] on div "Delete" at bounding box center [405, 349] width 117 height 26
click at [403, 330] on icon "grid" at bounding box center [405, 336] width 12 height 12
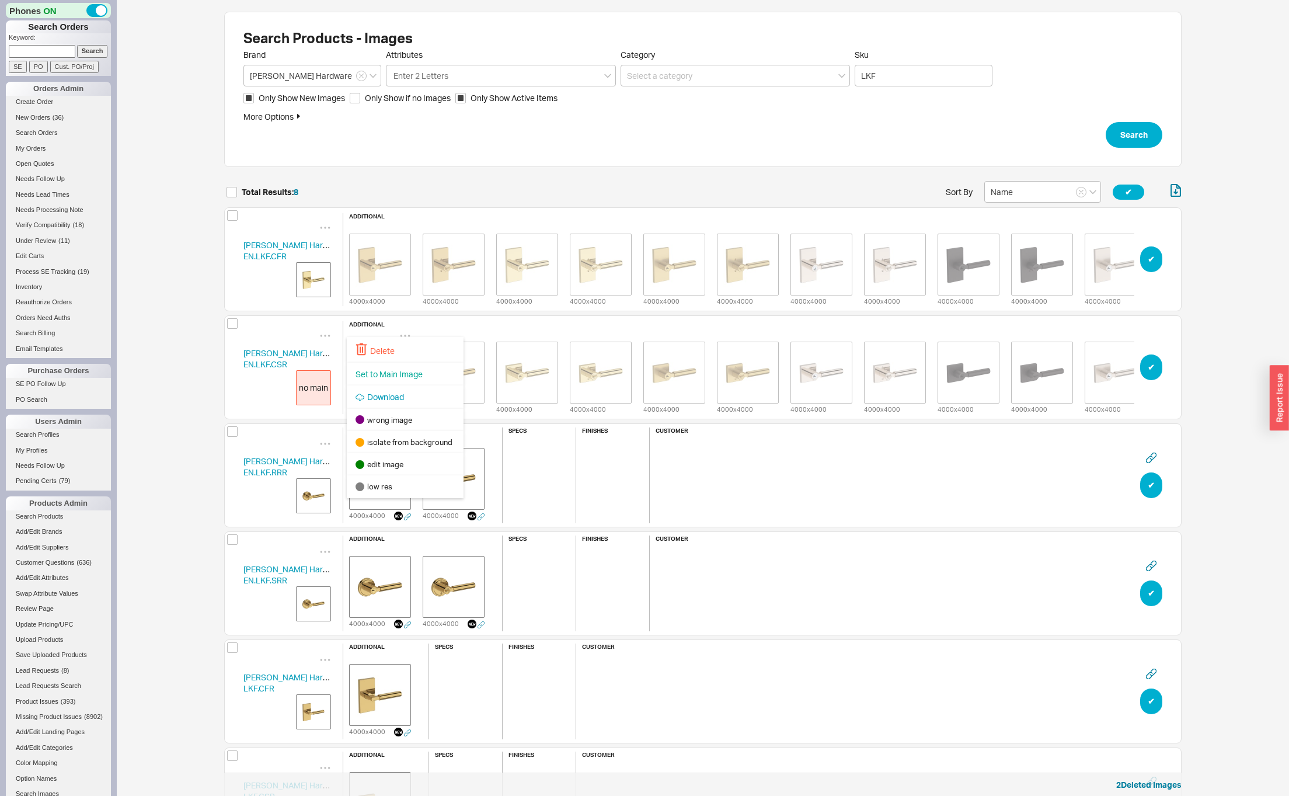
click at [396, 370] on span "Set to Main Image" at bounding box center [389, 374] width 67 height 10
click at [315, 489] on img "grid" at bounding box center [313, 495] width 29 height 29
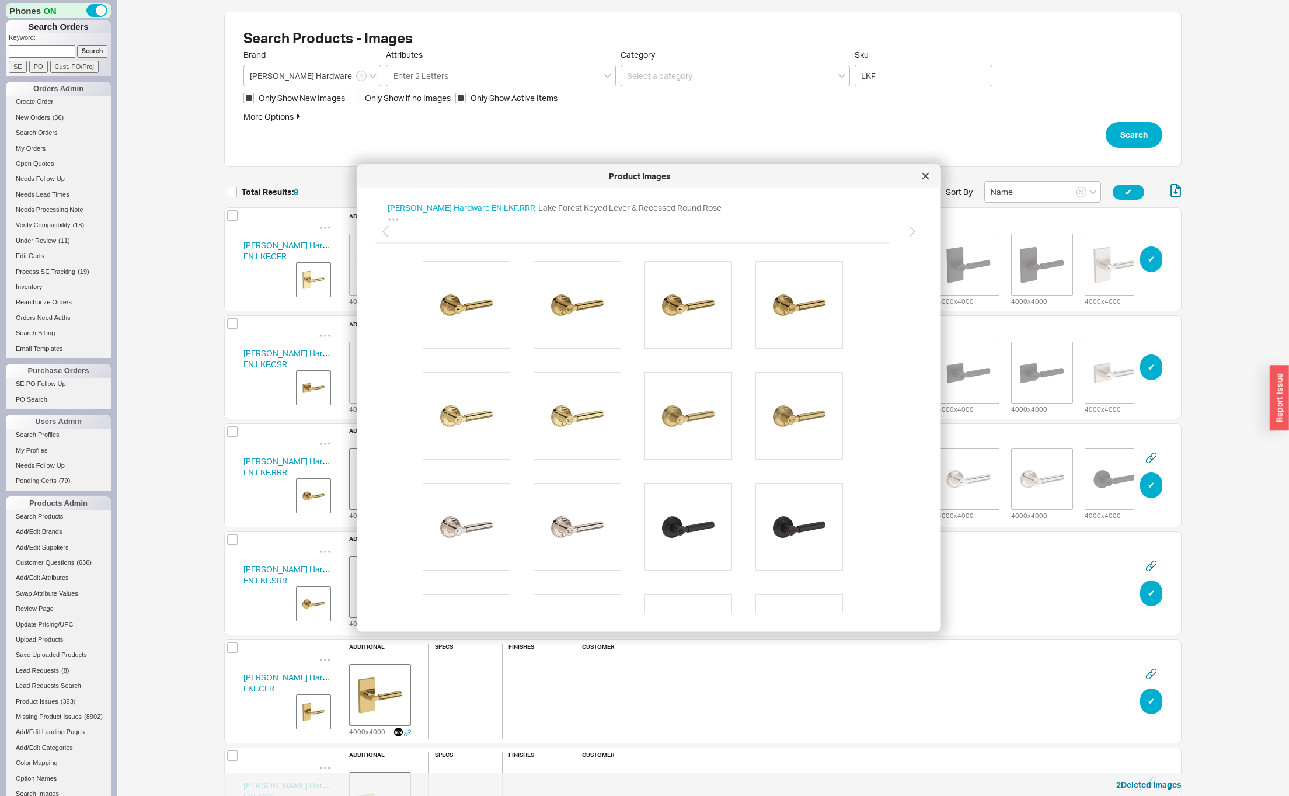
click at [921, 177] on div at bounding box center [926, 176] width 19 height 19
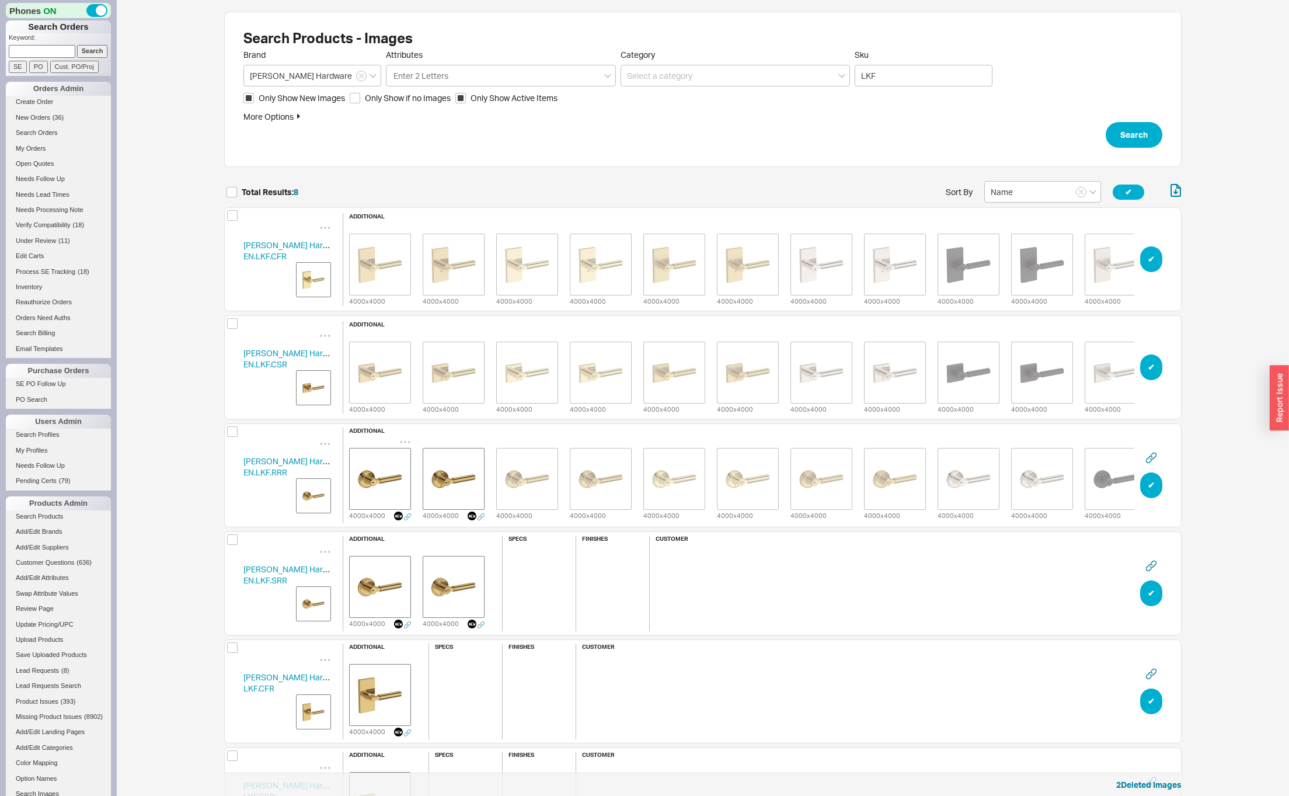
click at [405, 441] on icon "grid" at bounding box center [406, 442] width 10 height 2
click at [403, 450] on div "Delete" at bounding box center [405, 457] width 117 height 26
click at [405, 436] on icon "grid" at bounding box center [405, 442] width 12 height 12
click at [403, 447] on div "Delete" at bounding box center [405, 457] width 117 height 26
click at [403, 440] on icon "grid" at bounding box center [405, 444] width 12 height 12
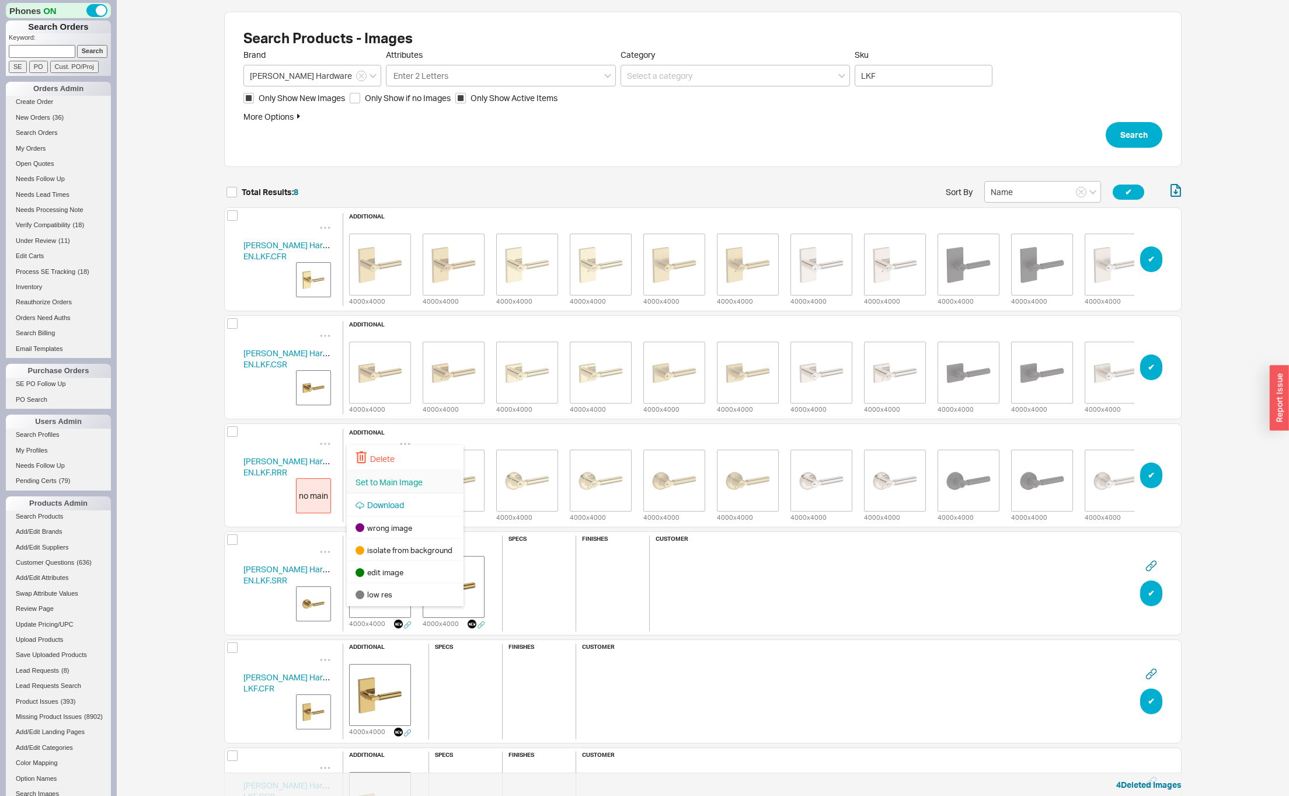
click at [403, 482] on span "Set to Main Image" at bounding box center [389, 482] width 67 height 10
click at [309, 603] on img "grid" at bounding box center [313, 603] width 29 height 29
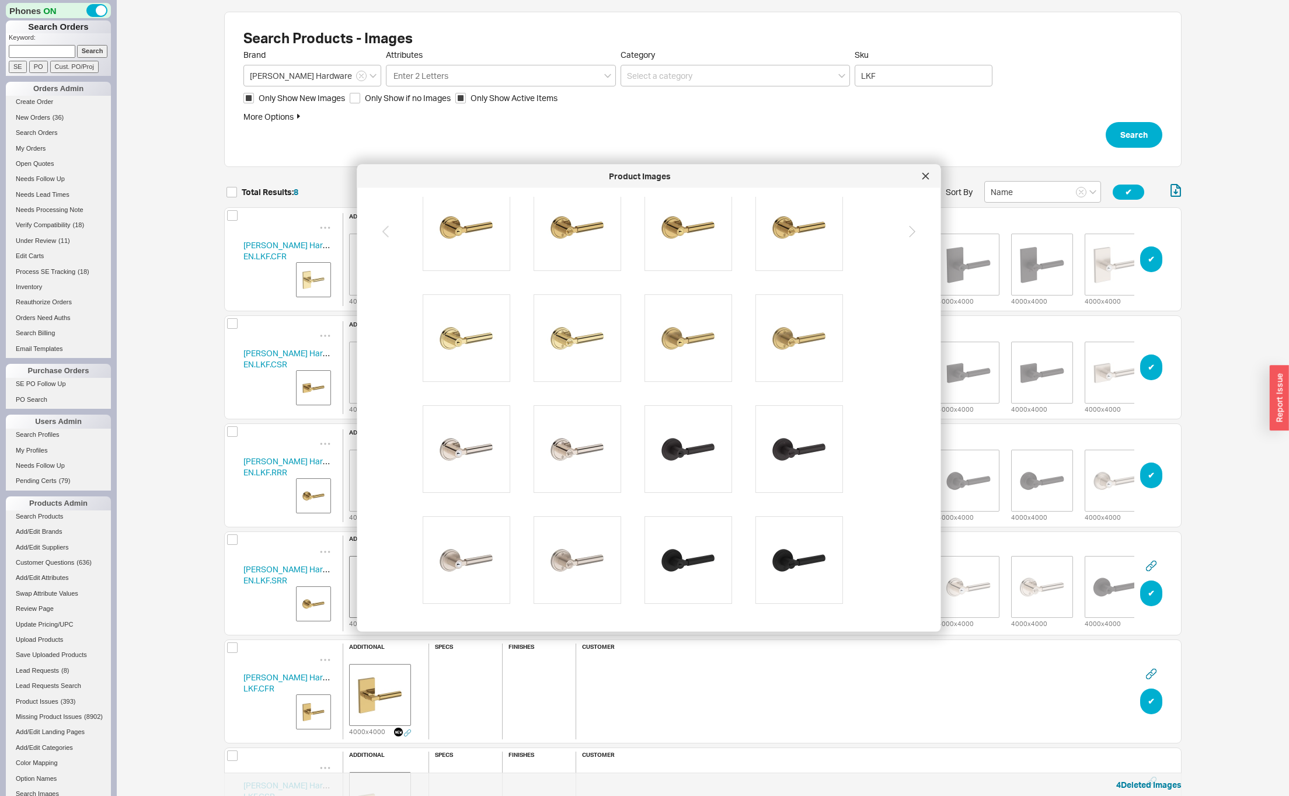
scroll to position [291, 0]
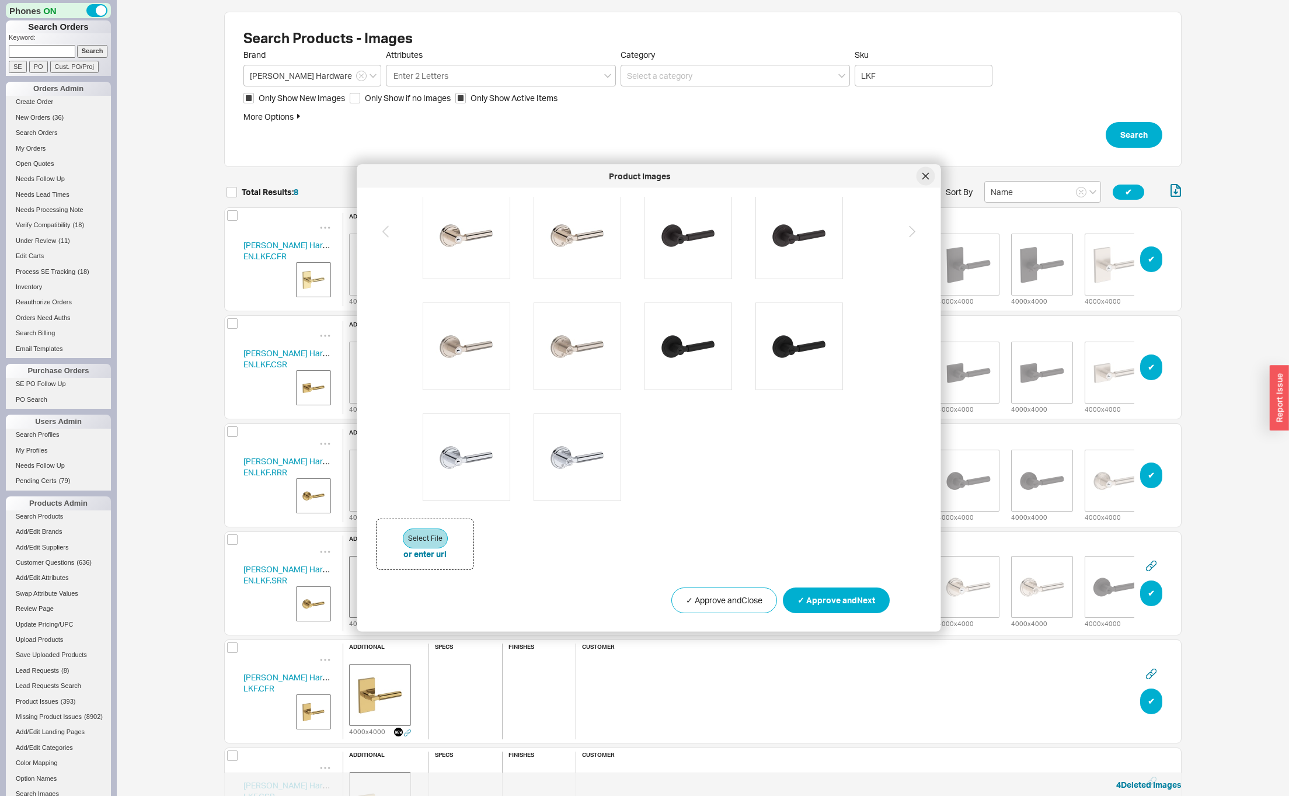
click at [924, 173] on icon at bounding box center [926, 176] width 7 height 7
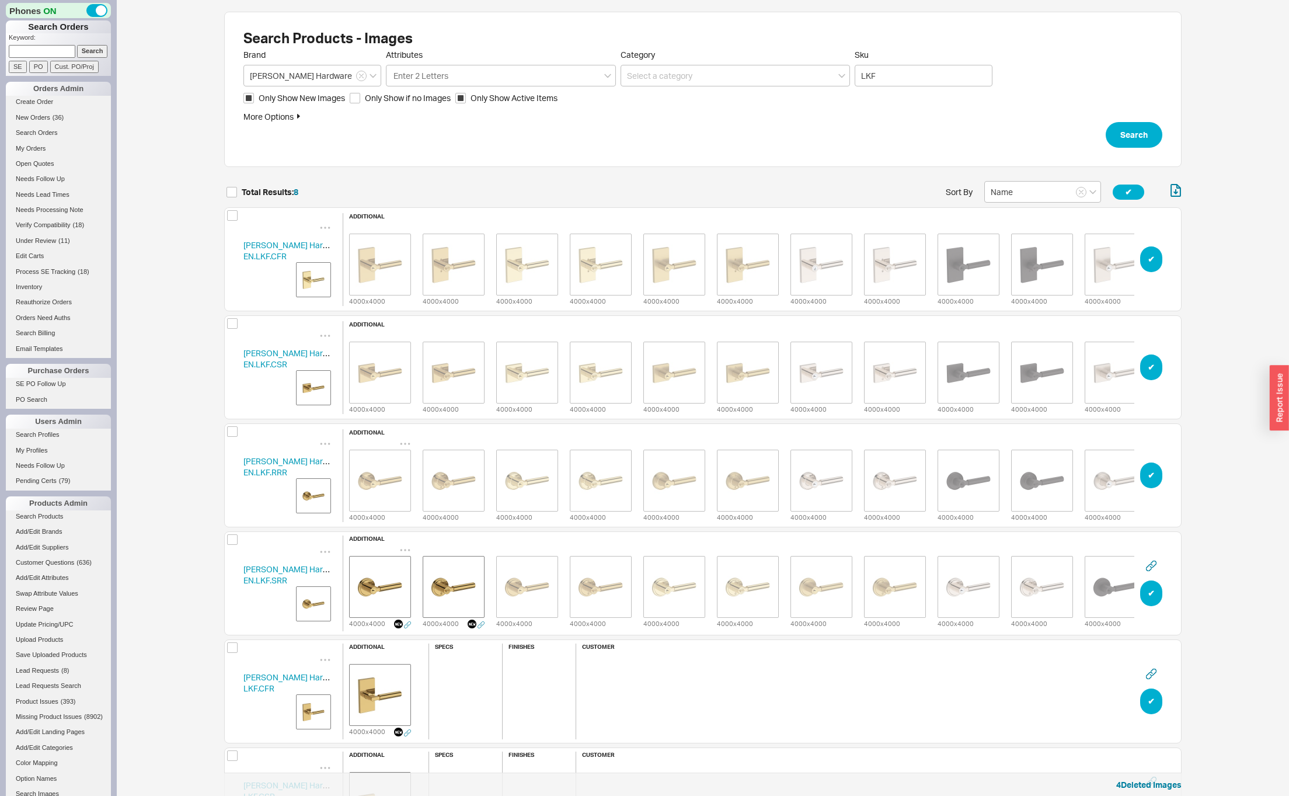
click at [403, 544] on icon "grid" at bounding box center [405, 550] width 12 height 12
click at [401, 559] on div "Delete" at bounding box center [405, 565] width 117 height 26
click at [410, 544] on icon "grid" at bounding box center [405, 550] width 12 height 12
click at [397, 557] on div "Delete" at bounding box center [405, 565] width 117 height 26
click at [405, 551] on icon "grid" at bounding box center [406, 552] width 10 height 2
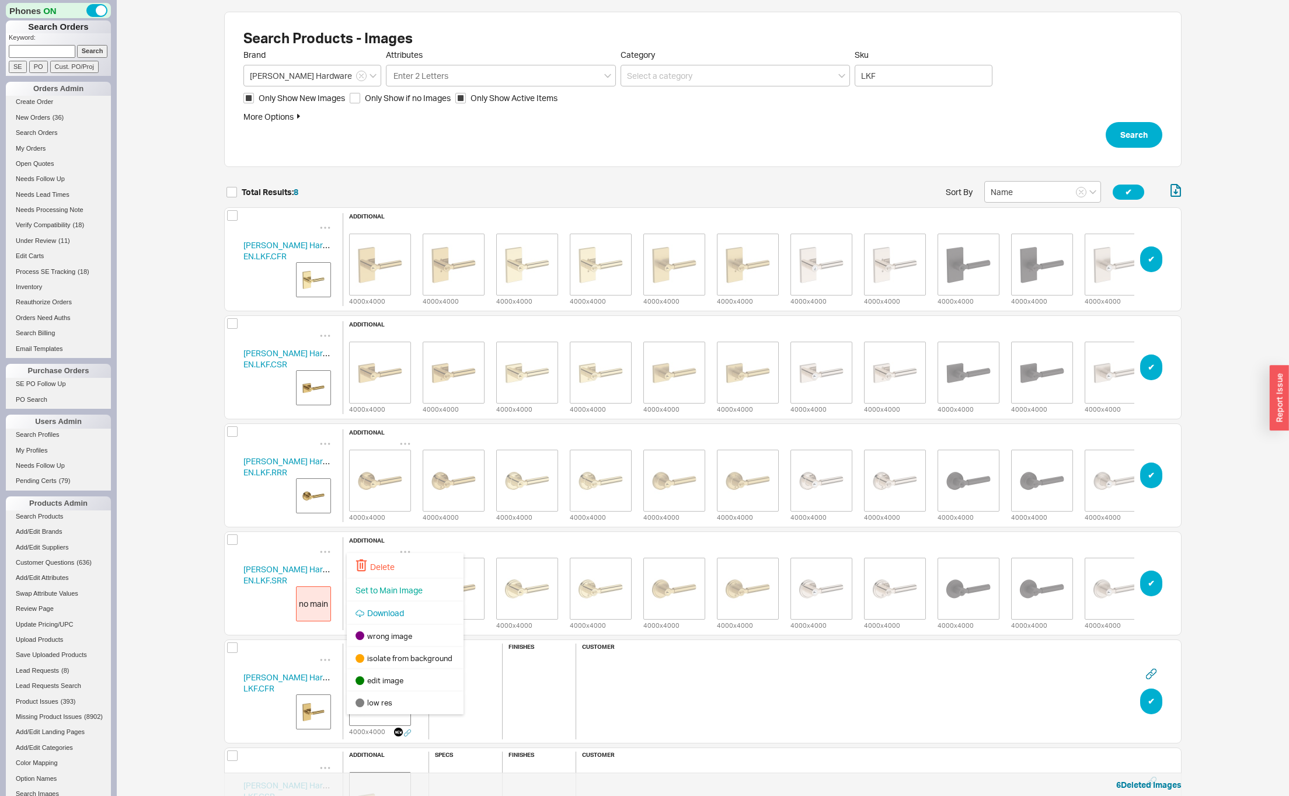
click at [393, 587] on span "Set to Main Image" at bounding box center [389, 590] width 67 height 10
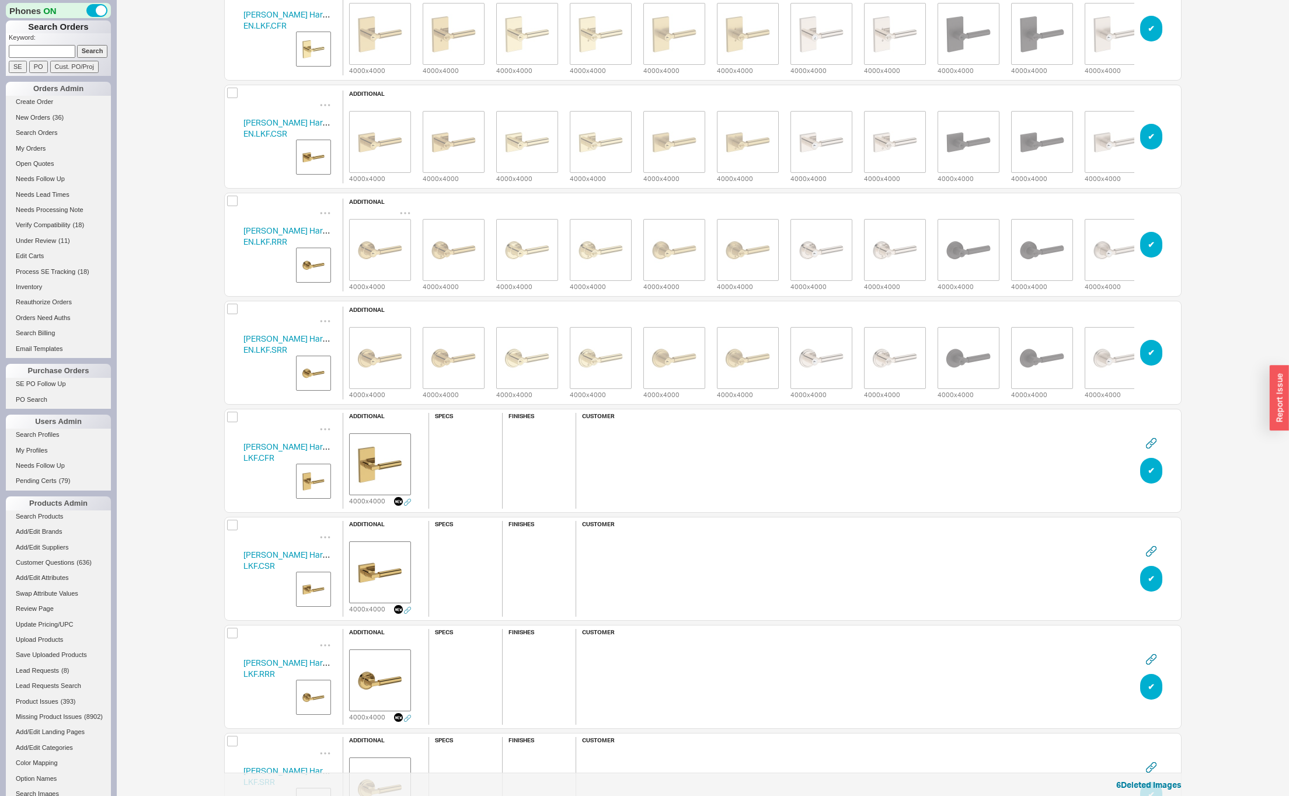
scroll to position [311, 0]
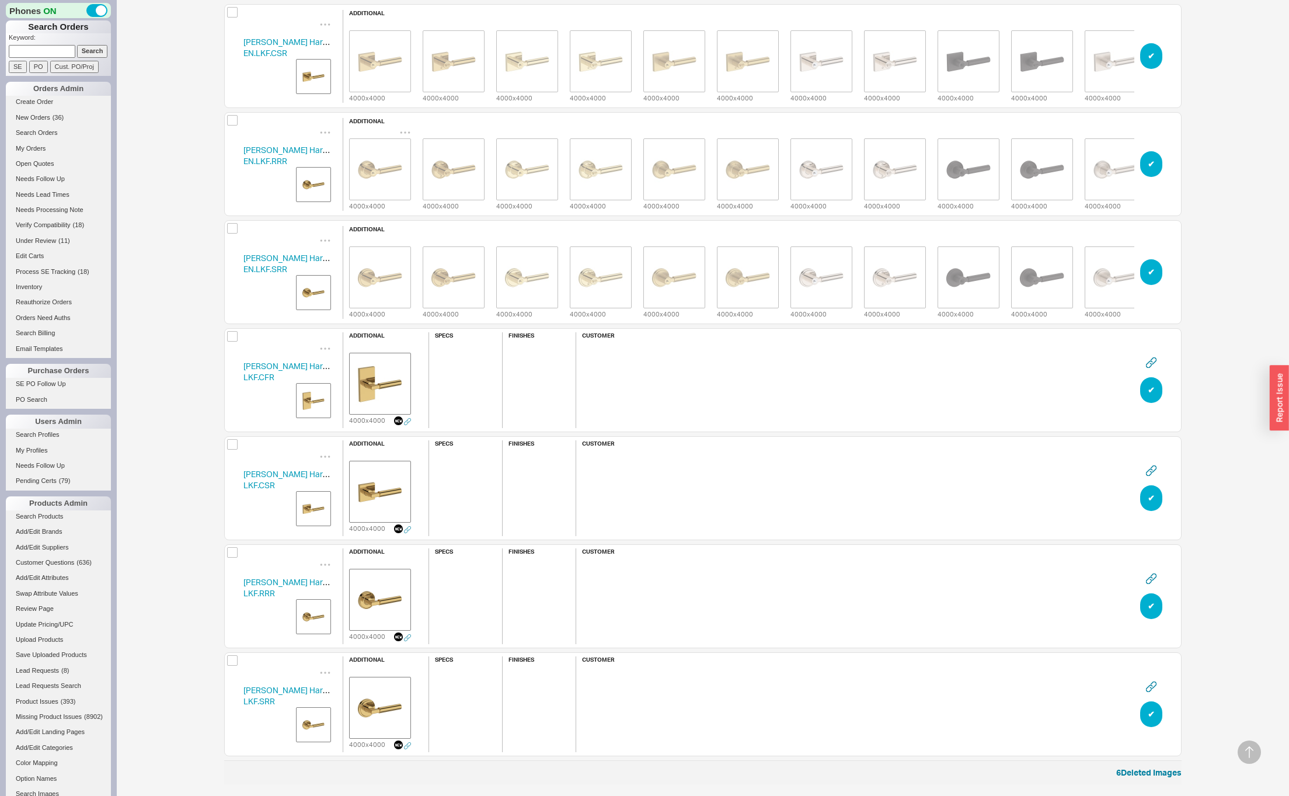
click at [308, 402] on img "grid" at bounding box center [313, 400] width 29 height 29
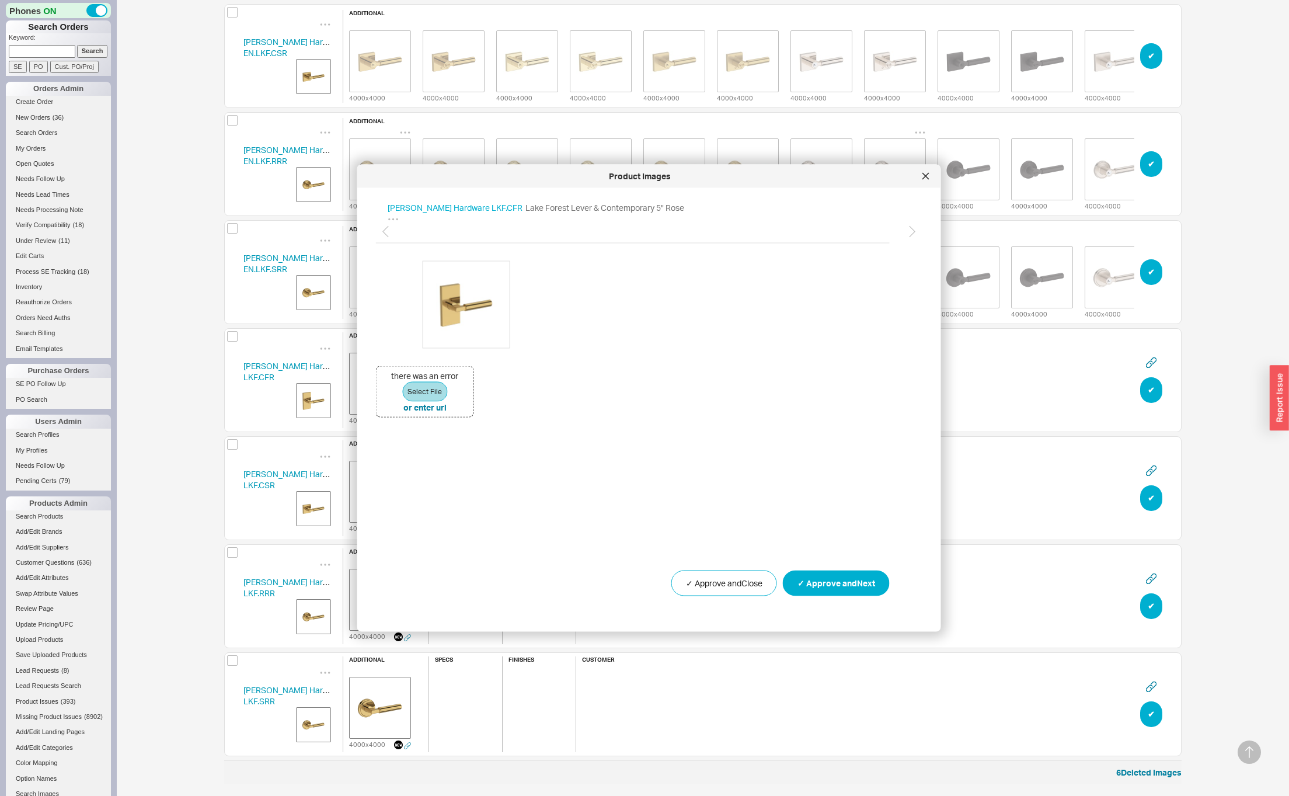
click at [921, 178] on div at bounding box center [926, 176] width 19 height 19
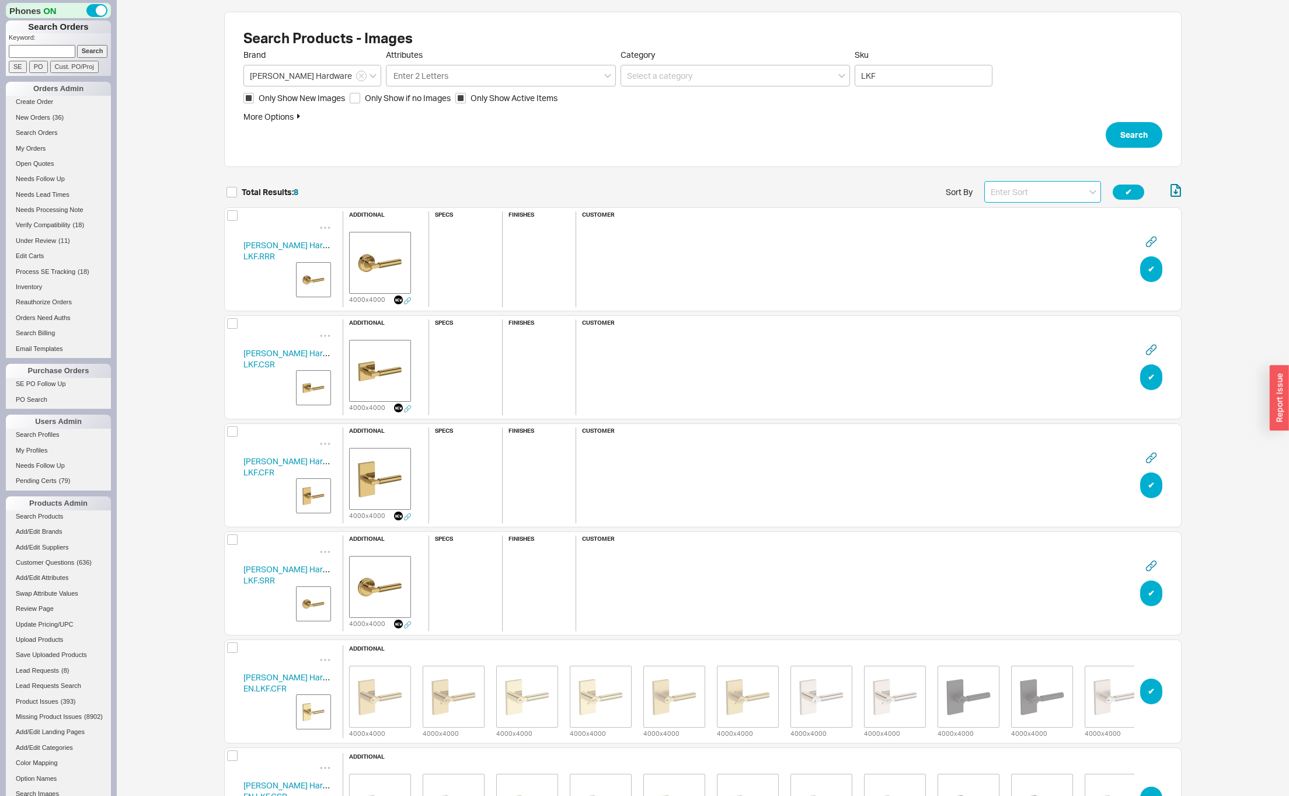
click at [1026, 182] on input at bounding box center [1042, 192] width 117 height 22
click at [1000, 216] on div "Name" at bounding box center [1043, 216] width 116 height 21
type input "Name"
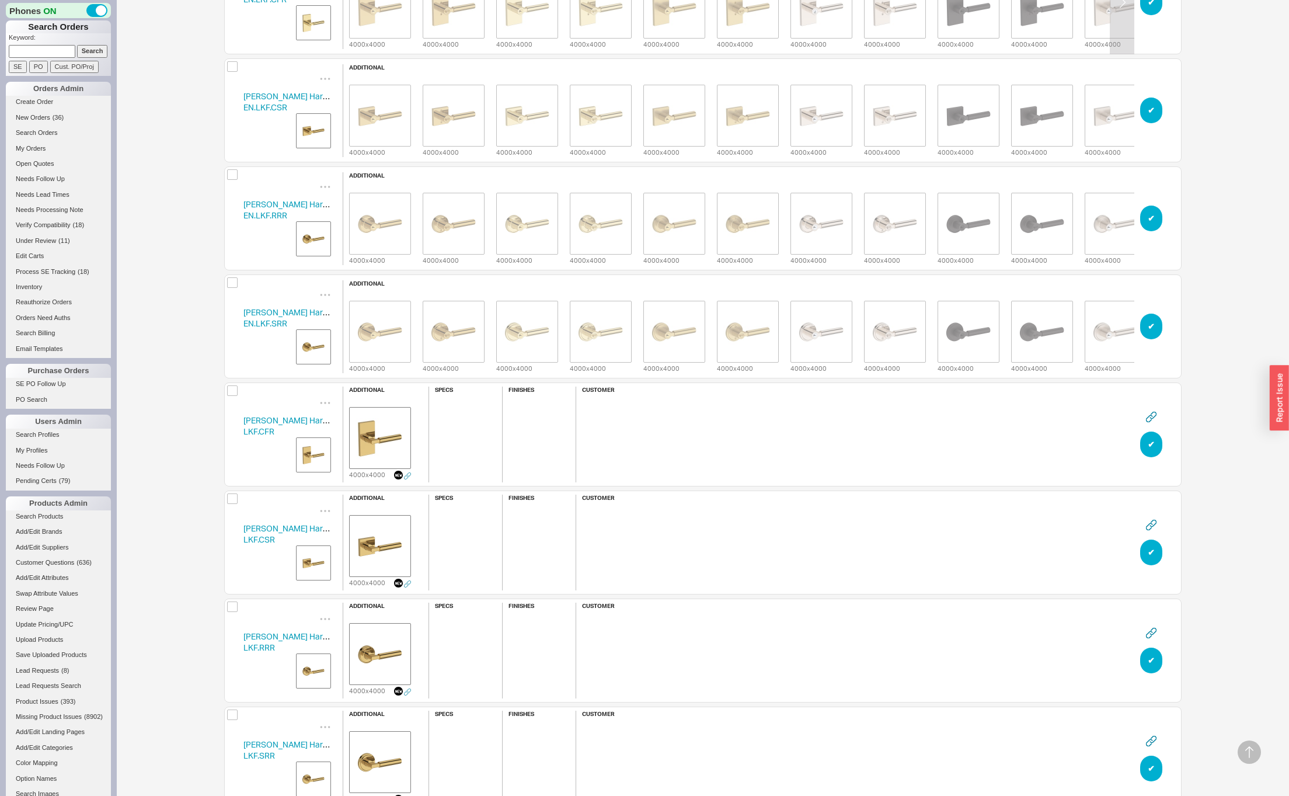
scroll to position [300, 0]
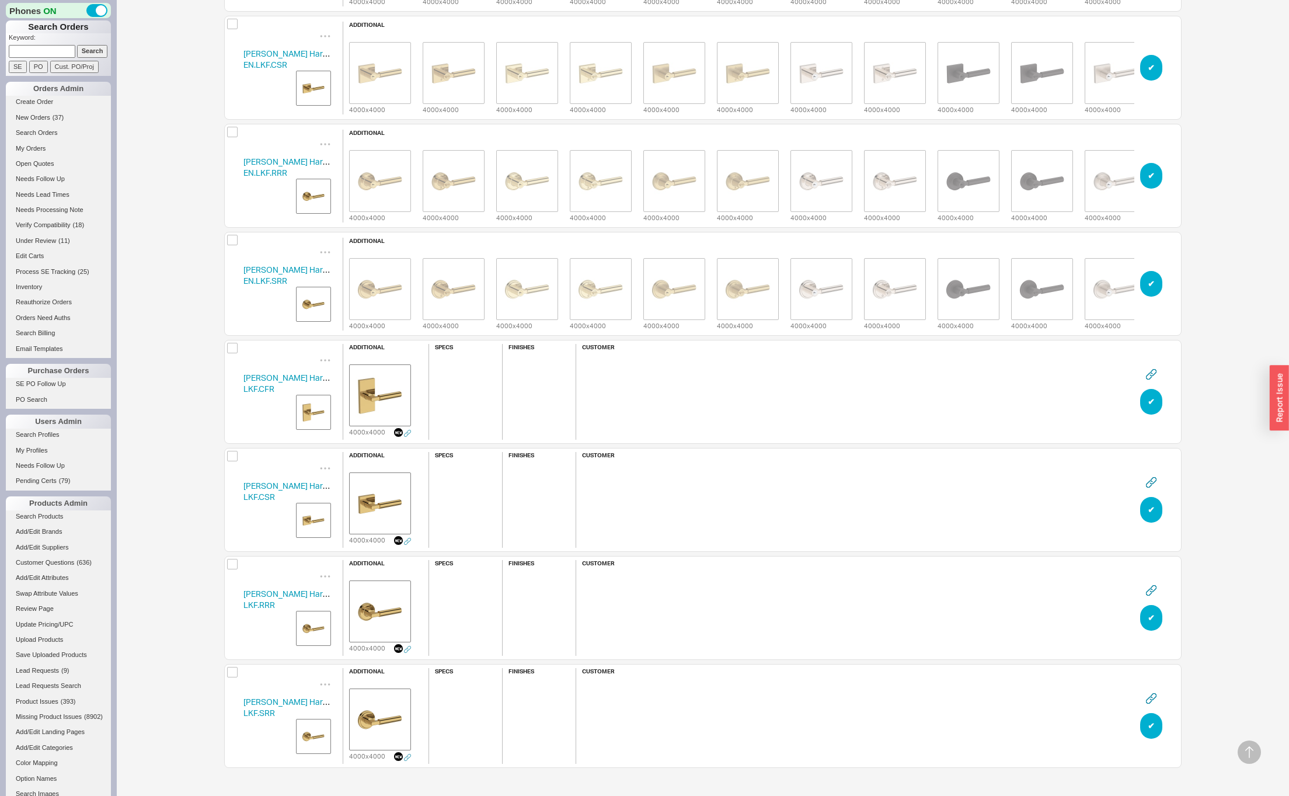
click at [172, 366] on div "Search Products - Images Brand [PERSON_NAME] Hardware Attributes Enter 2 Letter…" at bounding box center [703, 247] width 1172 height 1095
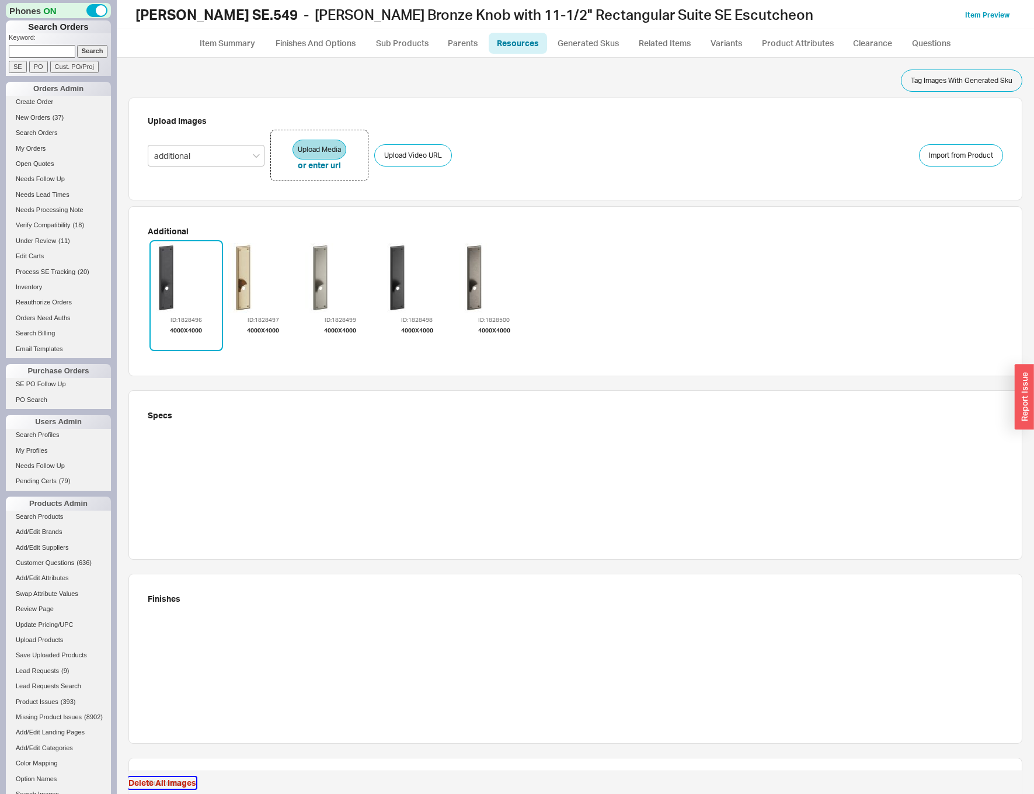
click at [147, 778] on button "Delete All Images" at bounding box center [162, 783] width 68 height 12
click at [138, 779] on button "Delete All Images" at bounding box center [162, 783] width 68 height 12
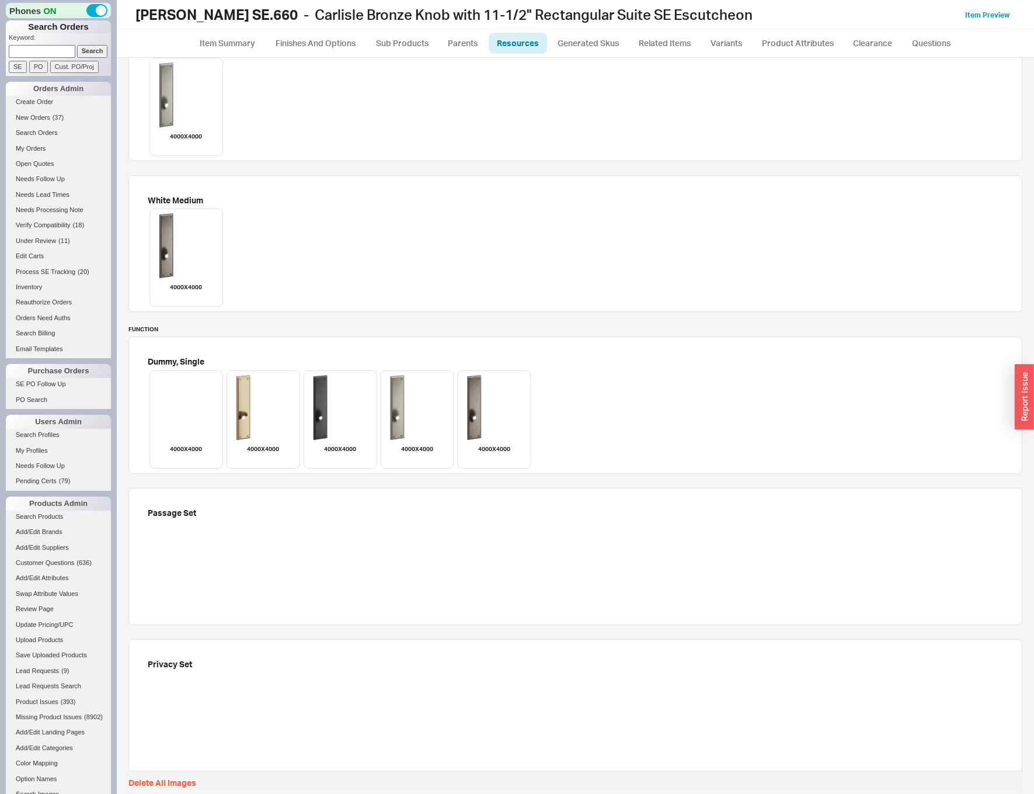
scroll to position [1401, 0]
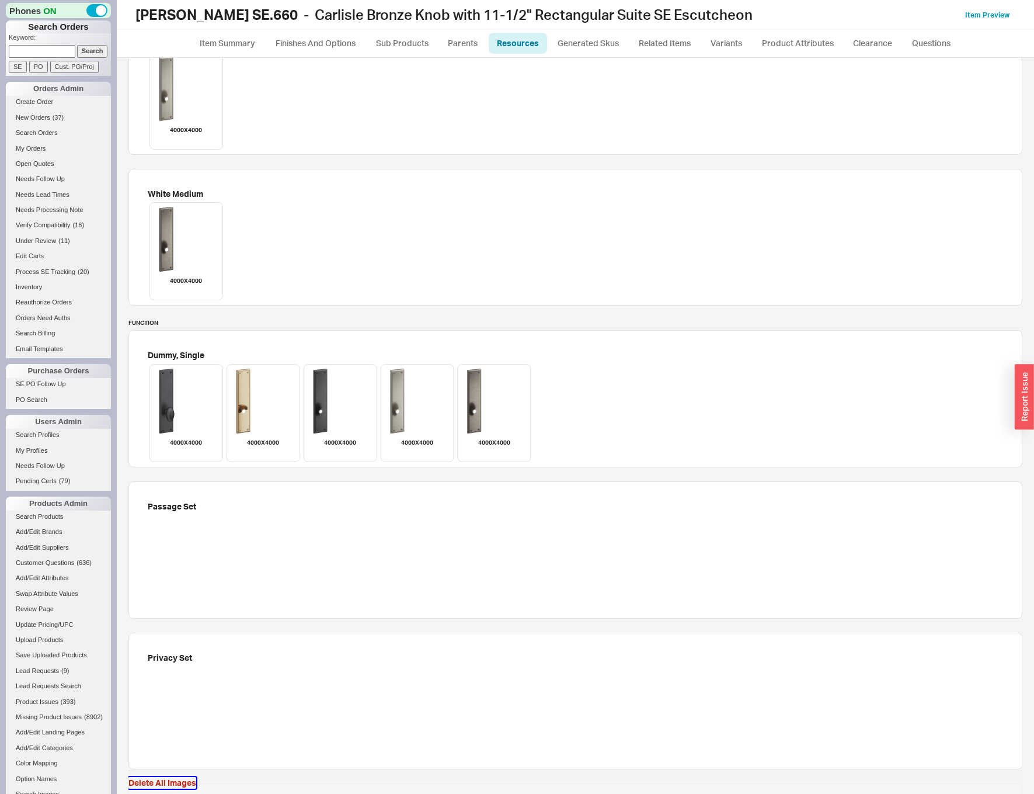
click at [162, 781] on button "Delete All Images" at bounding box center [162, 783] width 68 height 12
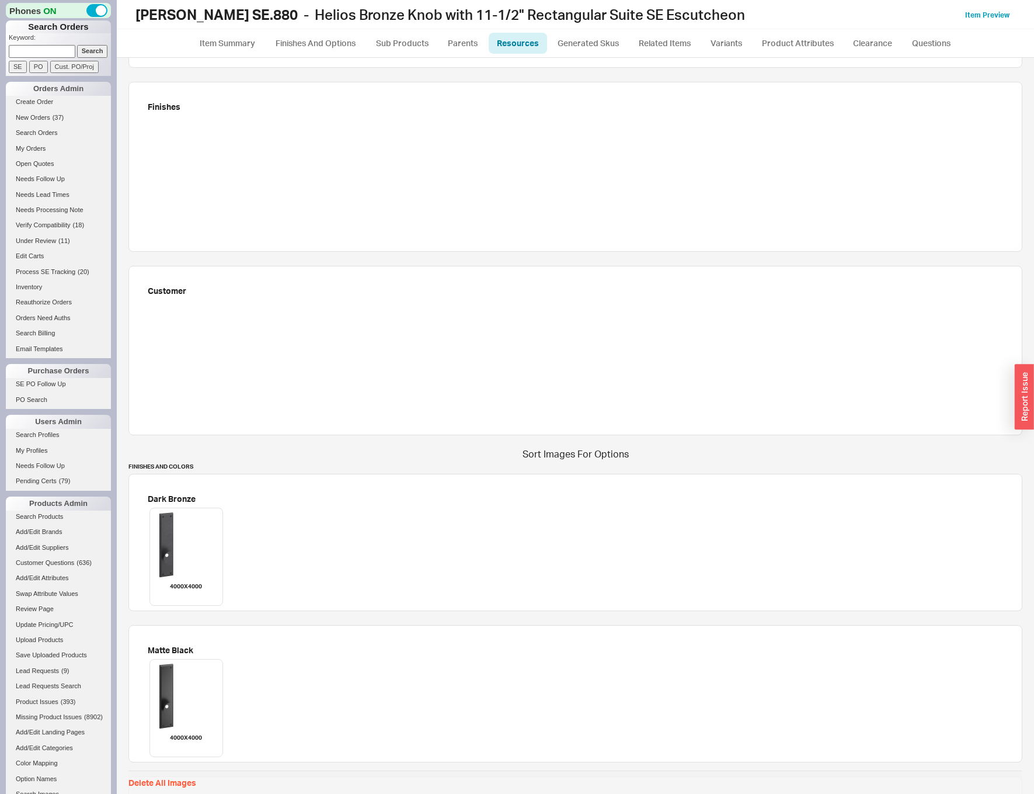
scroll to position [520, 0]
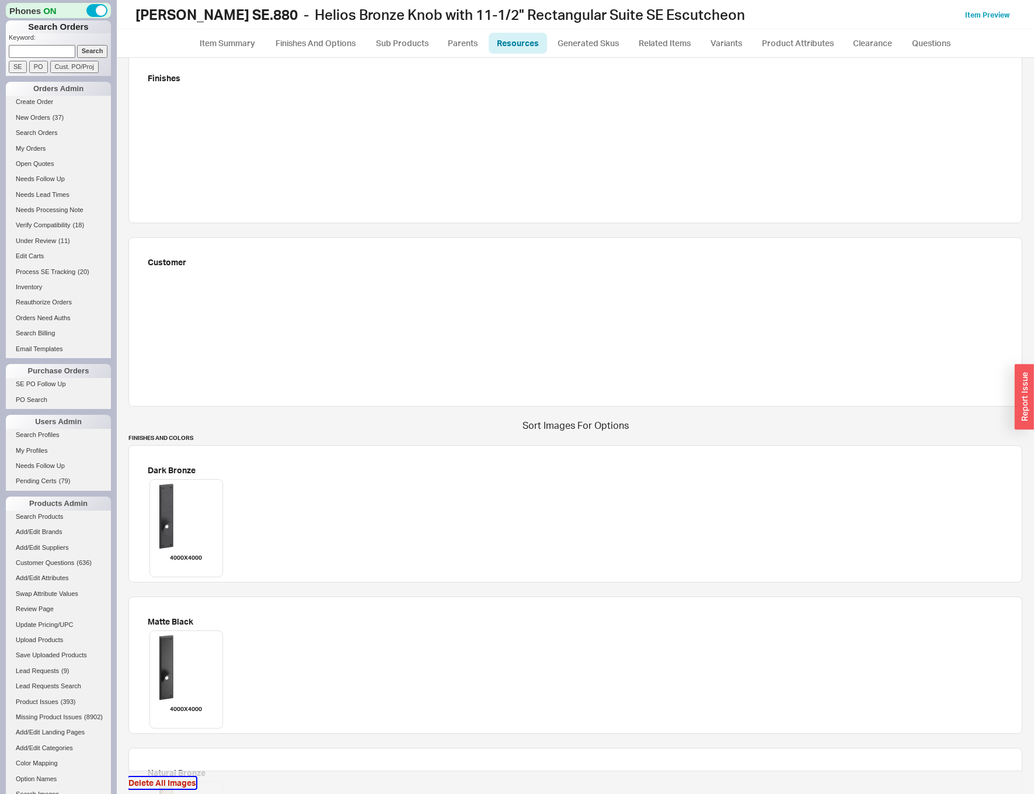
click at [145, 782] on button "Delete All Images" at bounding box center [162, 783] width 68 height 12
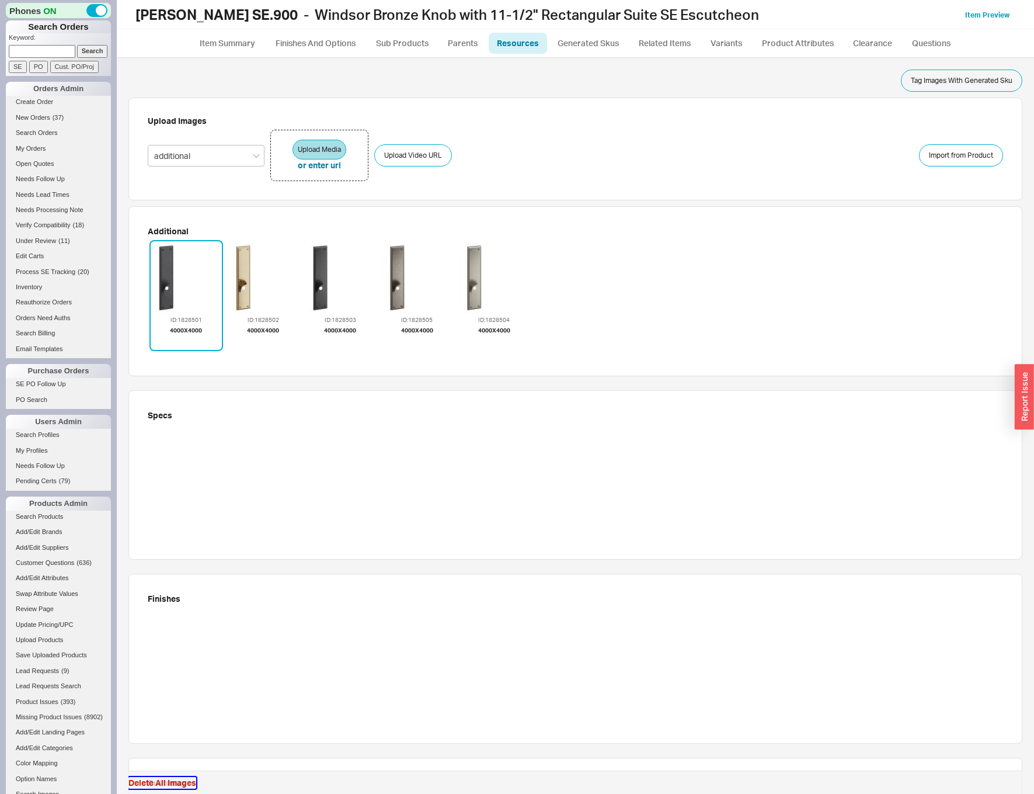
click at [149, 781] on button "Delete All Images" at bounding box center [162, 783] width 68 height 12
click at [147, 778] on button "Delete All Images" at bounding box center [162, 783] width 68 height 12
click at [139, 778] on button "Delete All Images" at bounding box center [162, 783] width 68 height 12
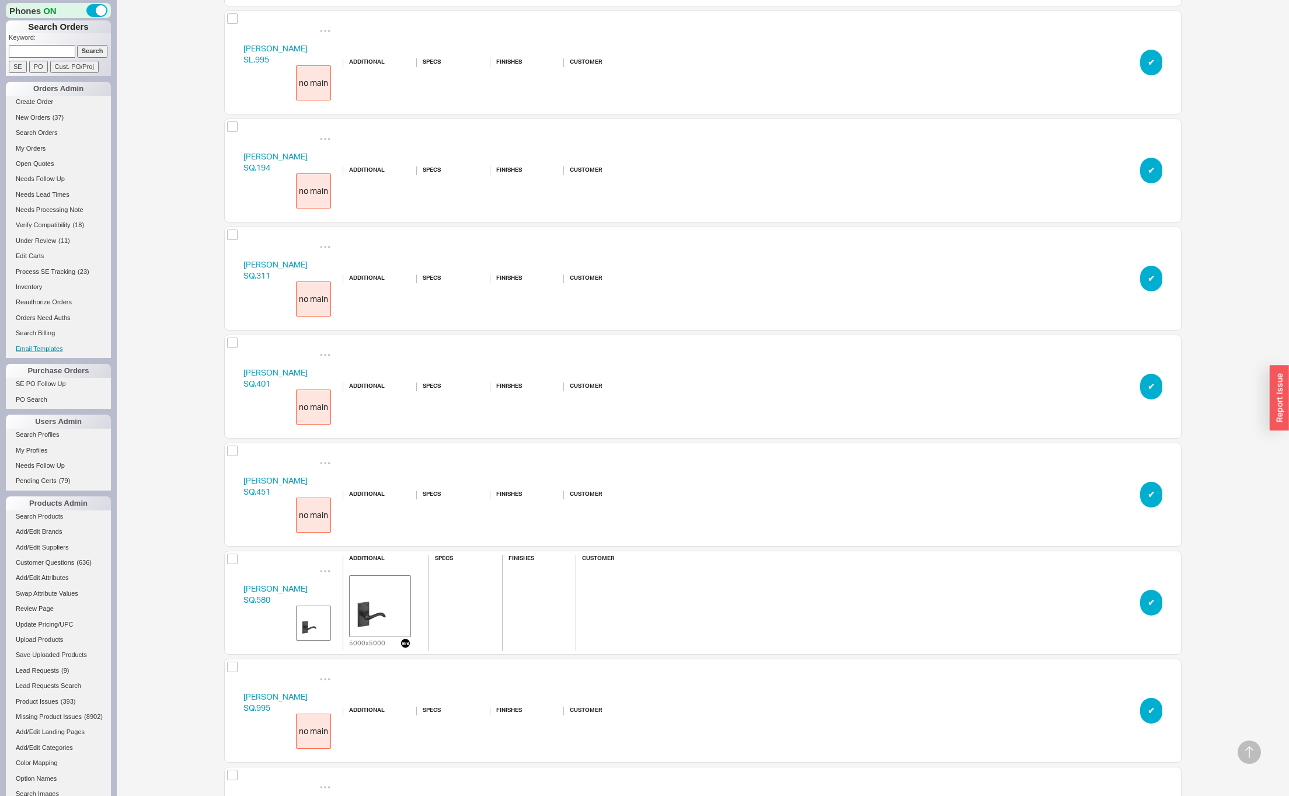
scroll to position [9758, 0]
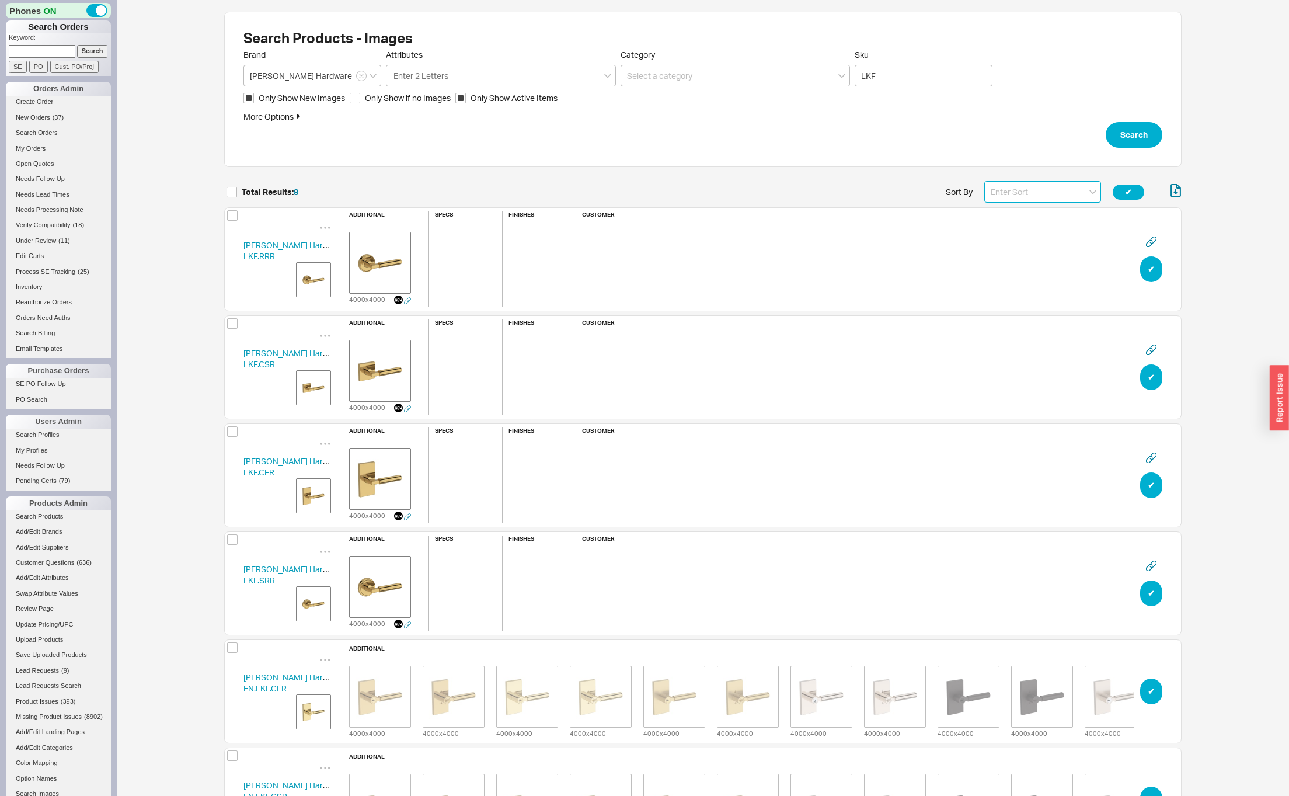
click at [1005, 196] on input at bounding box center [1042, 192] width 117 height 22
click at [998, 216] on div "Name" at bounding box center [1043, 216] width 116 height 21
type input "Name"
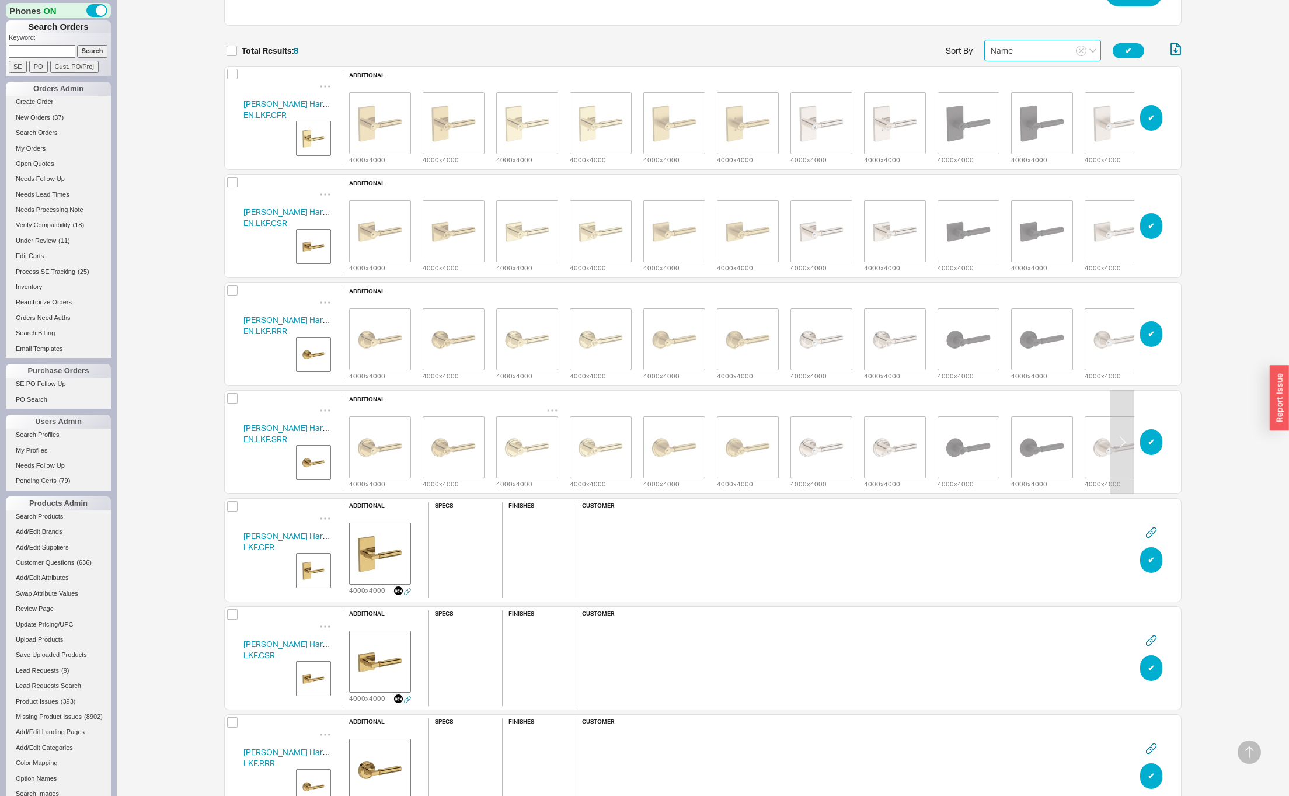
scroll to position [300, 0]
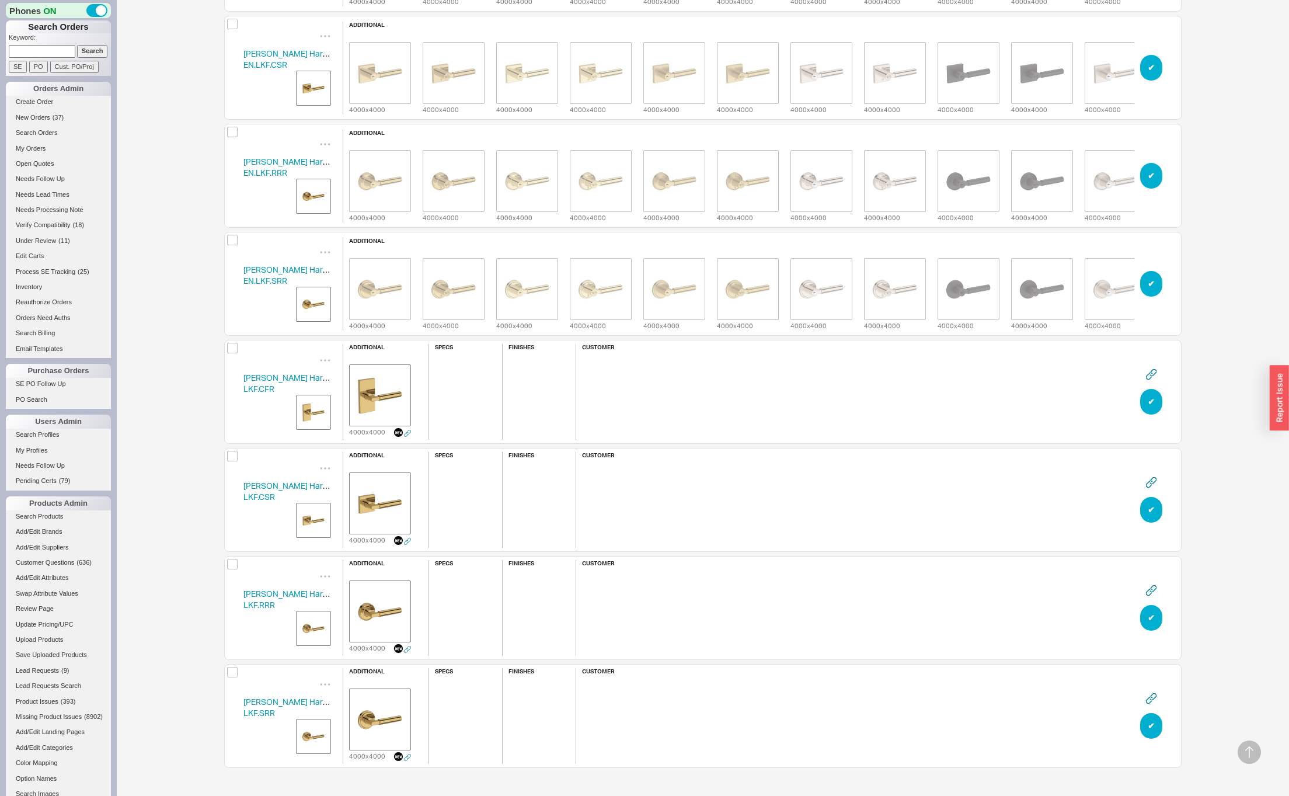
click at [304, 413] on img "grid" at bounding box center [313, 412] width 29 height 29
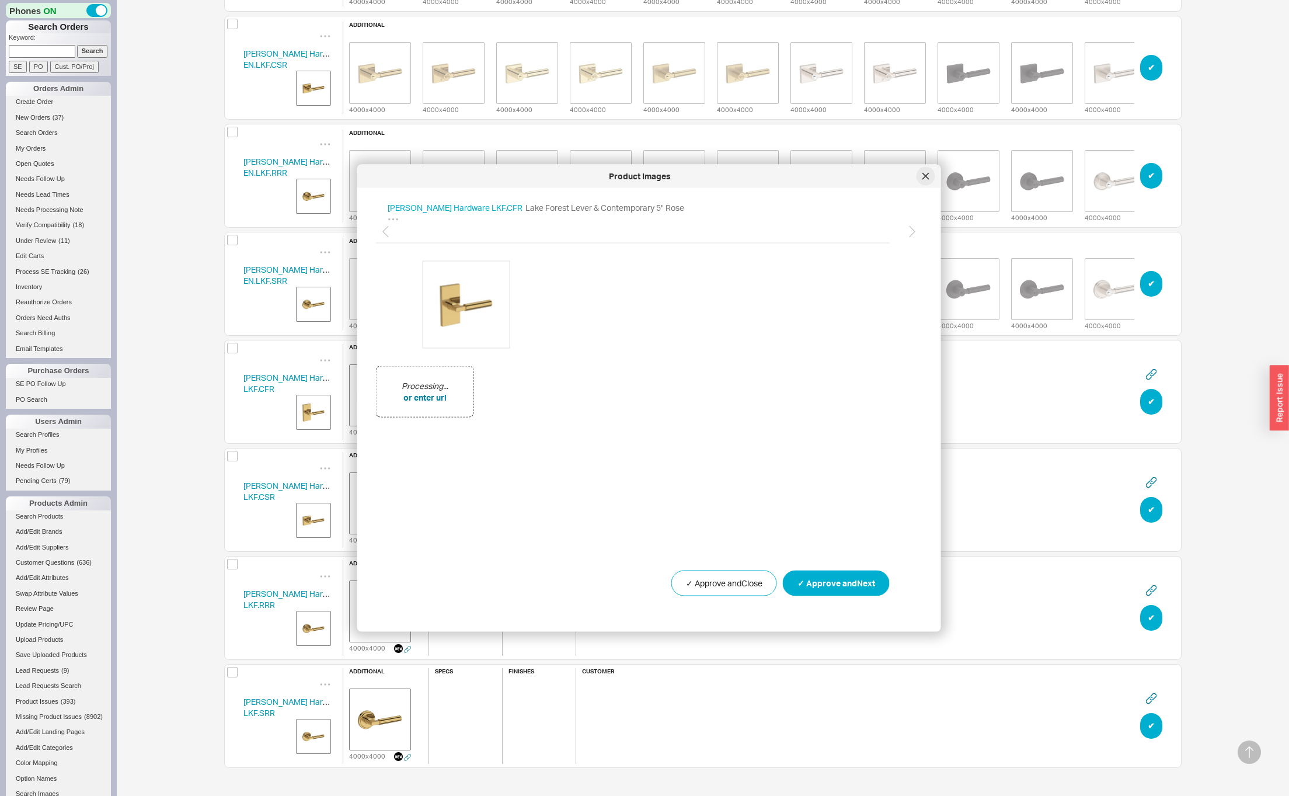
click at [928, 179] on icon at bounding box center [926, 176] width 6 height 6
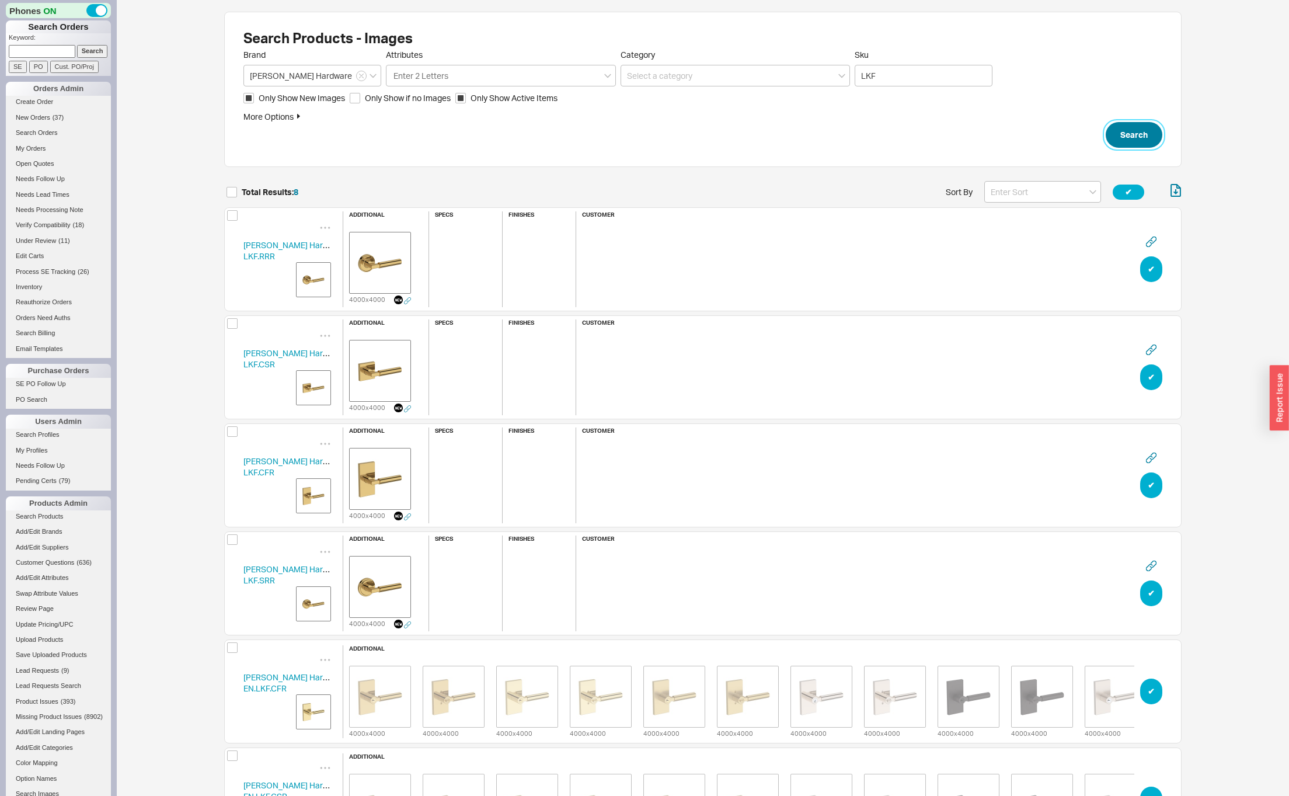
click at [1120, 140] on button "Search" at bounding box center [1134, 135] width 57 height 26
click at [308, 495] on img "grid" at bounding box center [313, 495] width 29 height 29
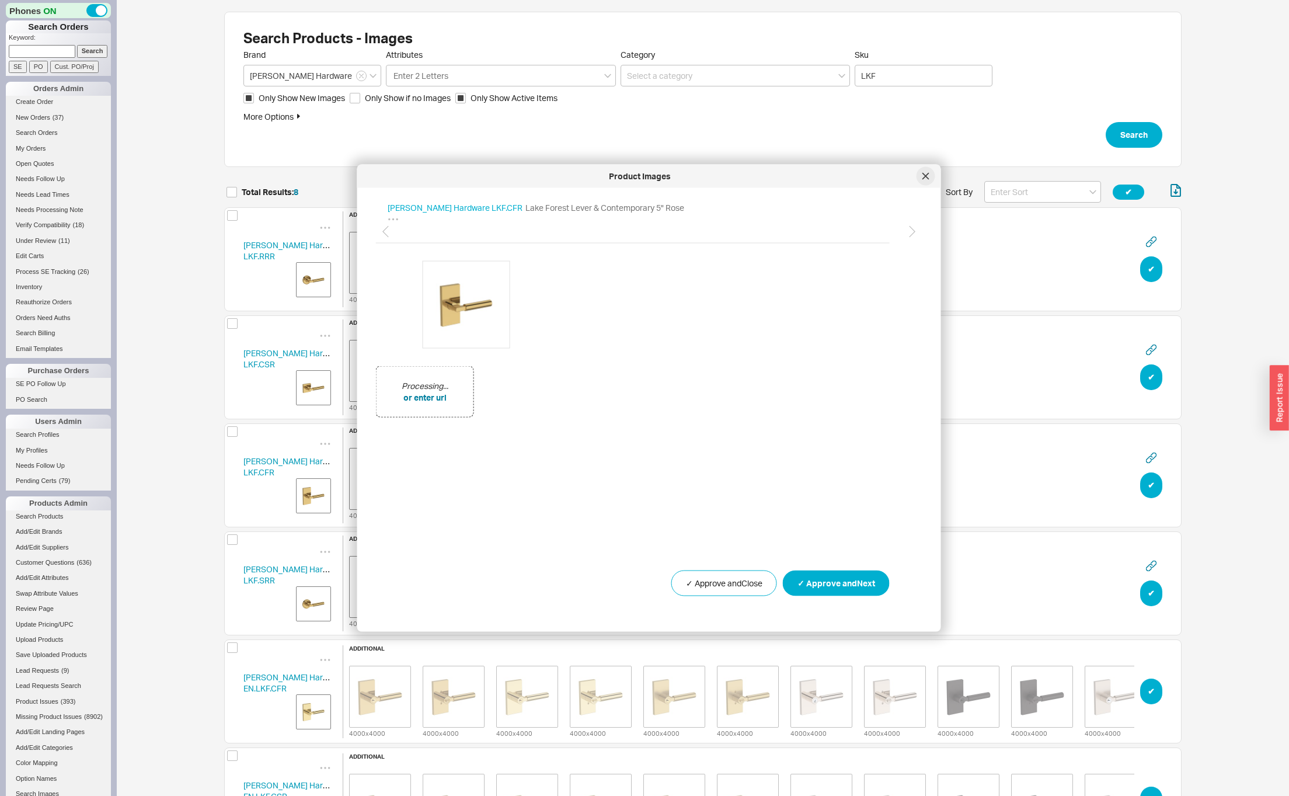
click at [925, 170] on div at bounding box center [926, 176] width 19 height 19
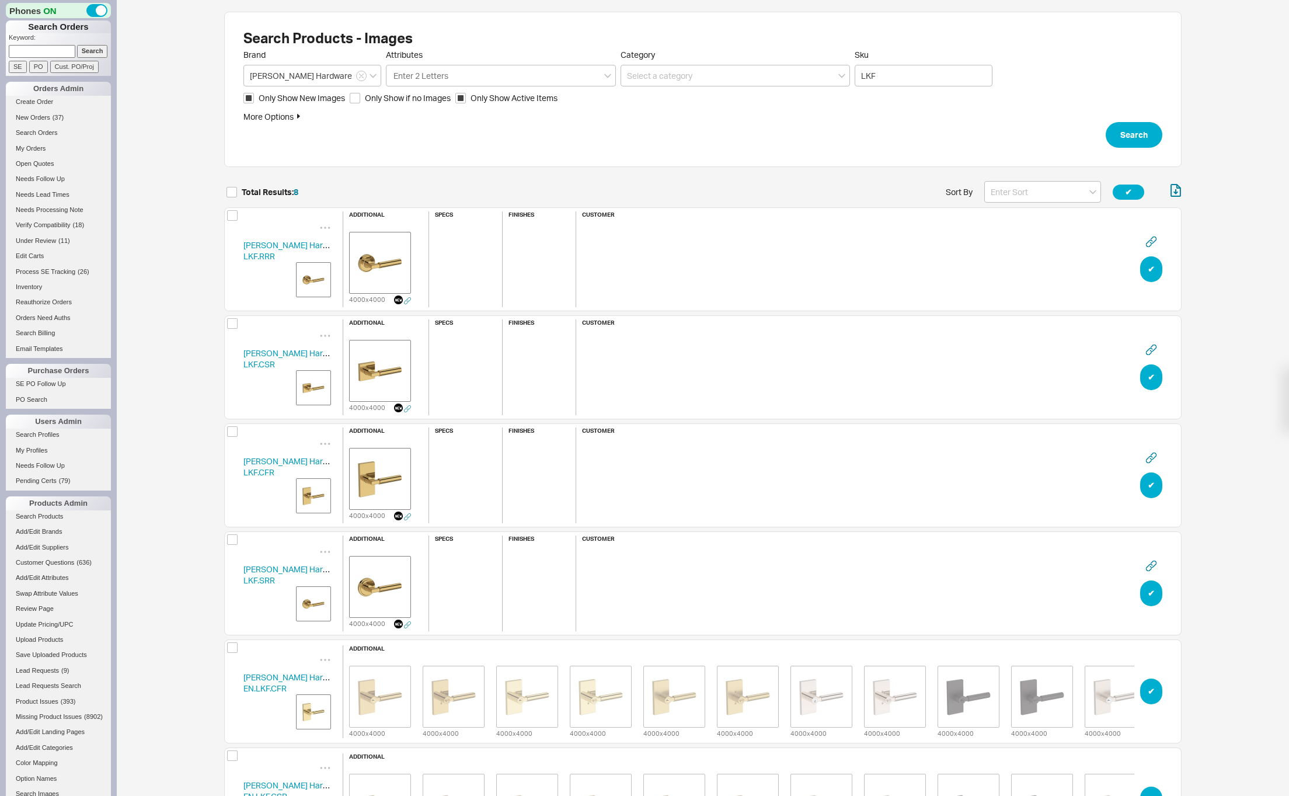
scroll to position [894, 949]
click at [305, 286] on img "grid" at bounding box center [313, 279] width 29 height 29
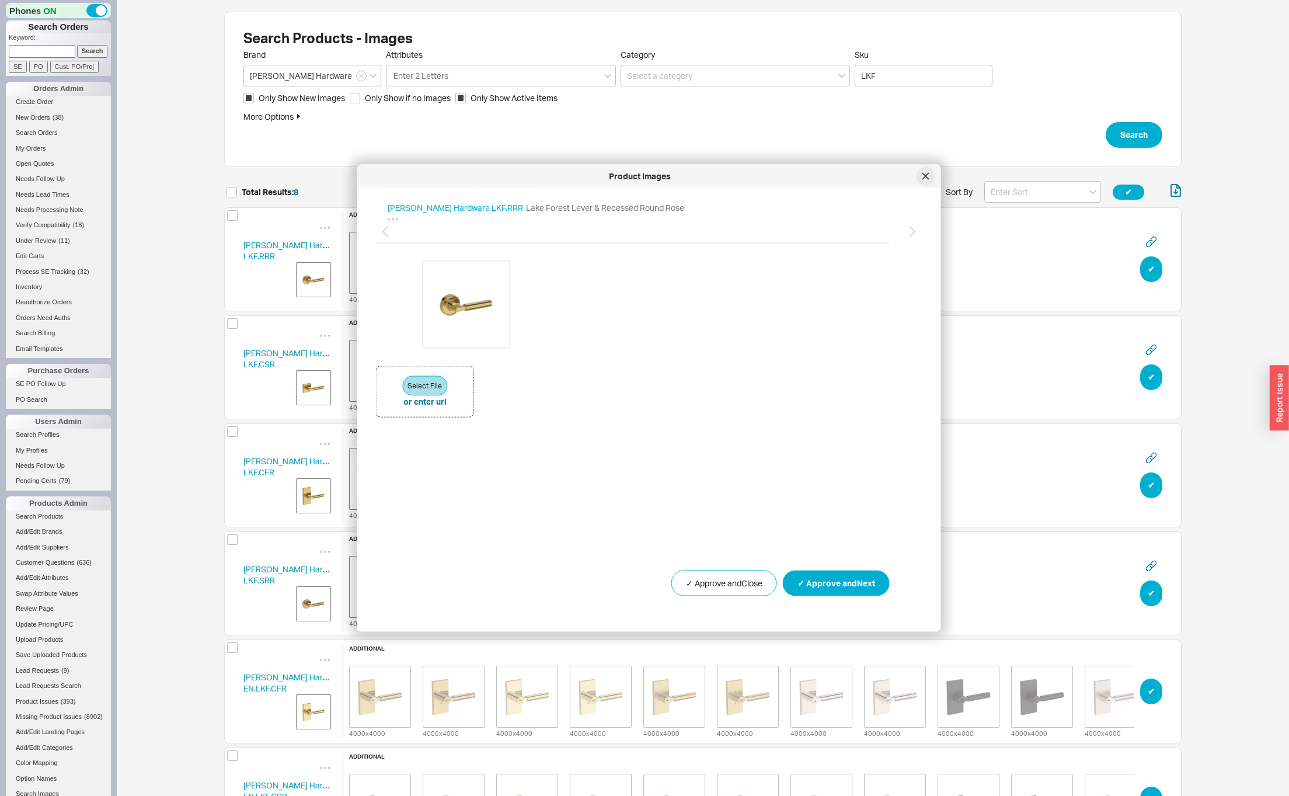
click at [928, 176] on icon at bounding box center [926, 176] width 7 height 7
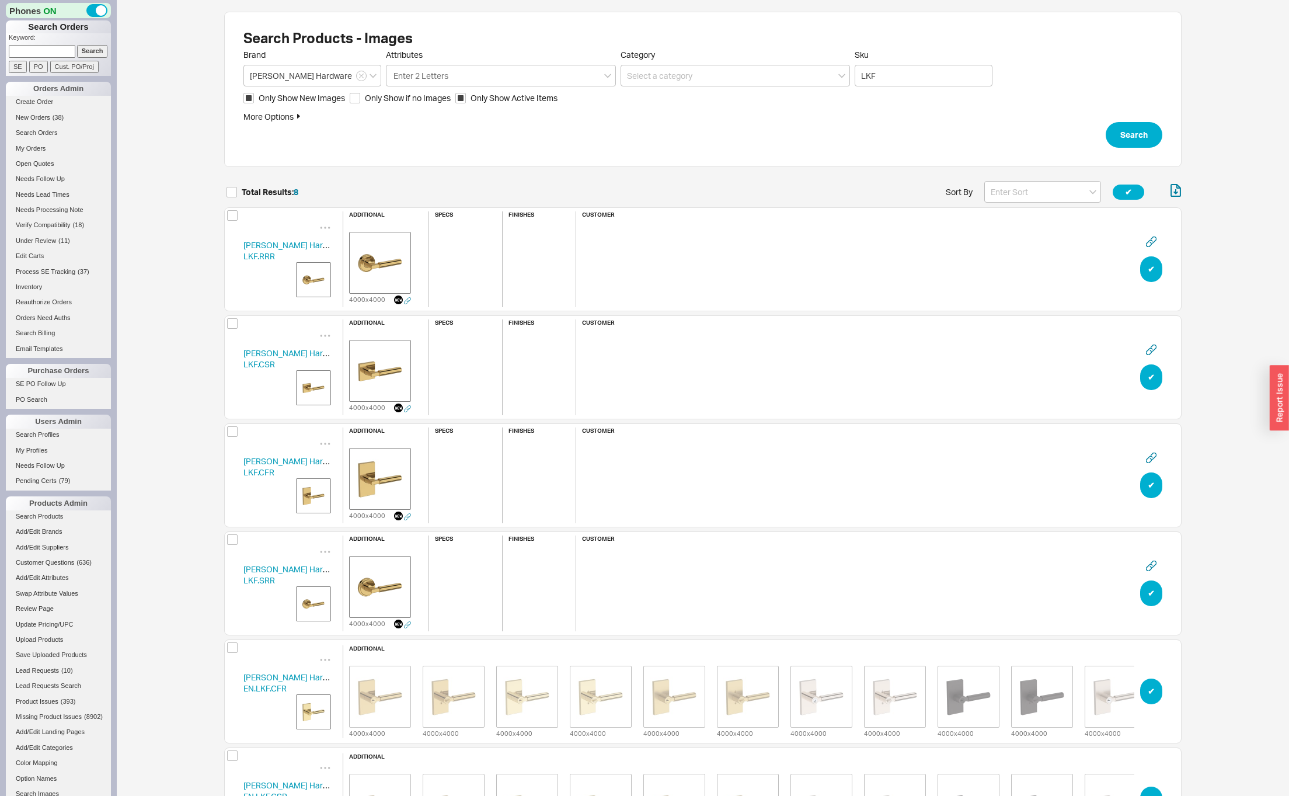
drag, startPoint x: 203, startPoint y: 364, endPoint x: 238, endPoint y: 433, distance: 77.8
click at [203, 364] on div "Search Products - Images Brand Baldwin Hardware Attributes Enter 2 Letters Cate…" at bounding box center [703, 547] width 1172 height 1095
click at [251, 461] on link "Baldwin Hardware LKF.CFR" at bounding box center [294, 467] width 102 height 22
click at [316, 503] on img "grid" at bounding box center [313, 495] width 29 height 29
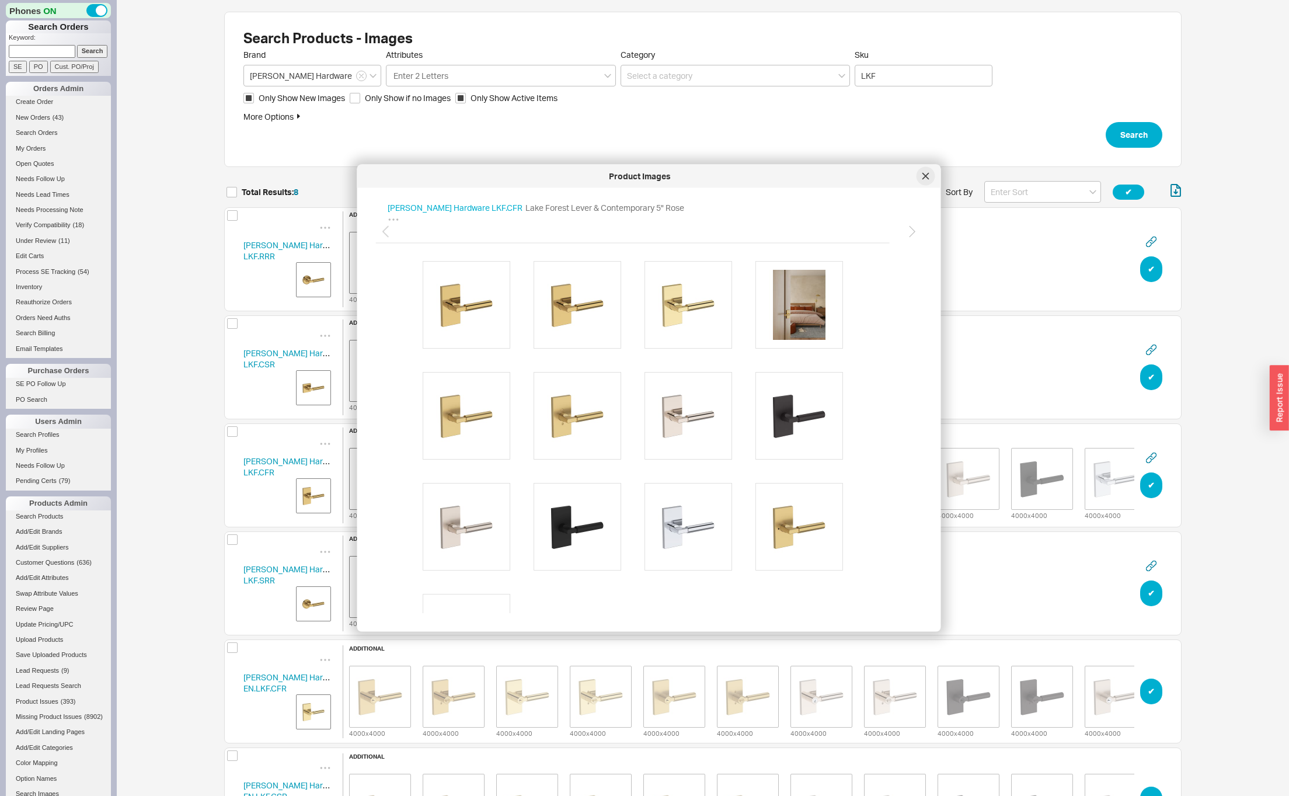
click at [925, 175] on icon at bounding box center [926, 176] width 7 height 7
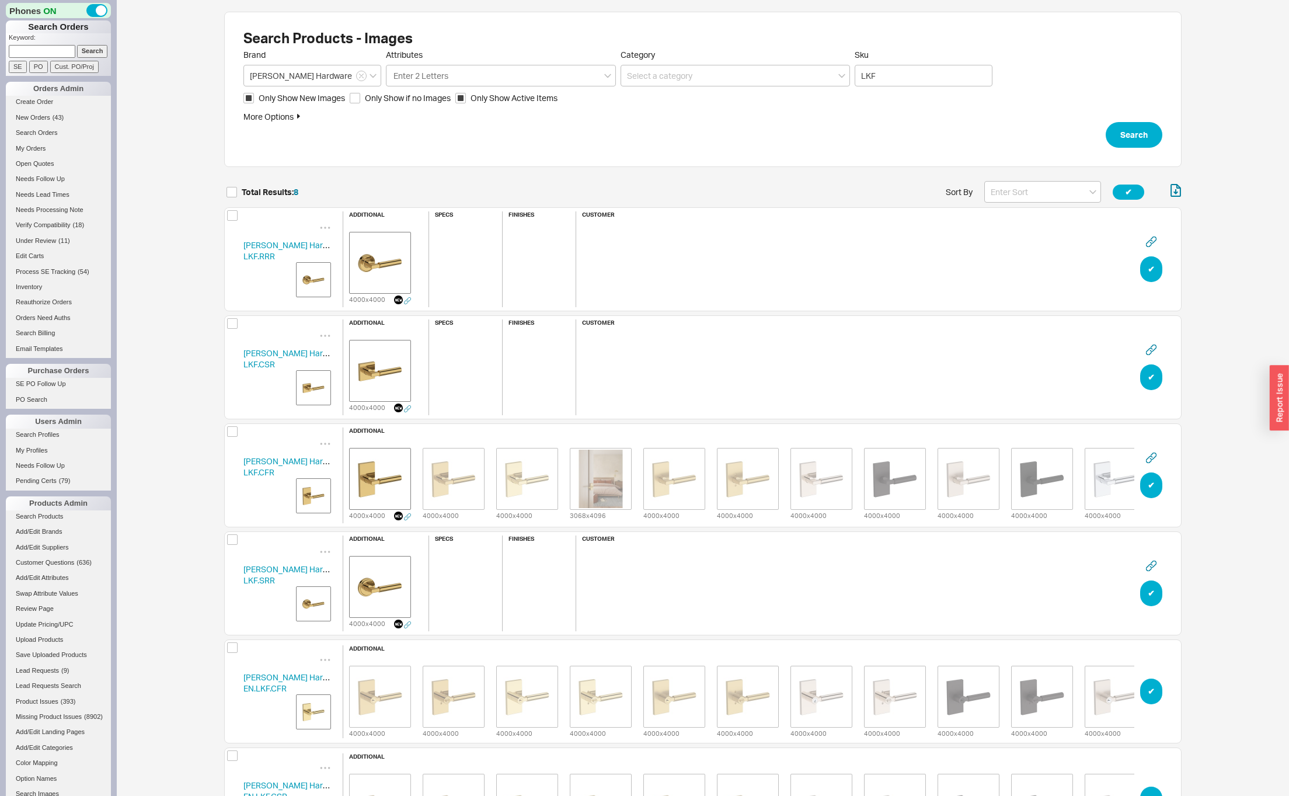
click at [322, 272] on img "grid" at bounding box center [313, 279] width 29 height 29
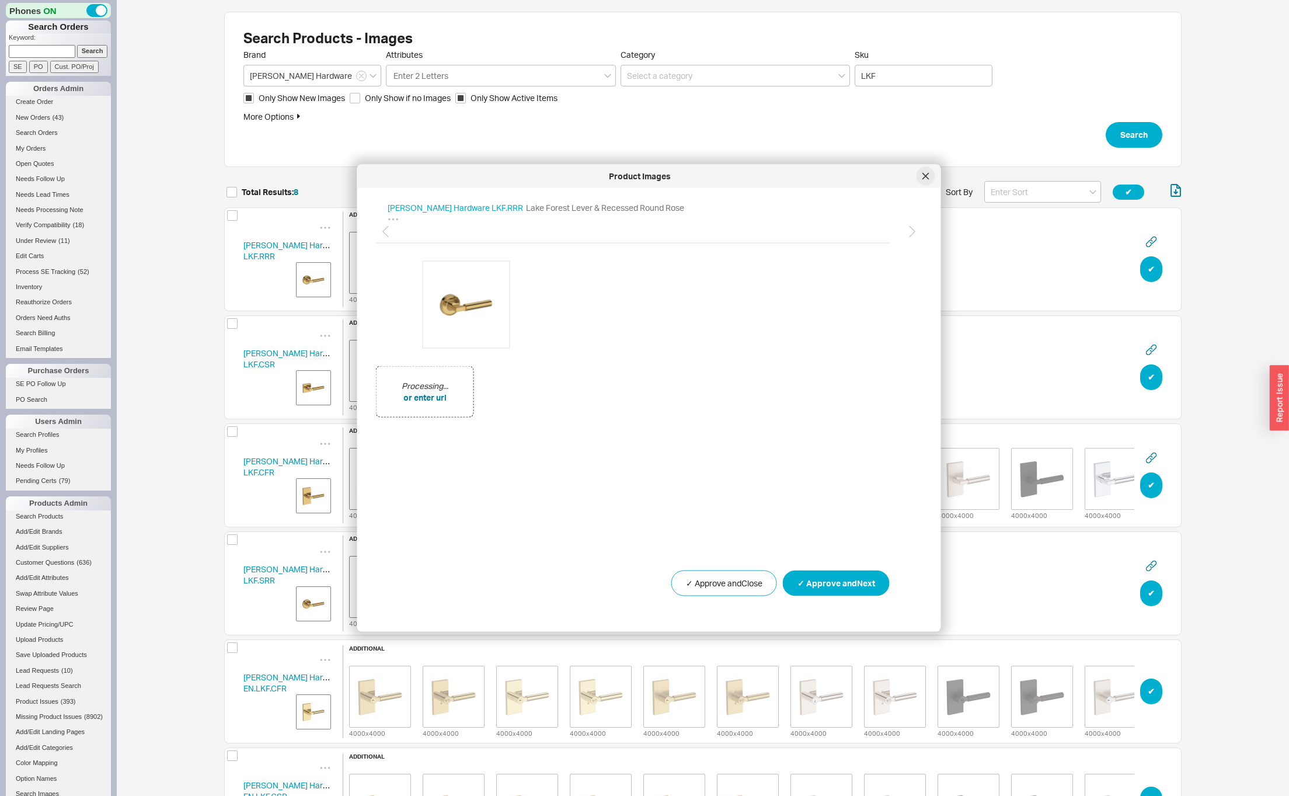
click at [924, 175] on icon at bounding box center [926, 176] width 6 height 6
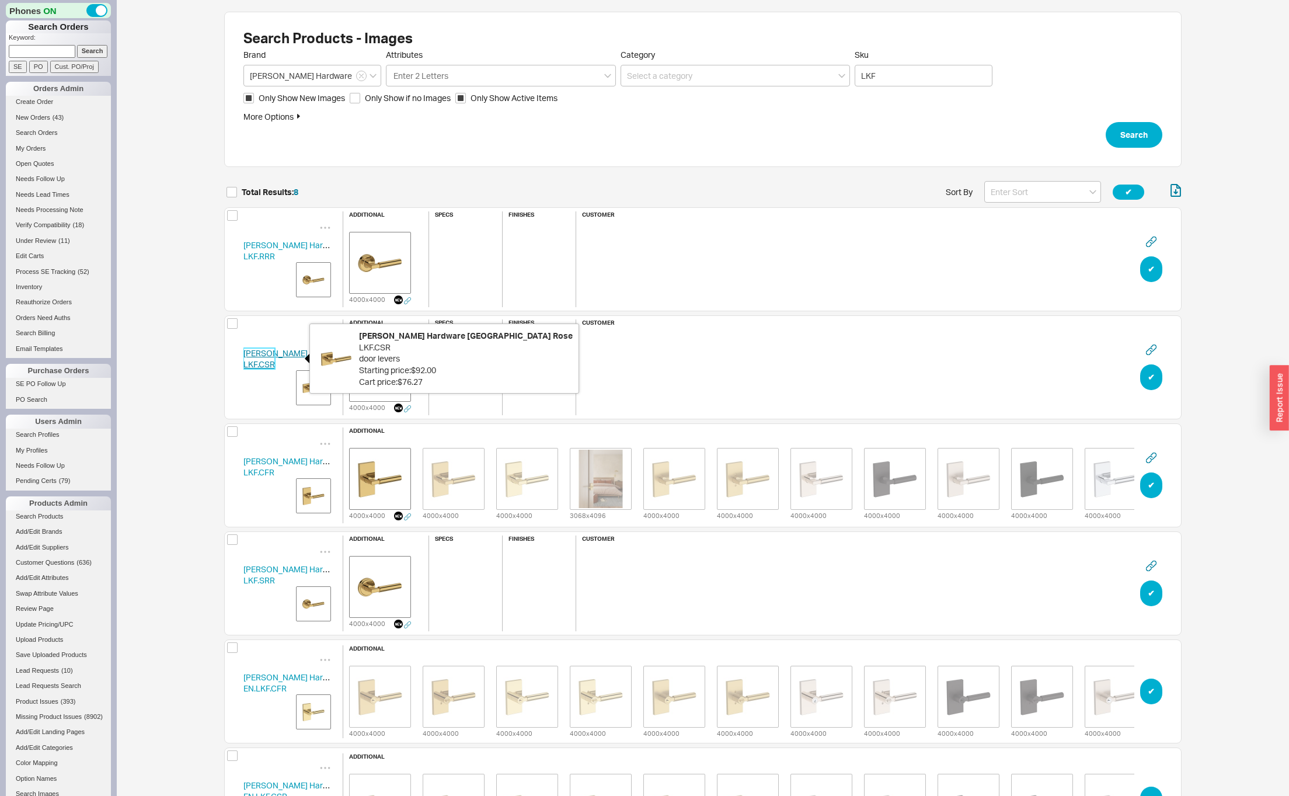
click at [263, 354] on link "[PERSON_NAME] Hardware LKF.CSR" at bounding box center [294, 359] width 102 height 22
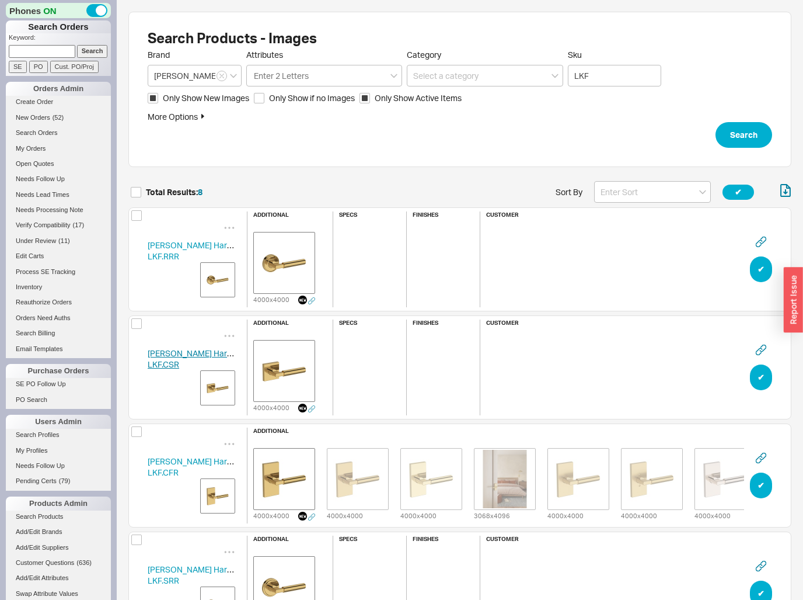
scroll to position [894, 655]
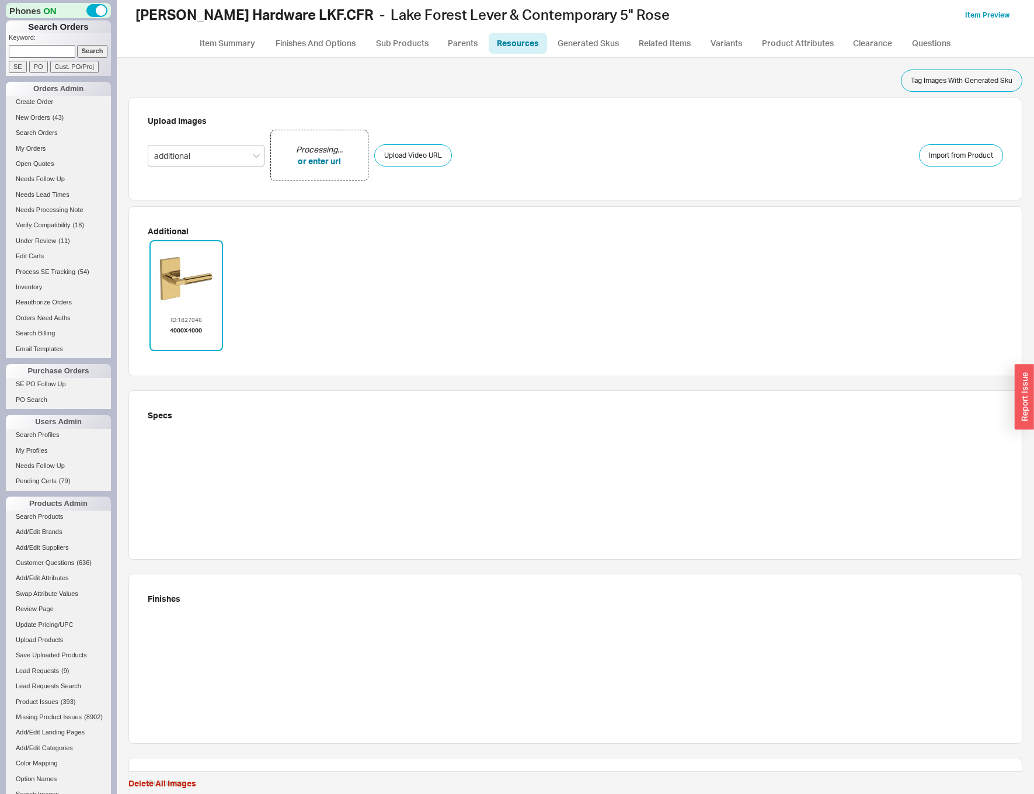
click at [213, 54] on ul "Item Summary Finishes And Options Sub Products Parents Resources Generated Skus…" at bounding box center [575, 43] width 917 height 28
